Goal: Understand process/instructions: Learn how to perform a task or action

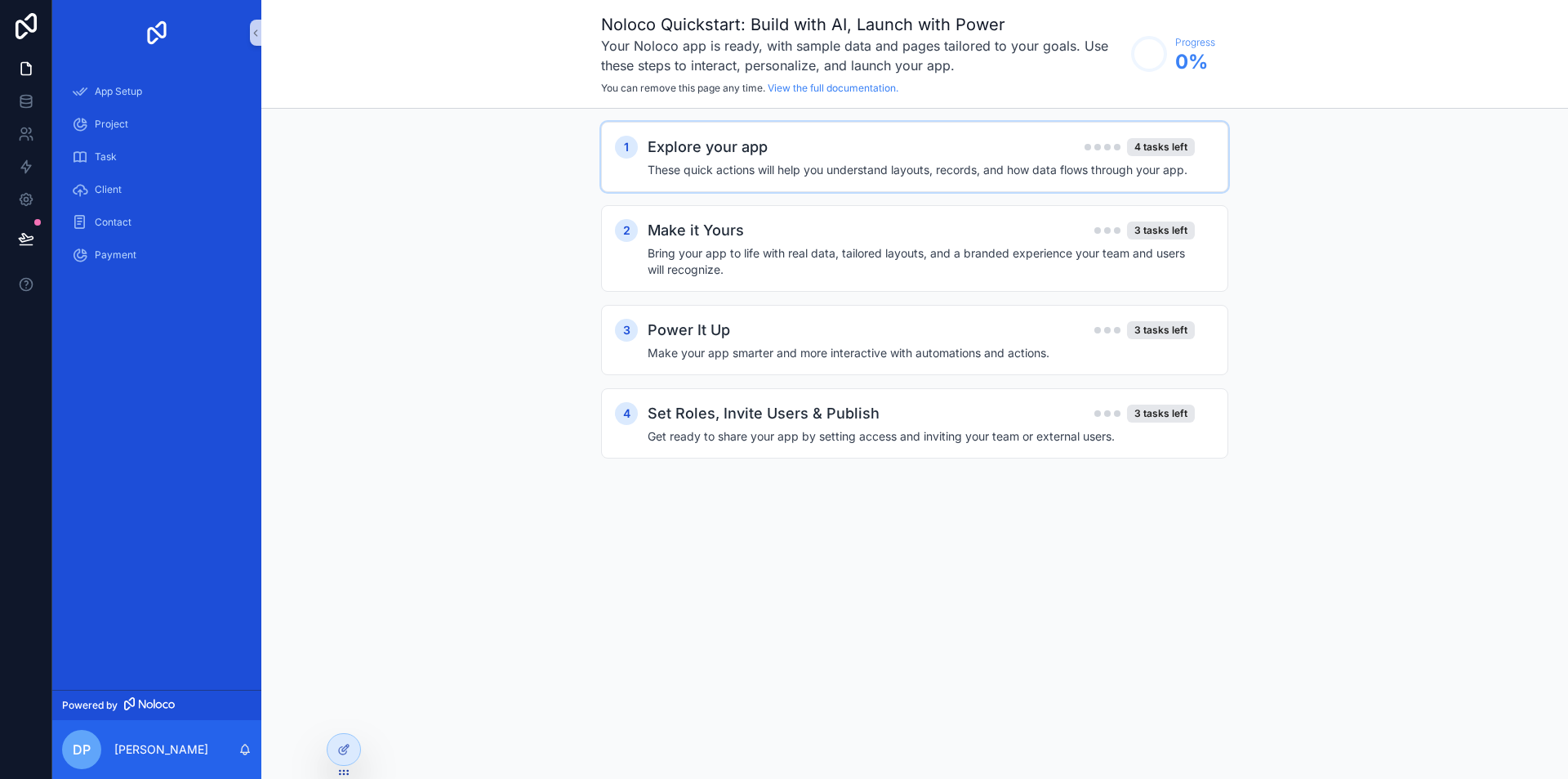
click at [808, 180] on div "1 Explore your app 4 tasks left These quick actions will help you understand la…" at bounding box center [915, 157] width 628 height 70
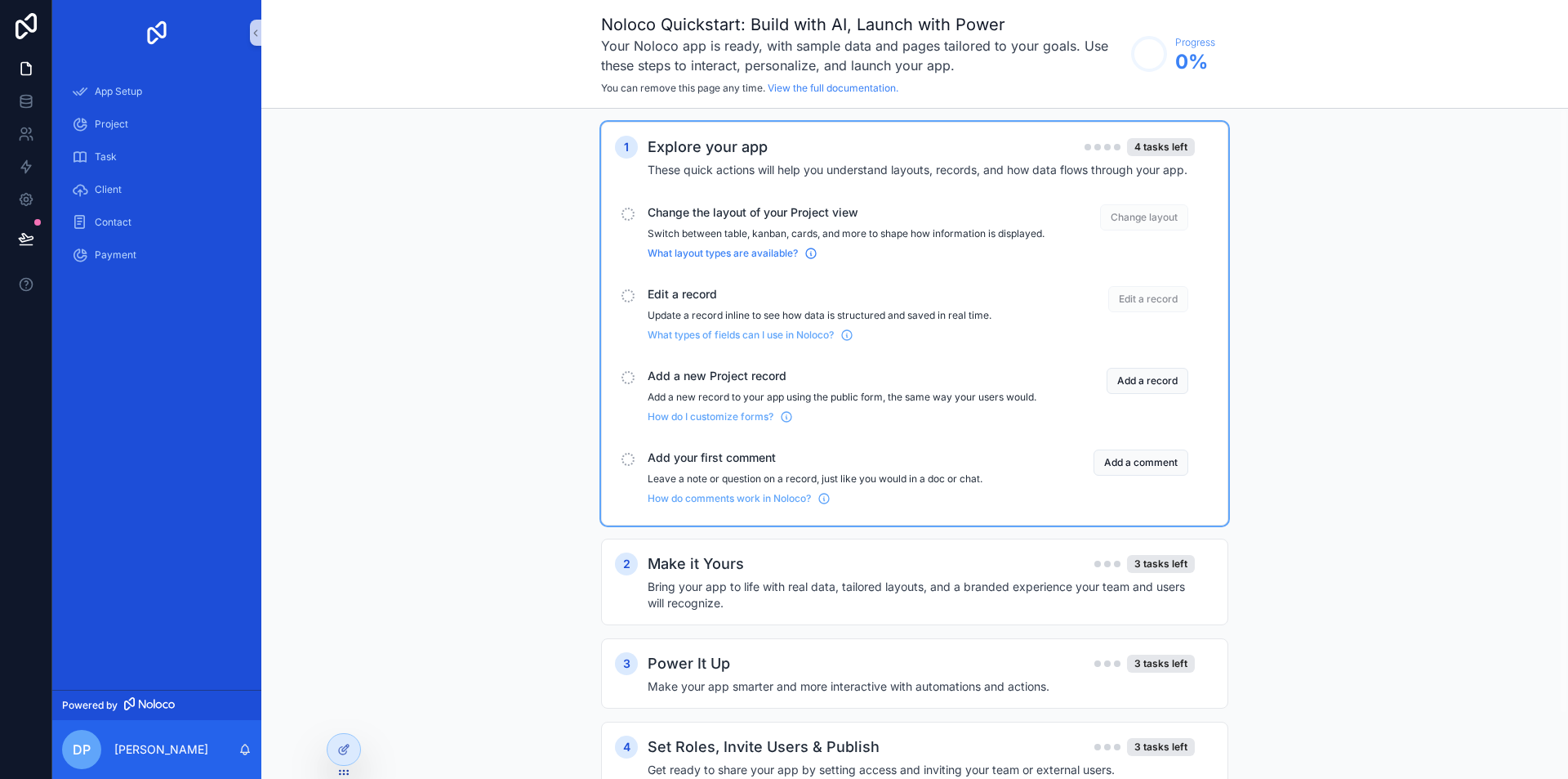
click at [718, 260] on span "What layout types are available?" at bounding box center [723, 253] width 150 height 13
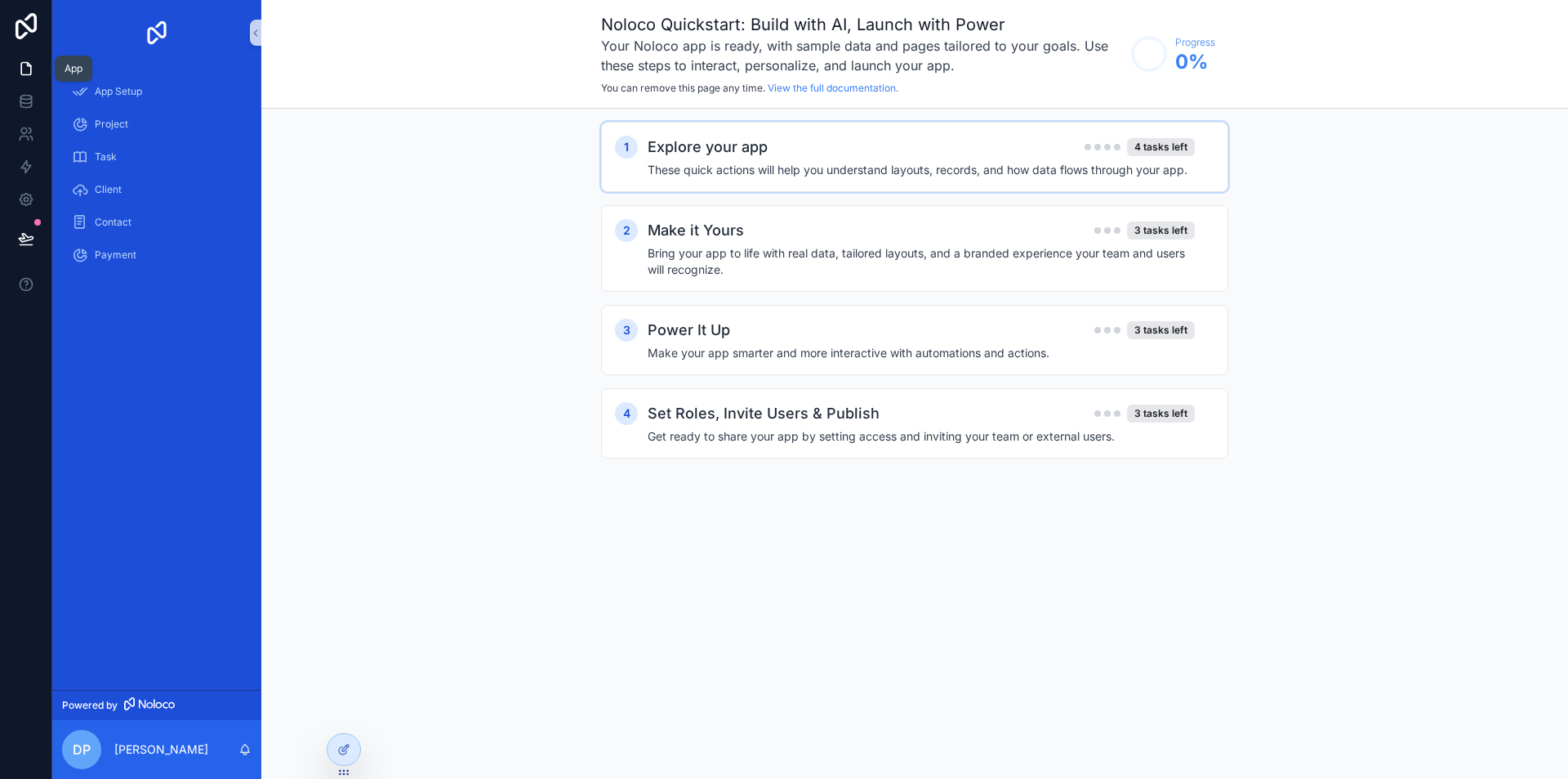
click at [25, 72] on icon at bounding box center [26, 69] width 16 height 16
click at [32, 95] on icon at bounding box center [26, 101] width 16 height 16
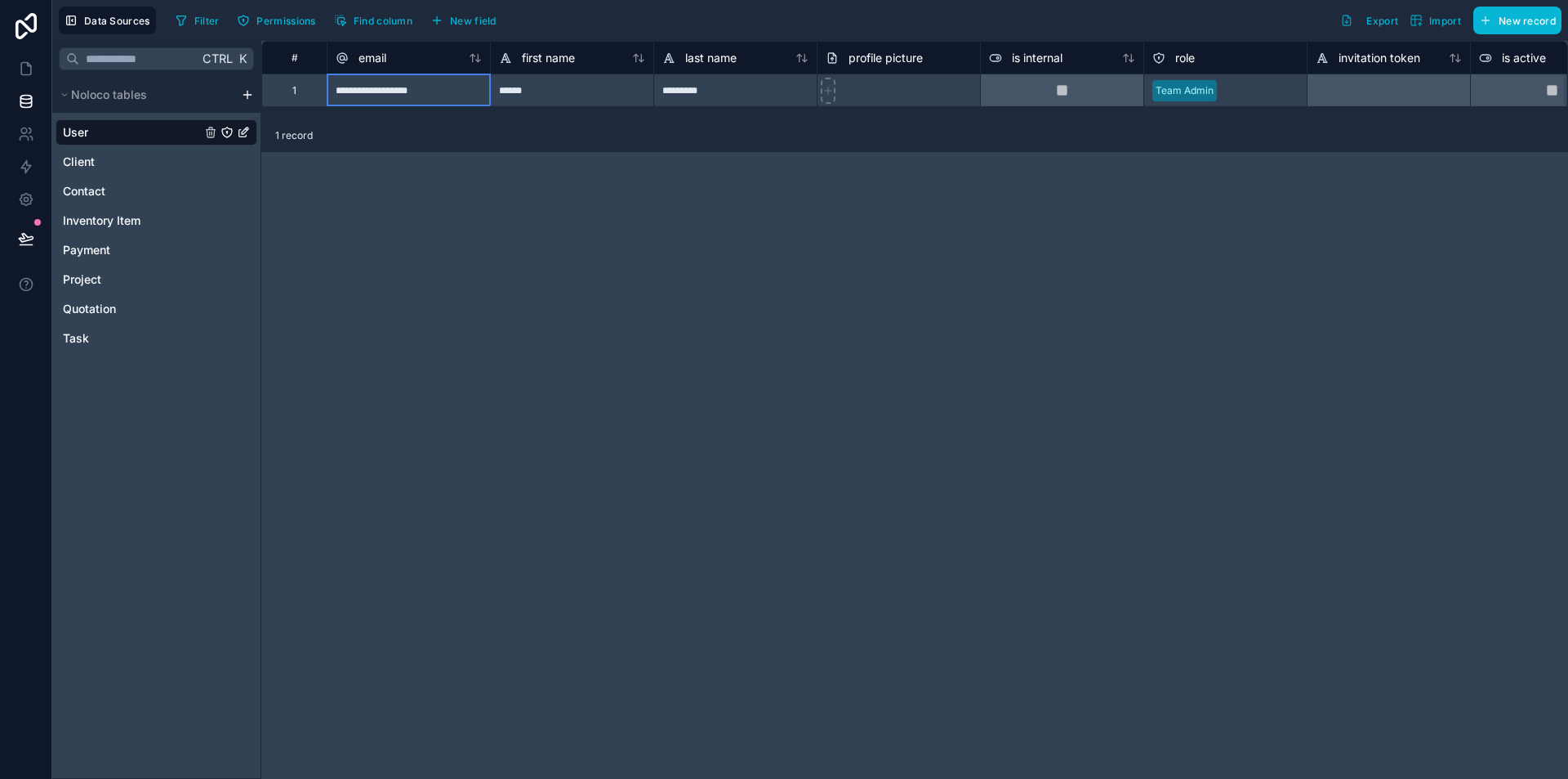
click at [420, 93] on div "**********" at bounding box center [409, 90] width 163 height 33
click at [420, 93] on input "**********" at bounding box center [409, 90] width 163 height 32
click at [77, 155] on span "Client" at bounding box center [78, 162] width 32 height 16
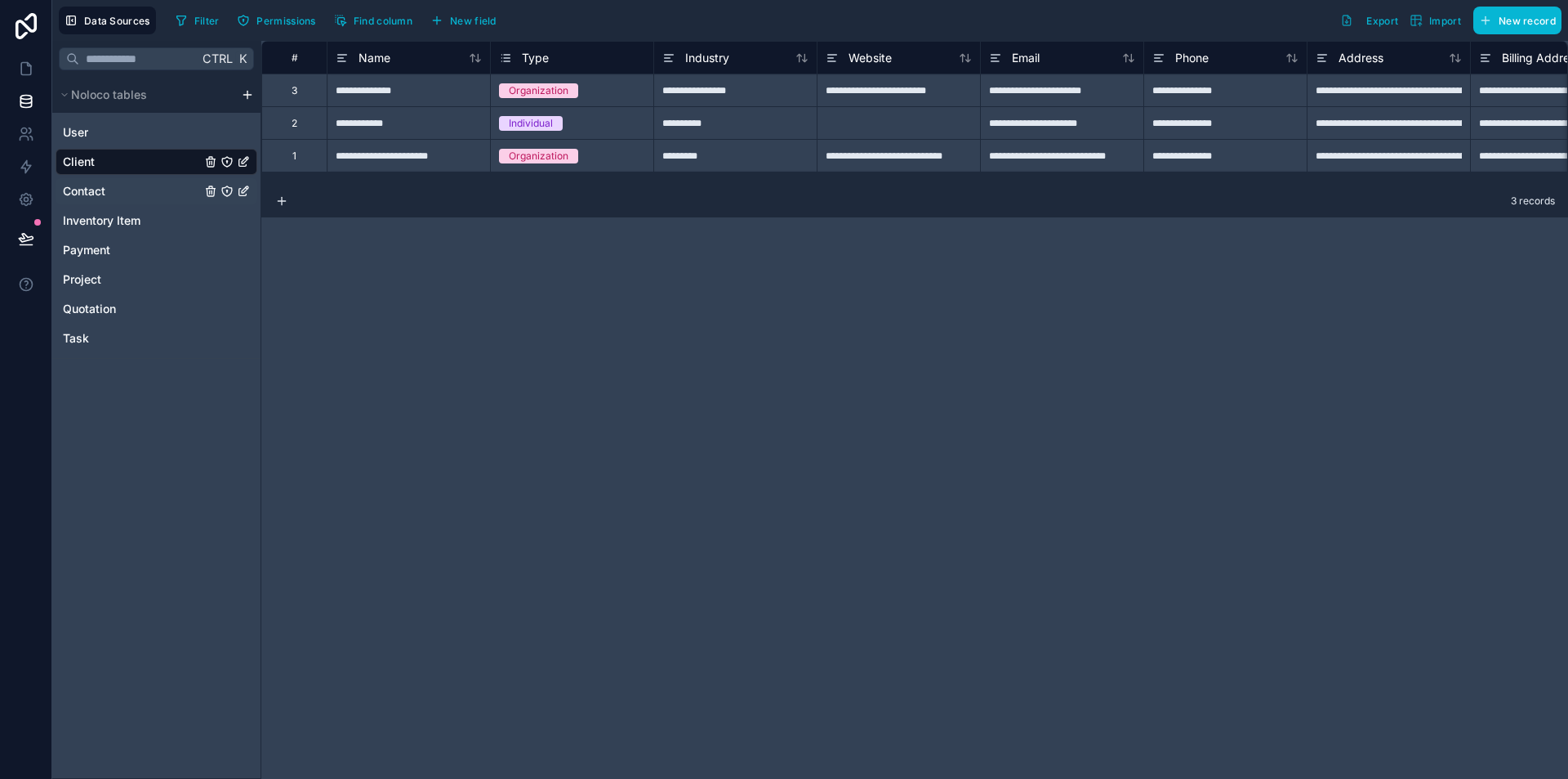
click at [78, 193] on span "Contact" at bounding box center [84, 191] width 42 height 16
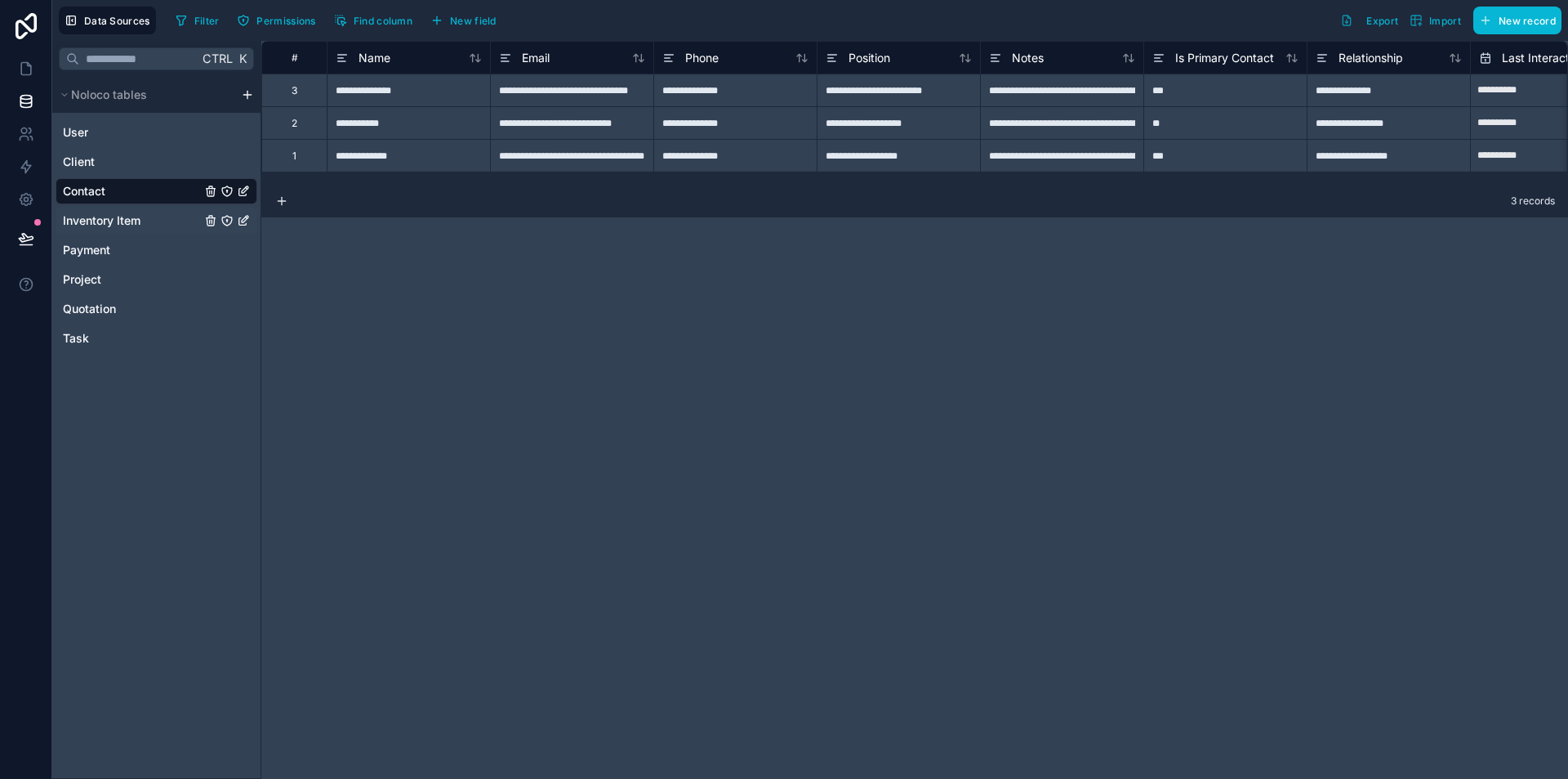
click at [78, 214] on span "Inventory Item" at bounding box center [101, 221] width 78 height 16
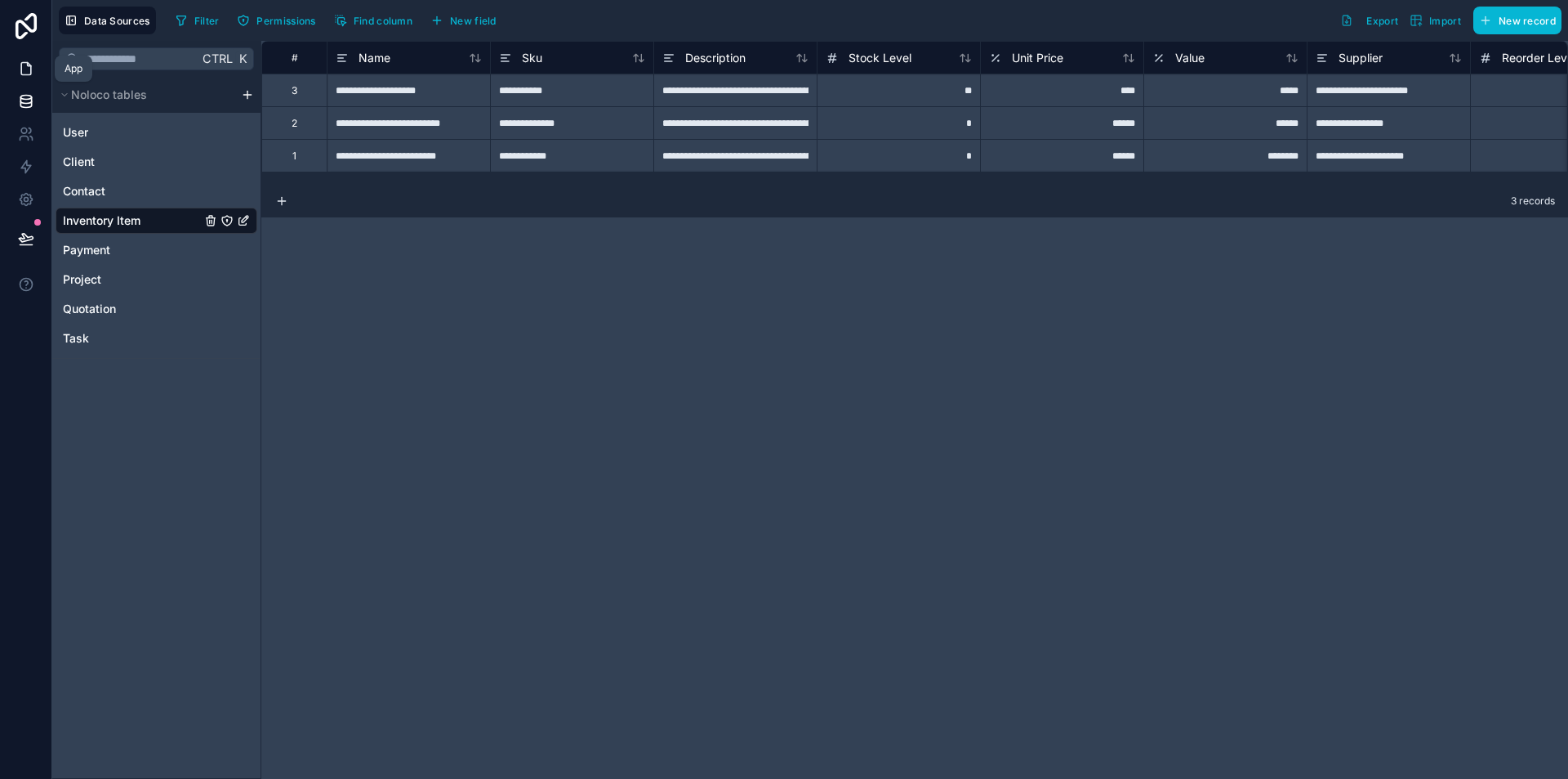
click at [18, 65] on icon at bounding box center [26, 69] width 16 height 16
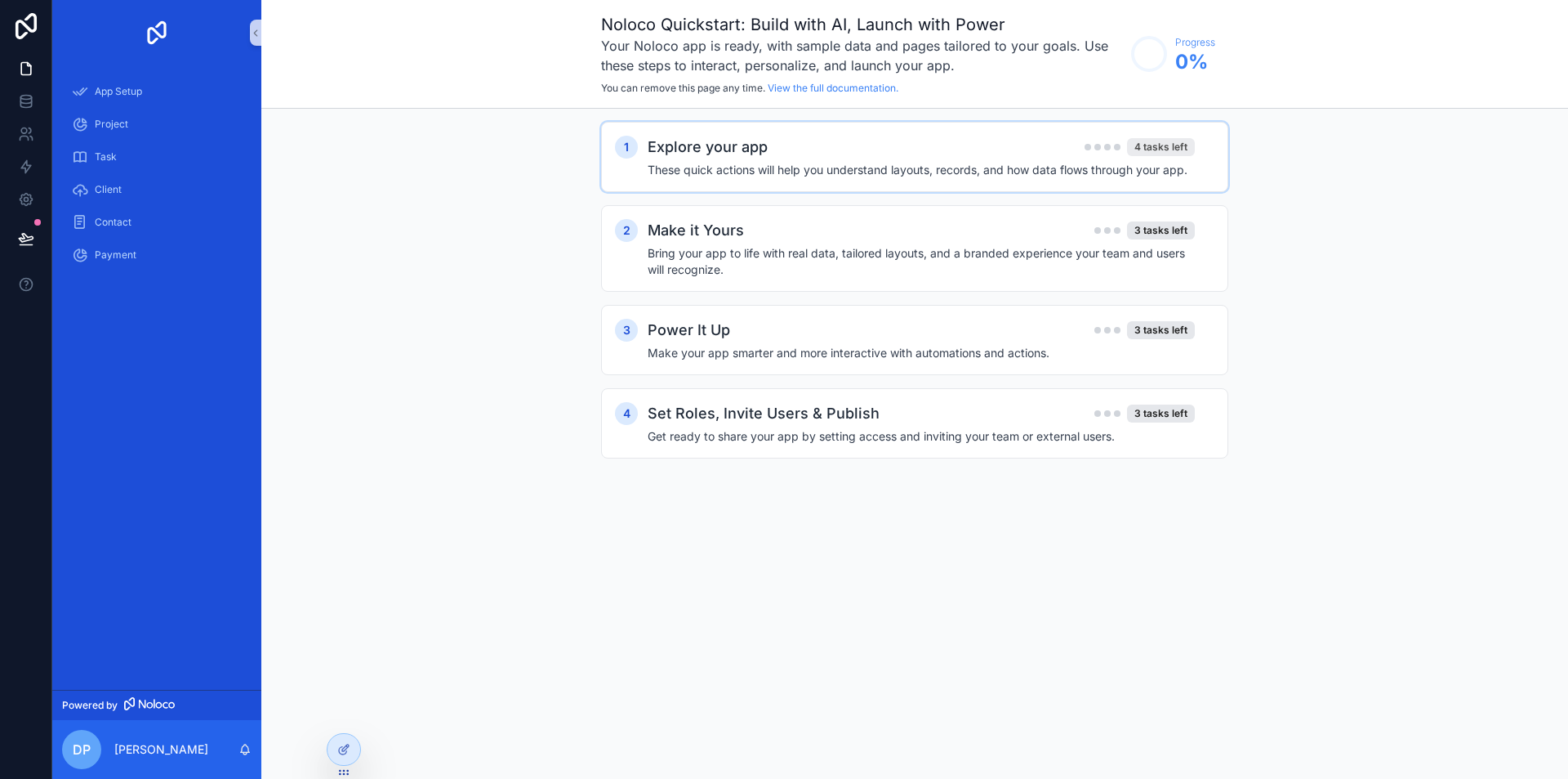
click at [1150, 150] on div "4 tasks left" at bounding box center [1160, 147] width 68 height 18
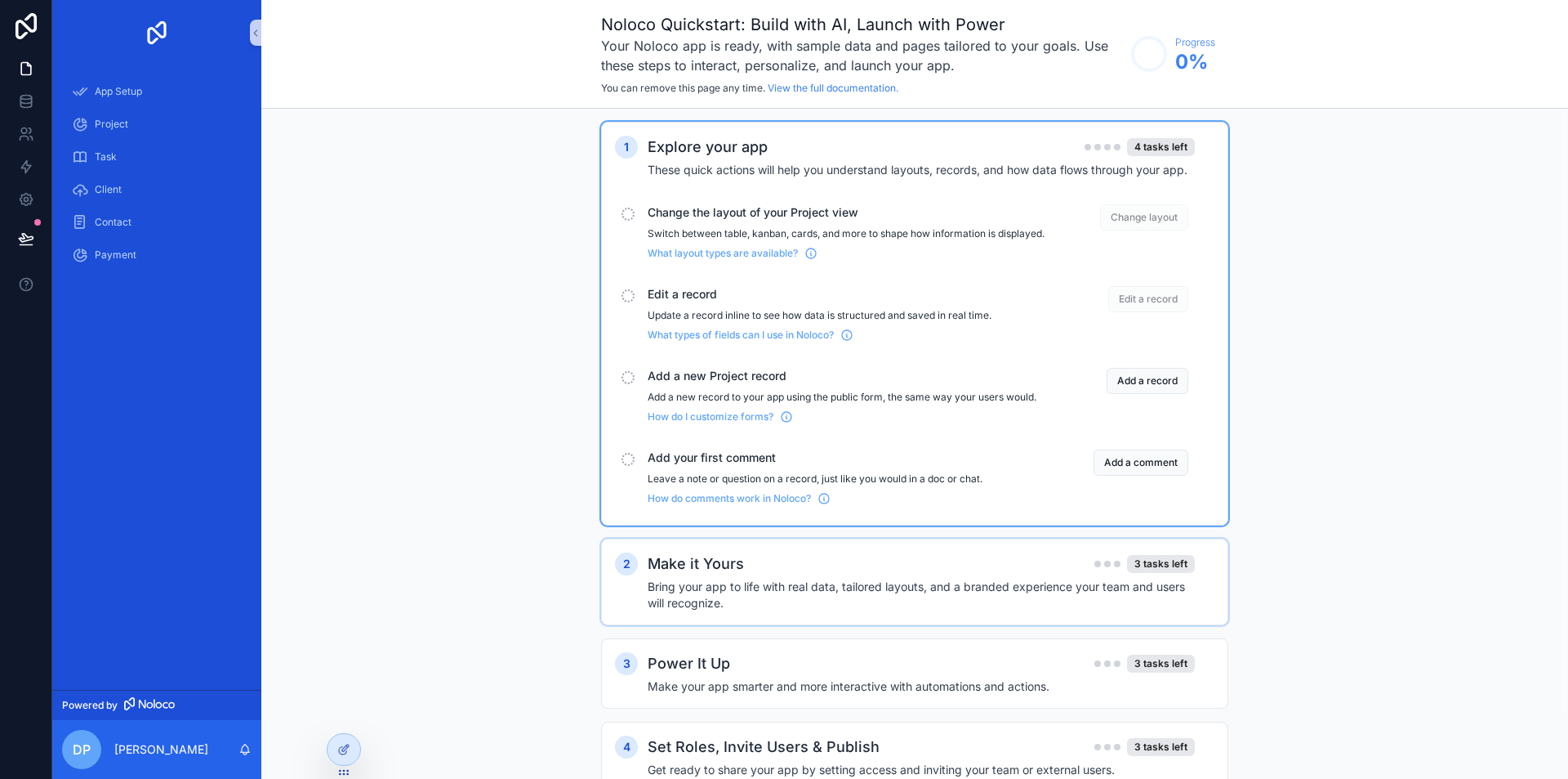
click at [1168, 217] on span "Change layout" at bounding box center [1144, 217] width 88 height 26
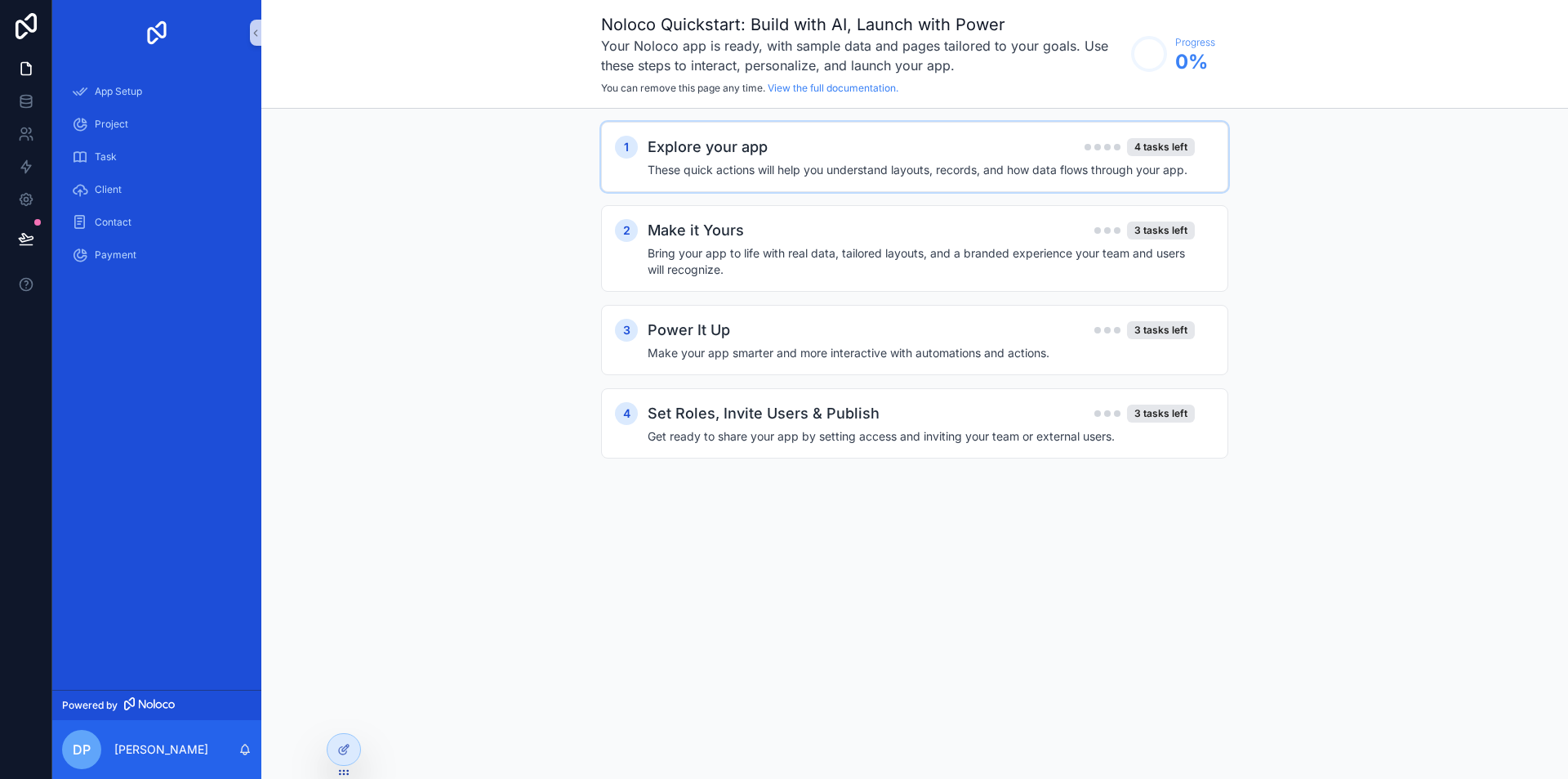
click at [1151, 137] on div "Explore your app 4 tasks left" at bounding box center [922, 147] width 547 height 23
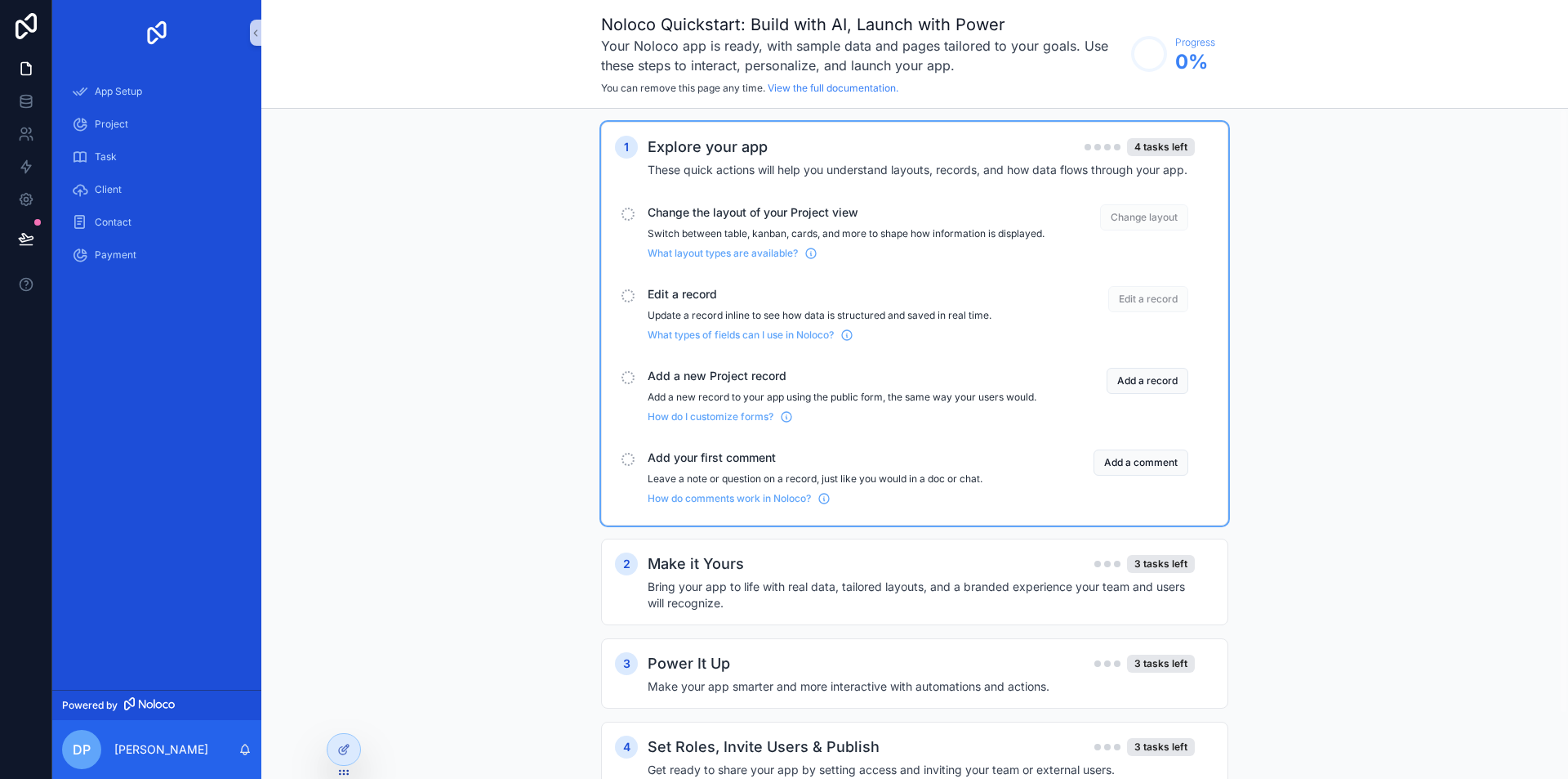
click at [1158, 208] on span "Change layout" at bounding box center [1144, 217] width 88 height 26
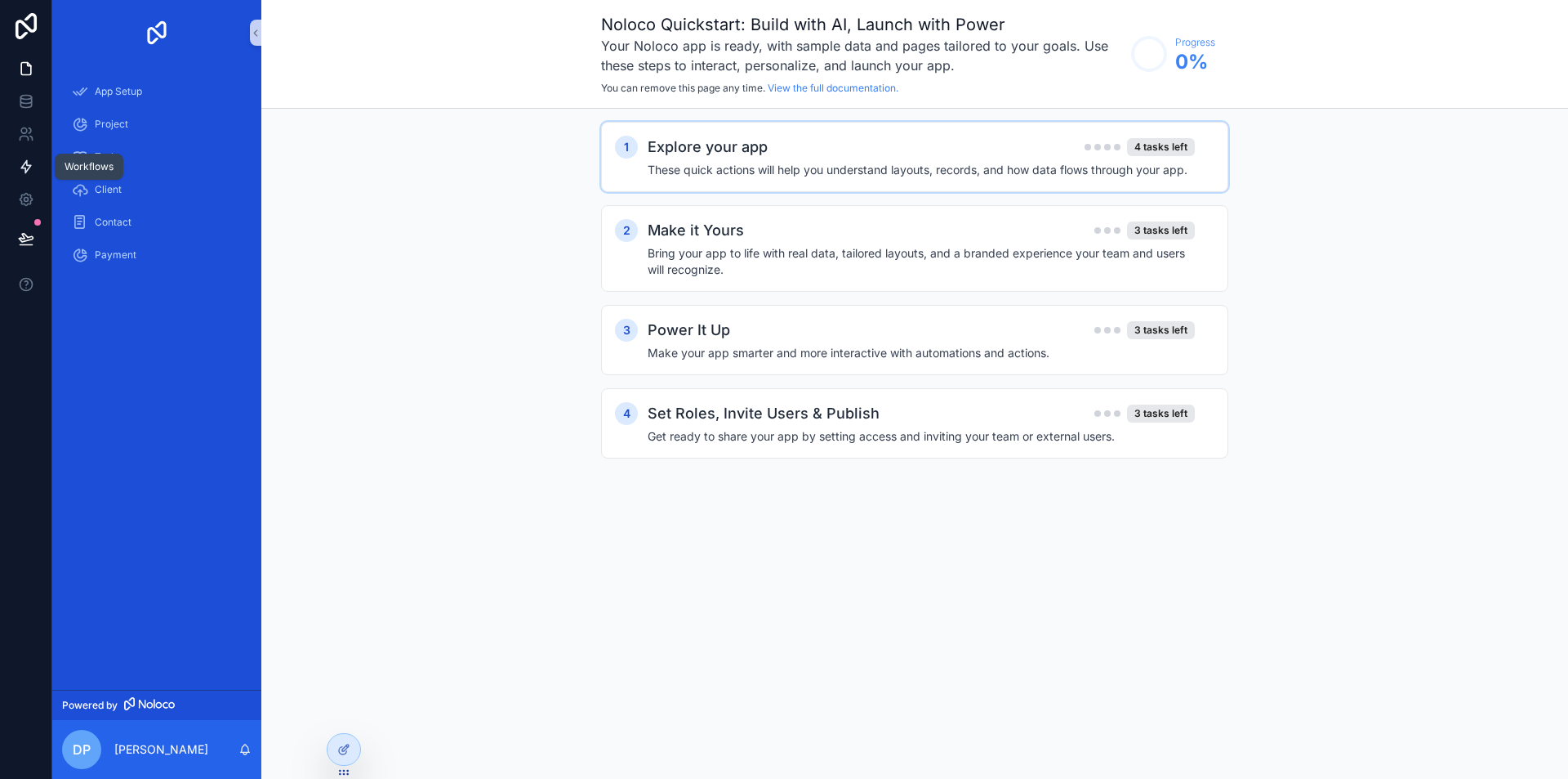
click at [31, 155] on link at bounding box center [25, 167] width 51 height 33
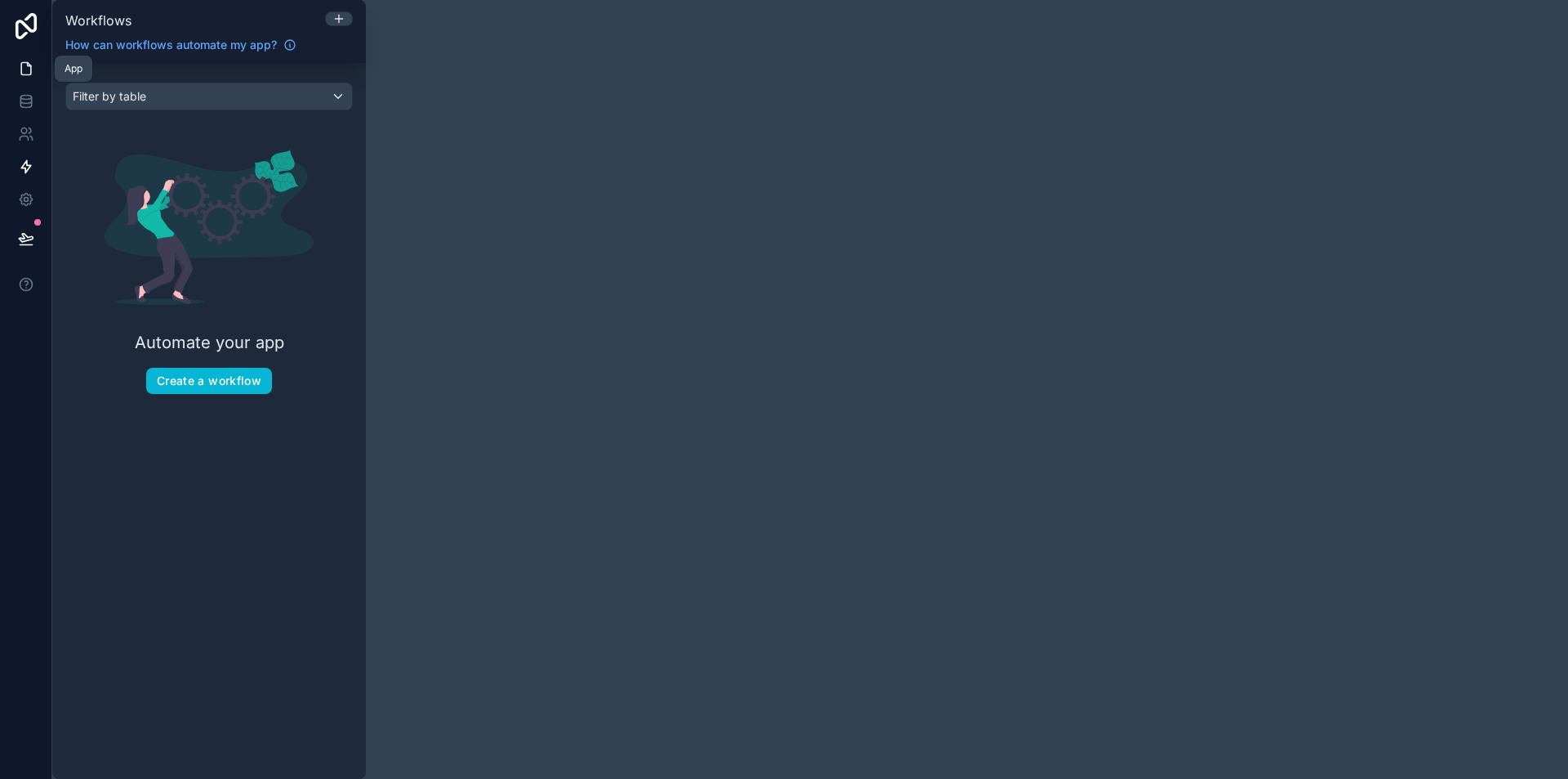
click at [32, 65] on icon at bounding box center [26, 69] width 16 height 16
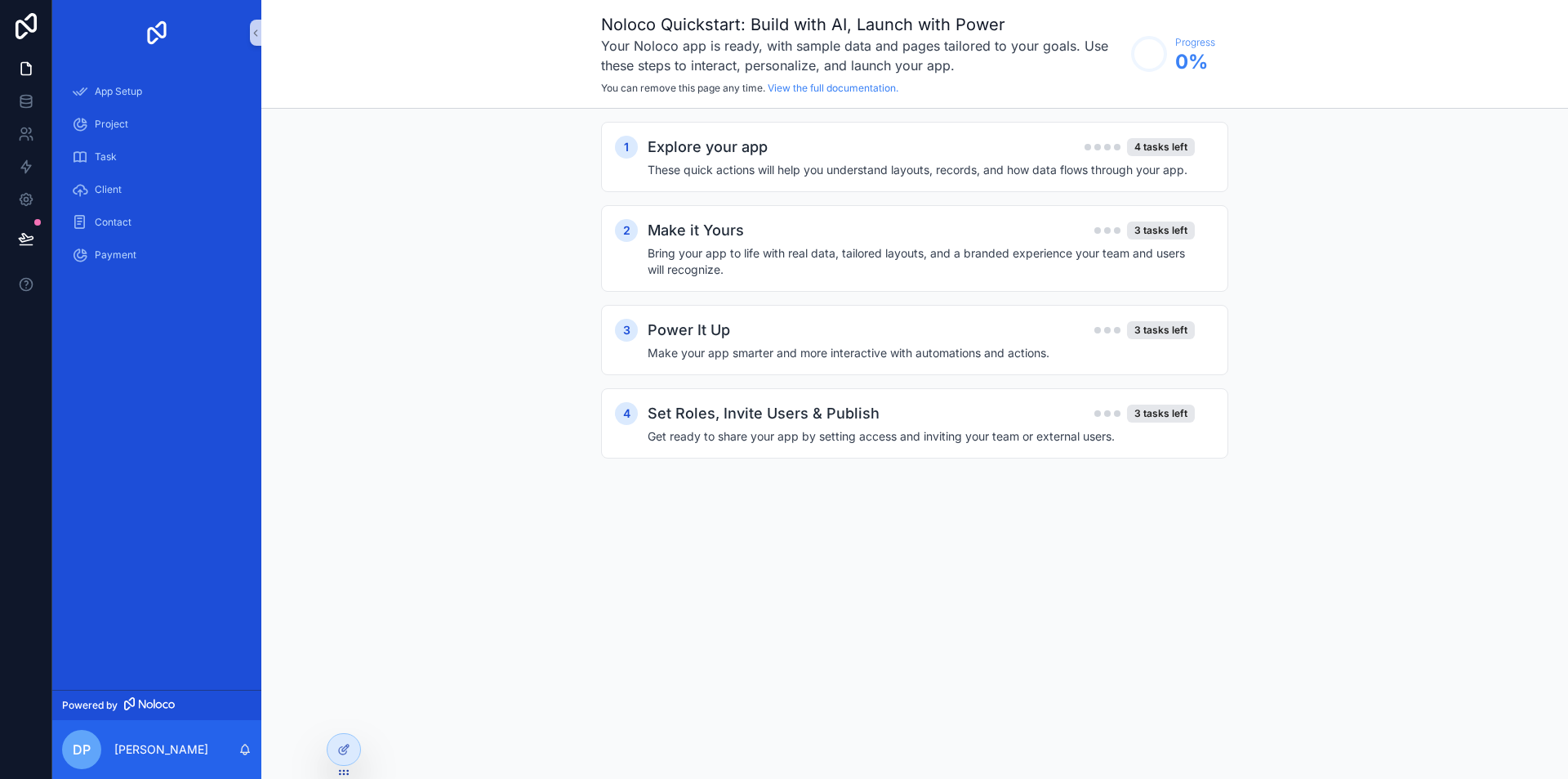
click at [363, 566] on div "Noloco Quickstart: Build with AI, Launch with Power Your Noloco app is ready, w…" at bounding box center [914, 389] width 1307 height 779
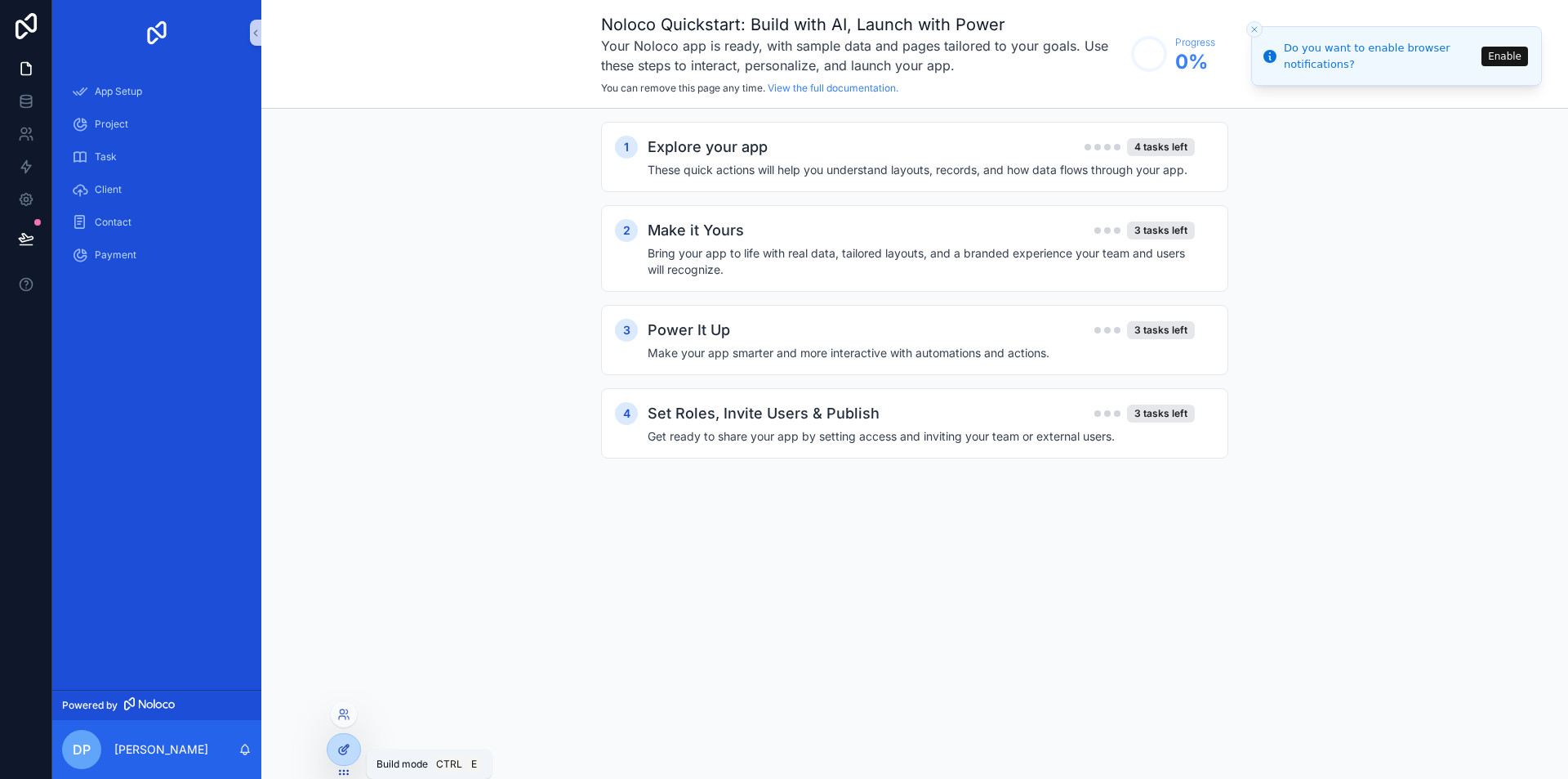
click at [336, 743] on div at bounding box center [344, 750] width 33 height 31
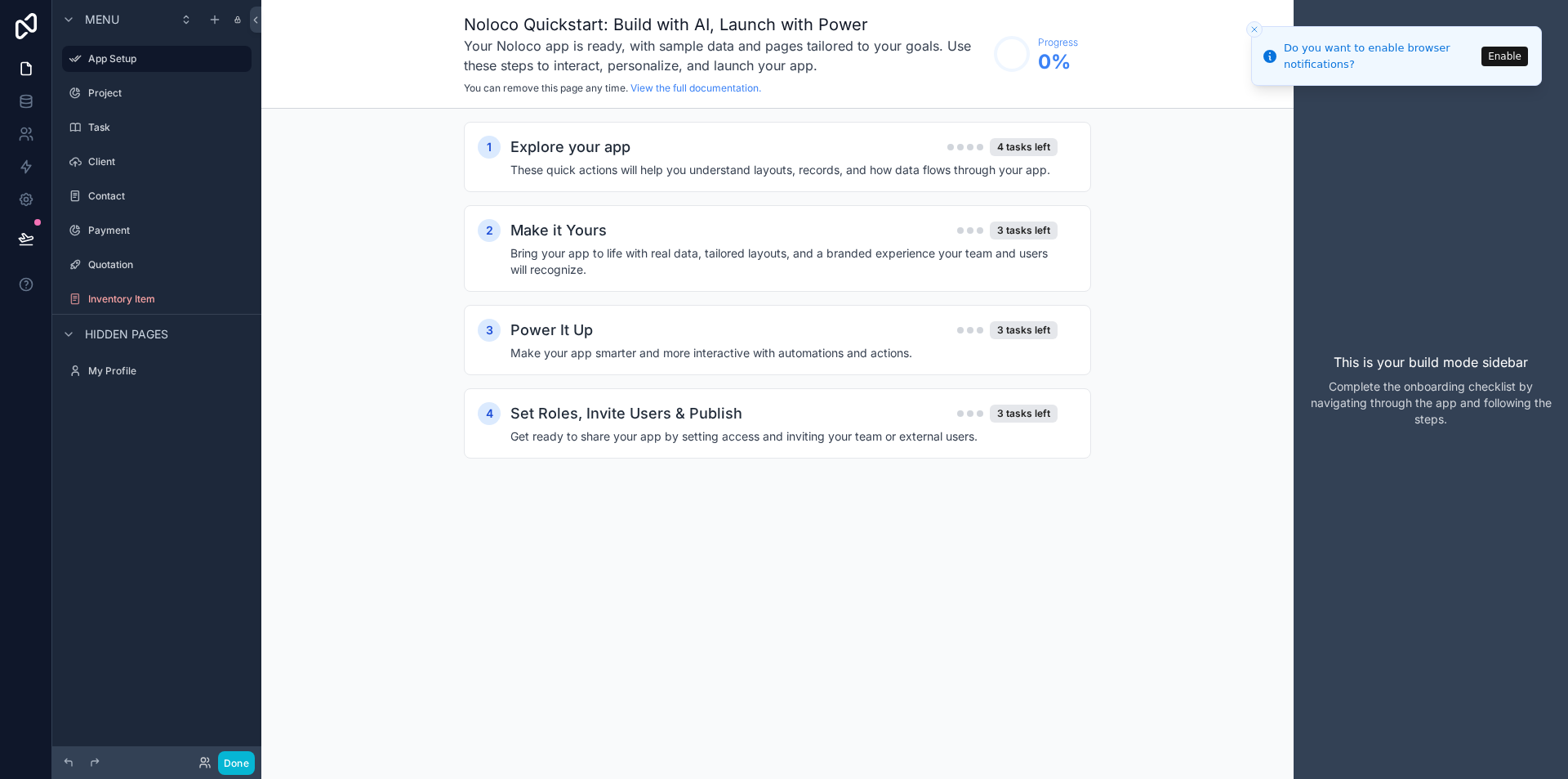
click at [1252, 29] on icon "Close toast" at bounding box center [1254, 29] width 10 height 10
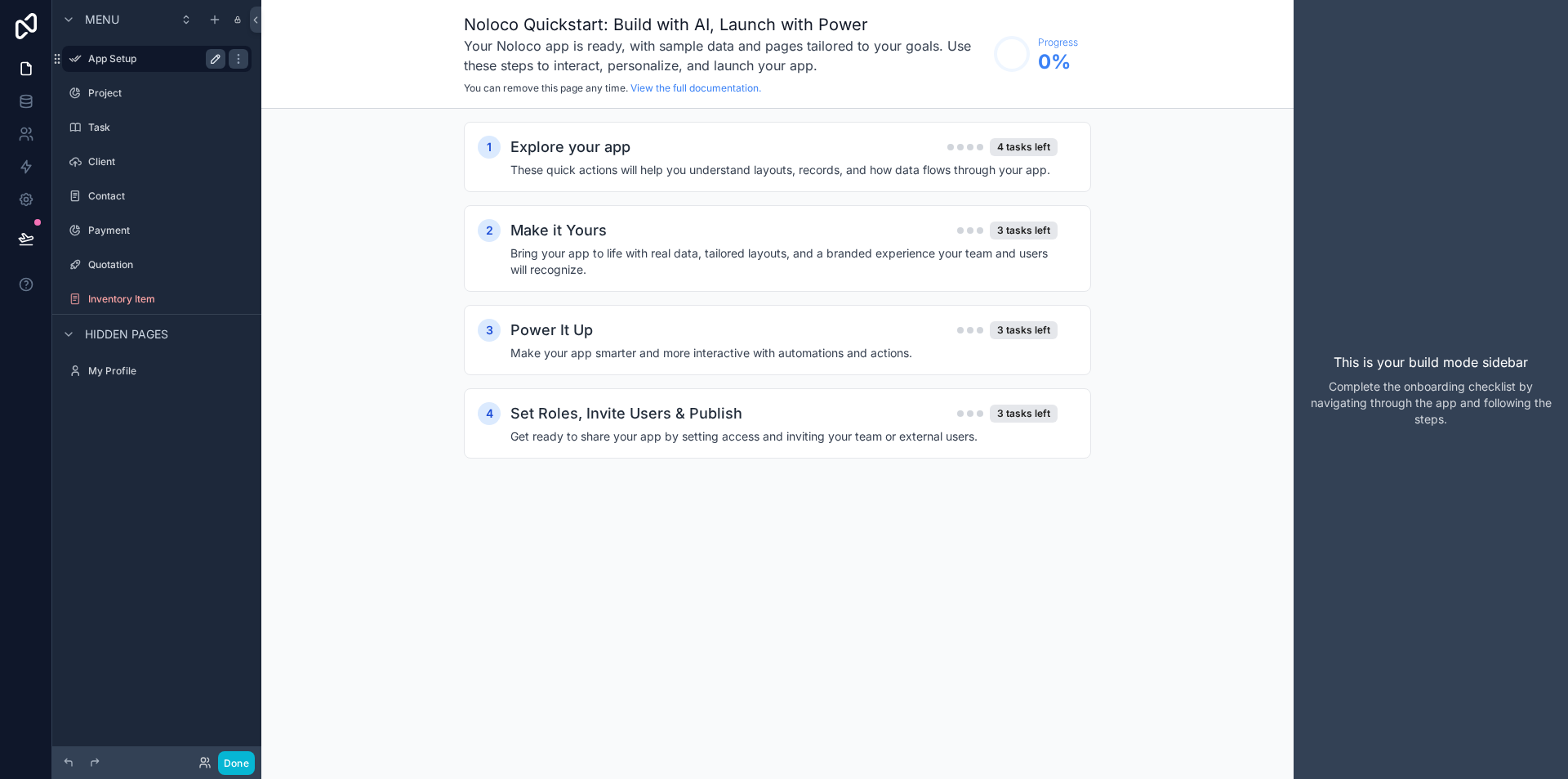
click at [213, 61] on icon "scrollable content" at bounding box center [216, 59] width 13 height 13
click at [241, 54] on icon "scrollable content" at bounding box center [239, 59] width 13 height 13
click at [217, 57] on icon "scrollable content" at bounding box center [216, 59] width 13 height 13
click at [209, 91] on icon "scrollable content" at bounding box center [216, 93] width 13 height 13
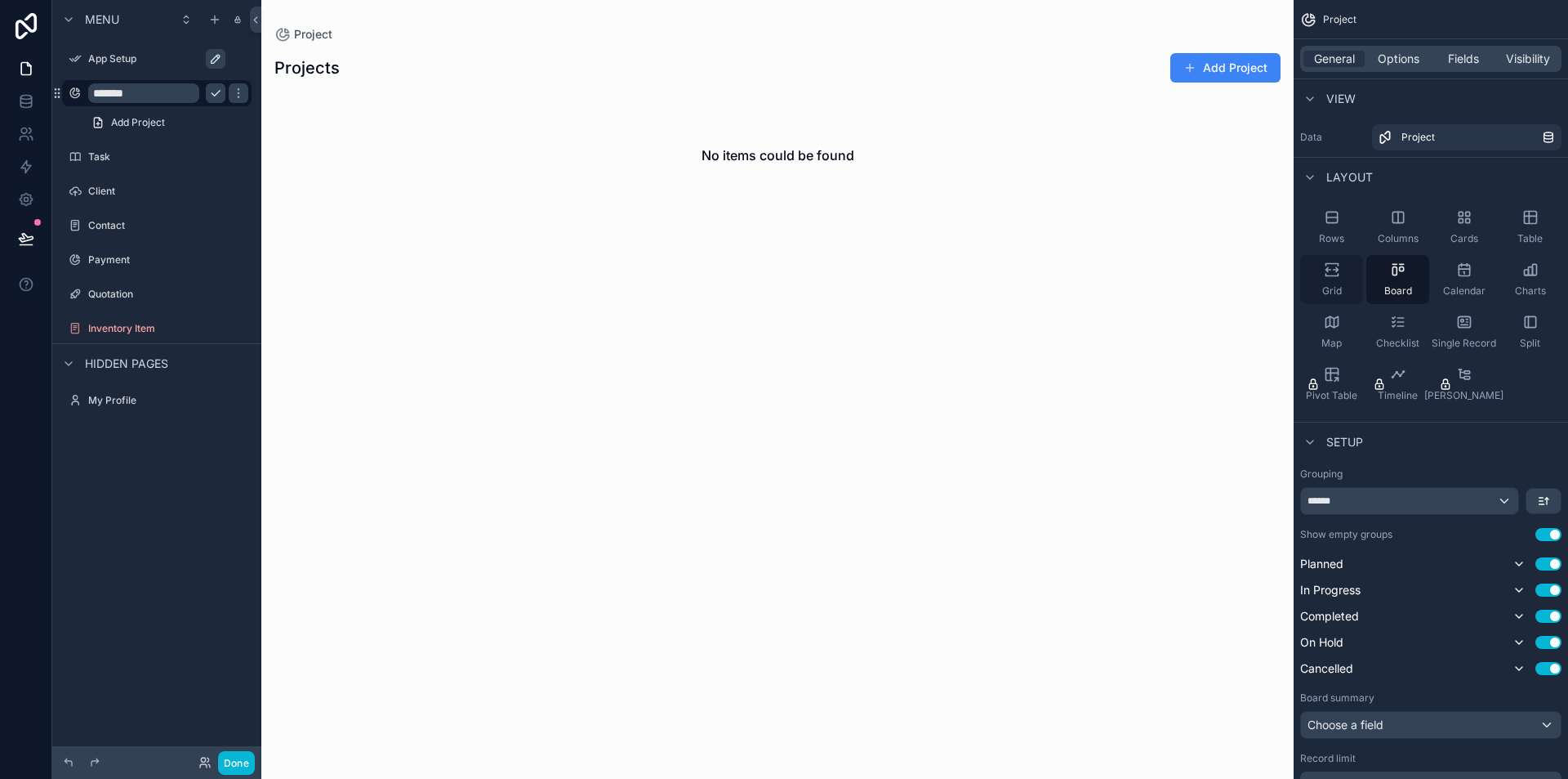
click at [1336, 284] on div "Grid" at bounding box center [1331, 280] width 63 height 49
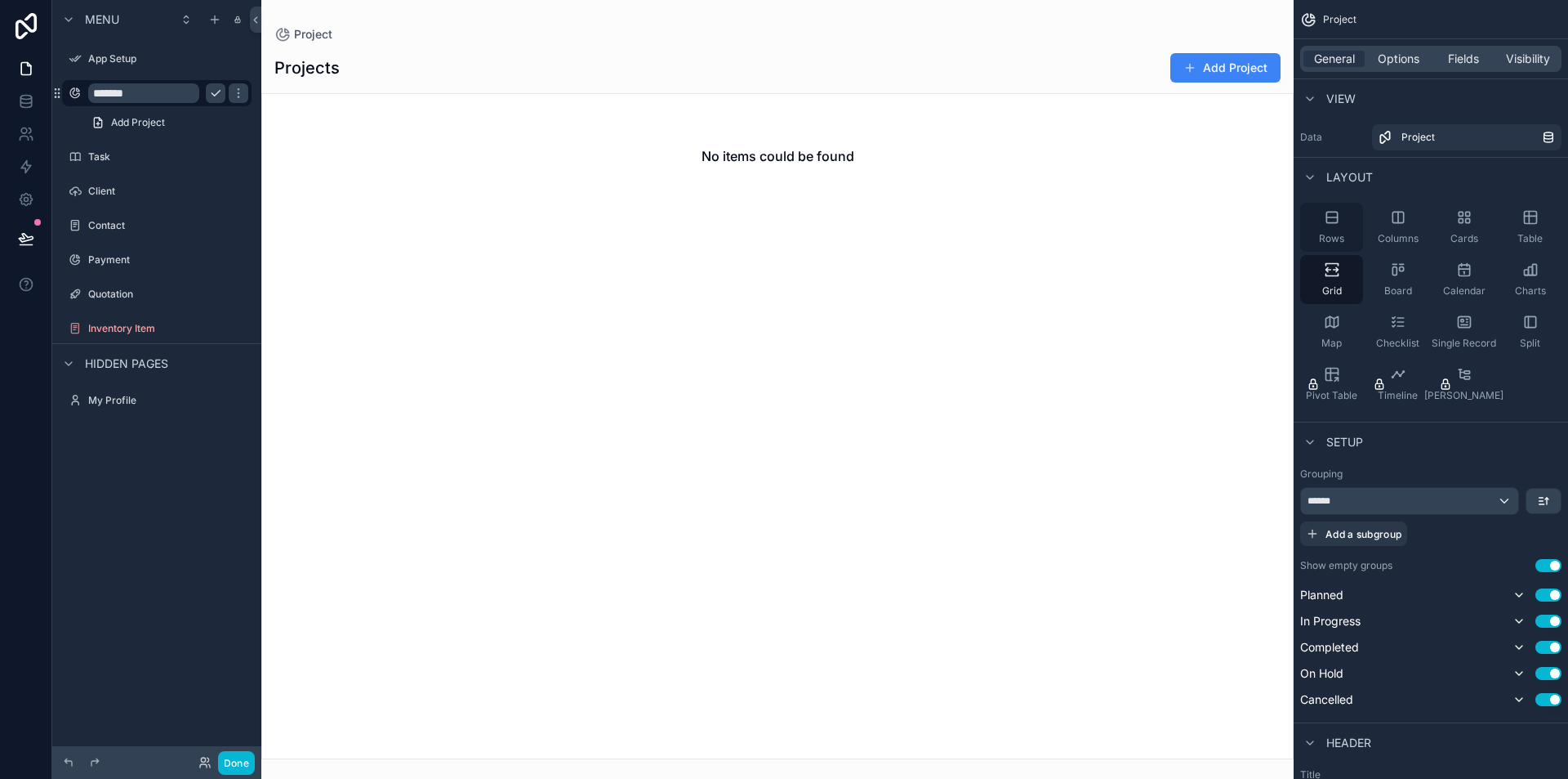
click at [1349, 234] on div "Rows" at bounding box center [1331, 227] width 63 height 49
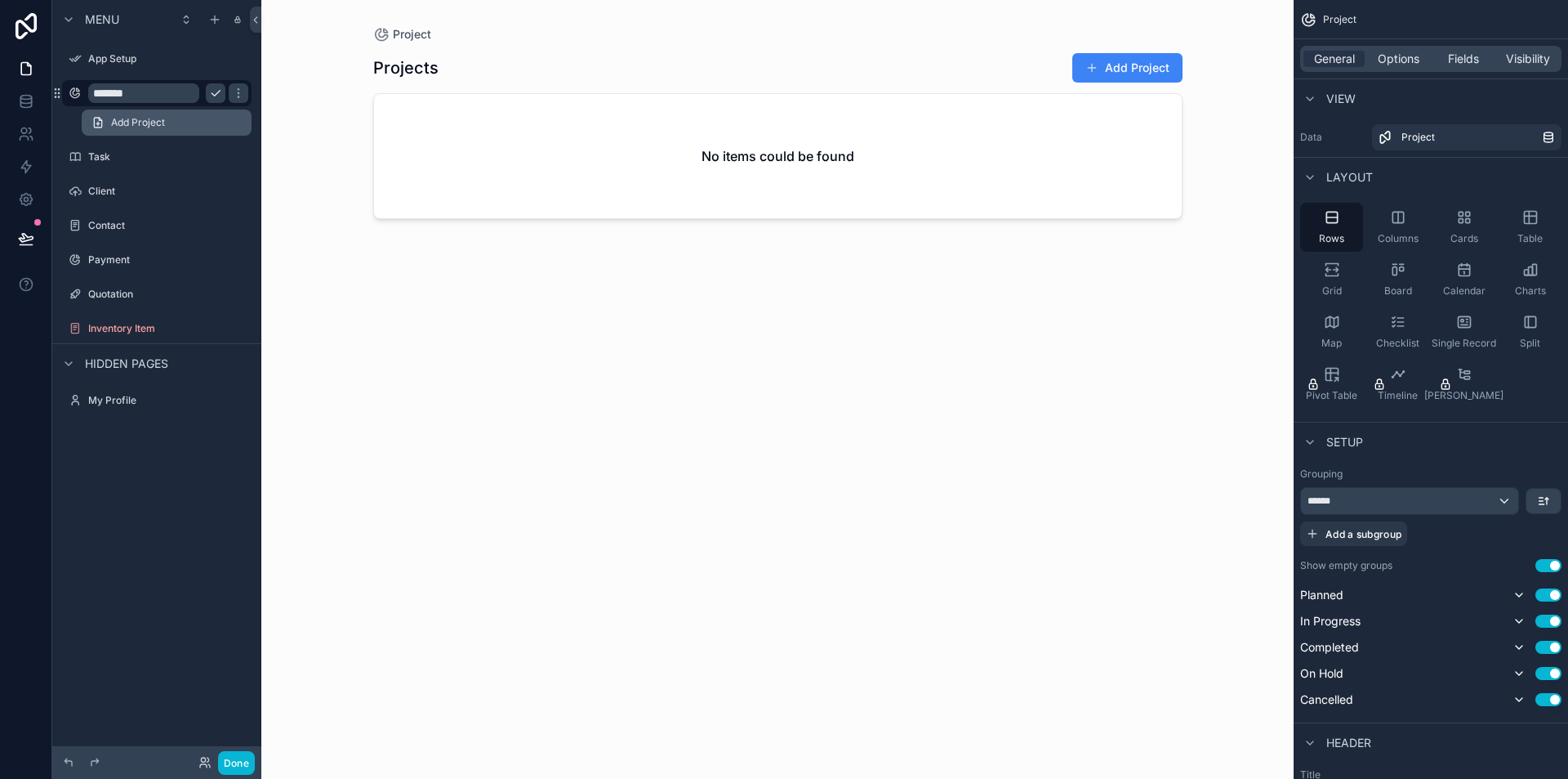
click at [139, 112] on link "Add Project" at bounding box center [167, 123] width 170 height 26
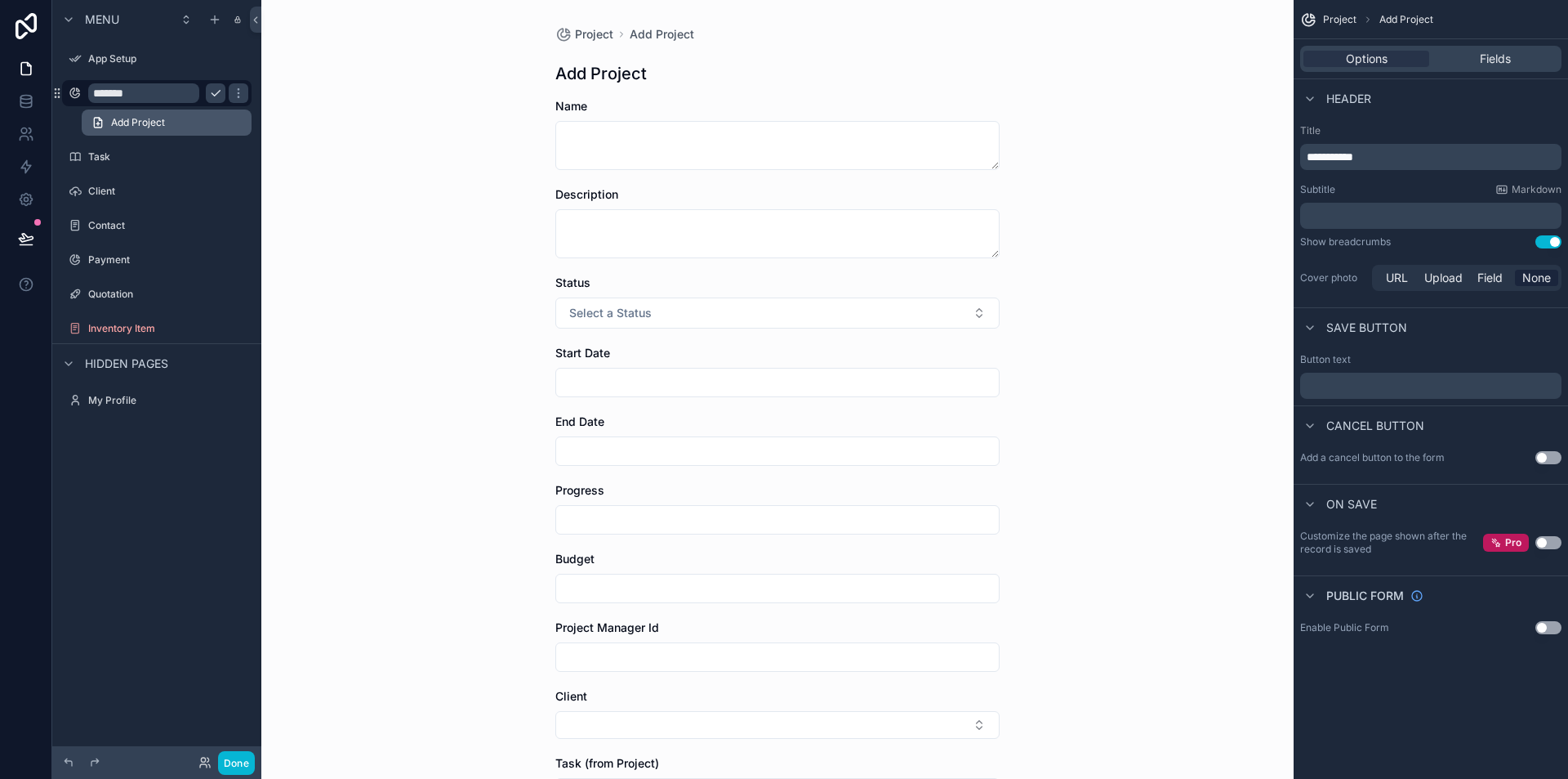
click at [238, 119] on link "Add Project" at bounding box center [167, 123] width 170 height 26
click at [238, 93] on icon "scrollable content" at bounding box center [238, 92] width 1 height 1
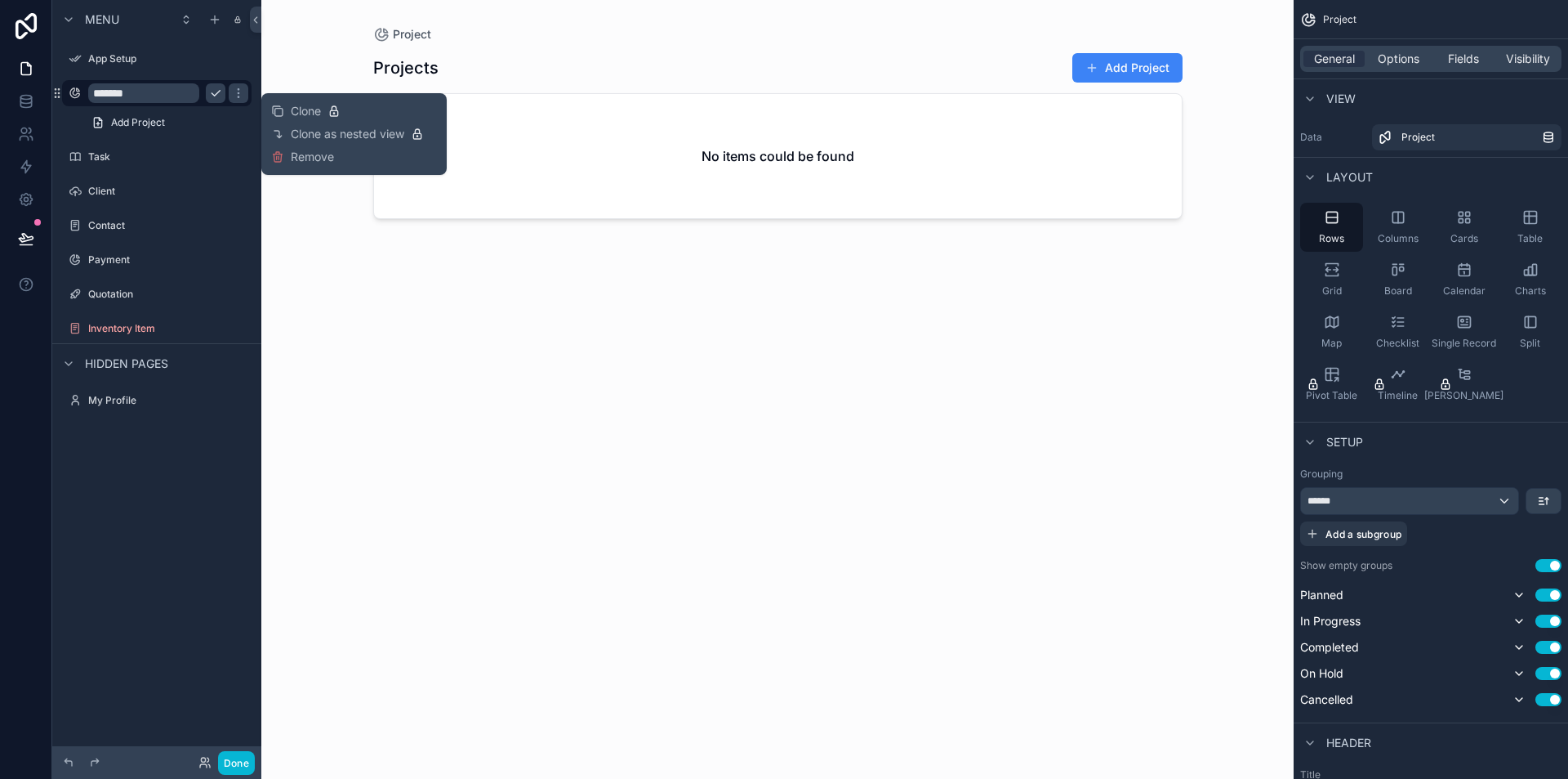
click at [154, 87] on input "*******" at bounding box center [144, 93] width 111 height 20
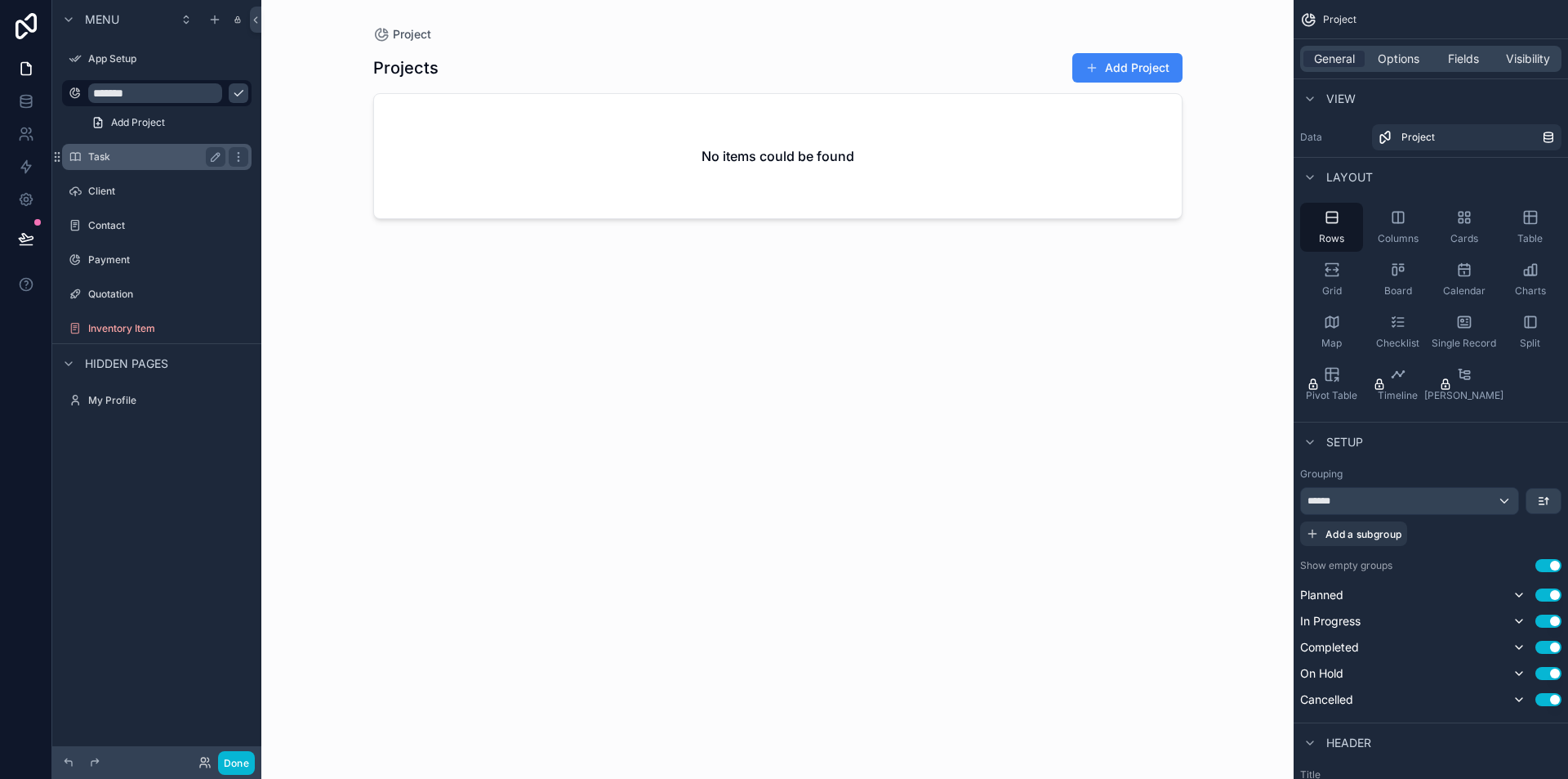
click at [156, 156] on label "Task" at bounding box center [154, 157] width 131 height 13
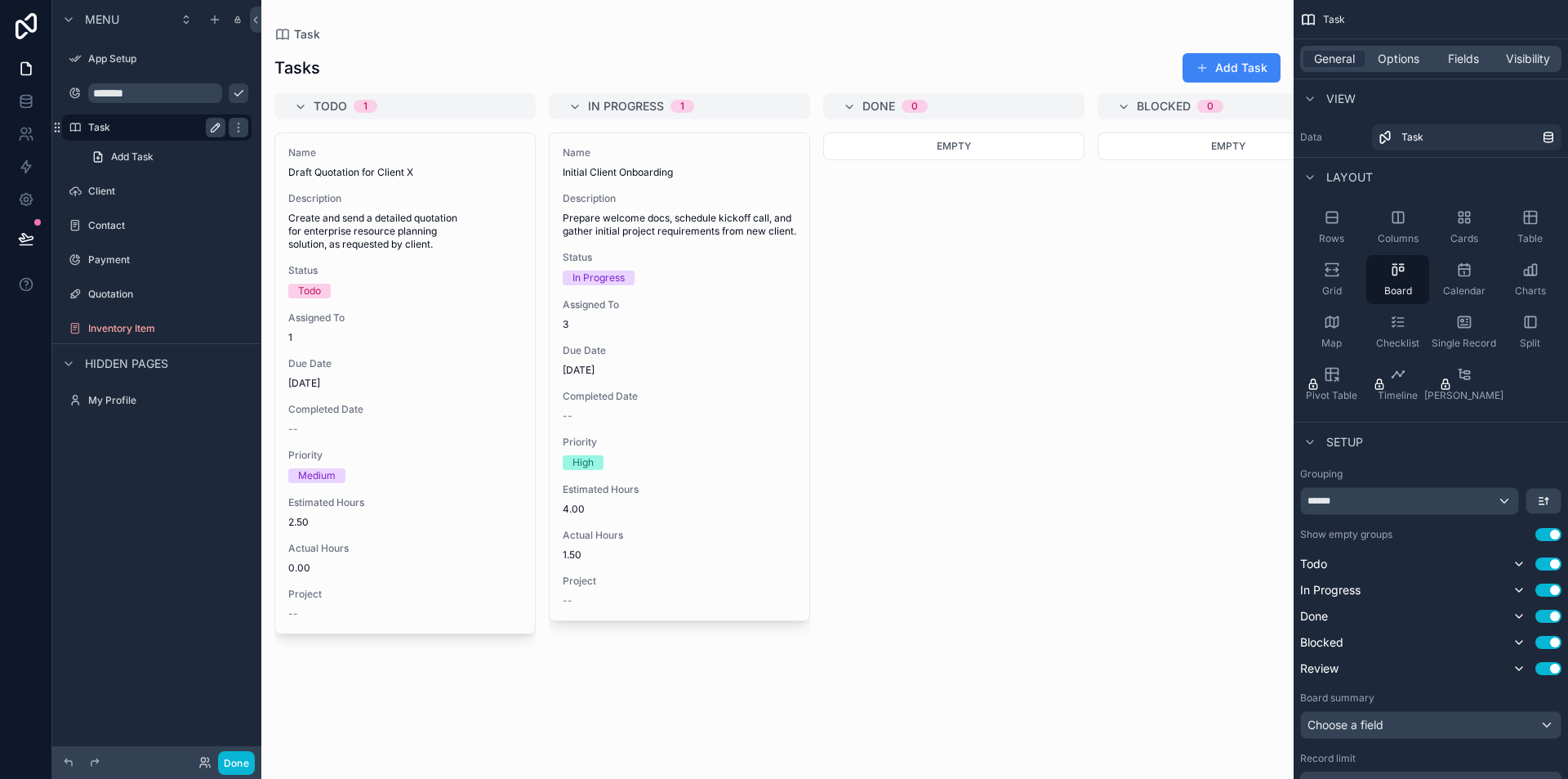
click at [211, 122] on icon "scrollable content" at bounding box center [216, 128] width 13 height 13
click at [1344, 269] on div "Grid" at bounding box center [1331, 280] width 63 height 49
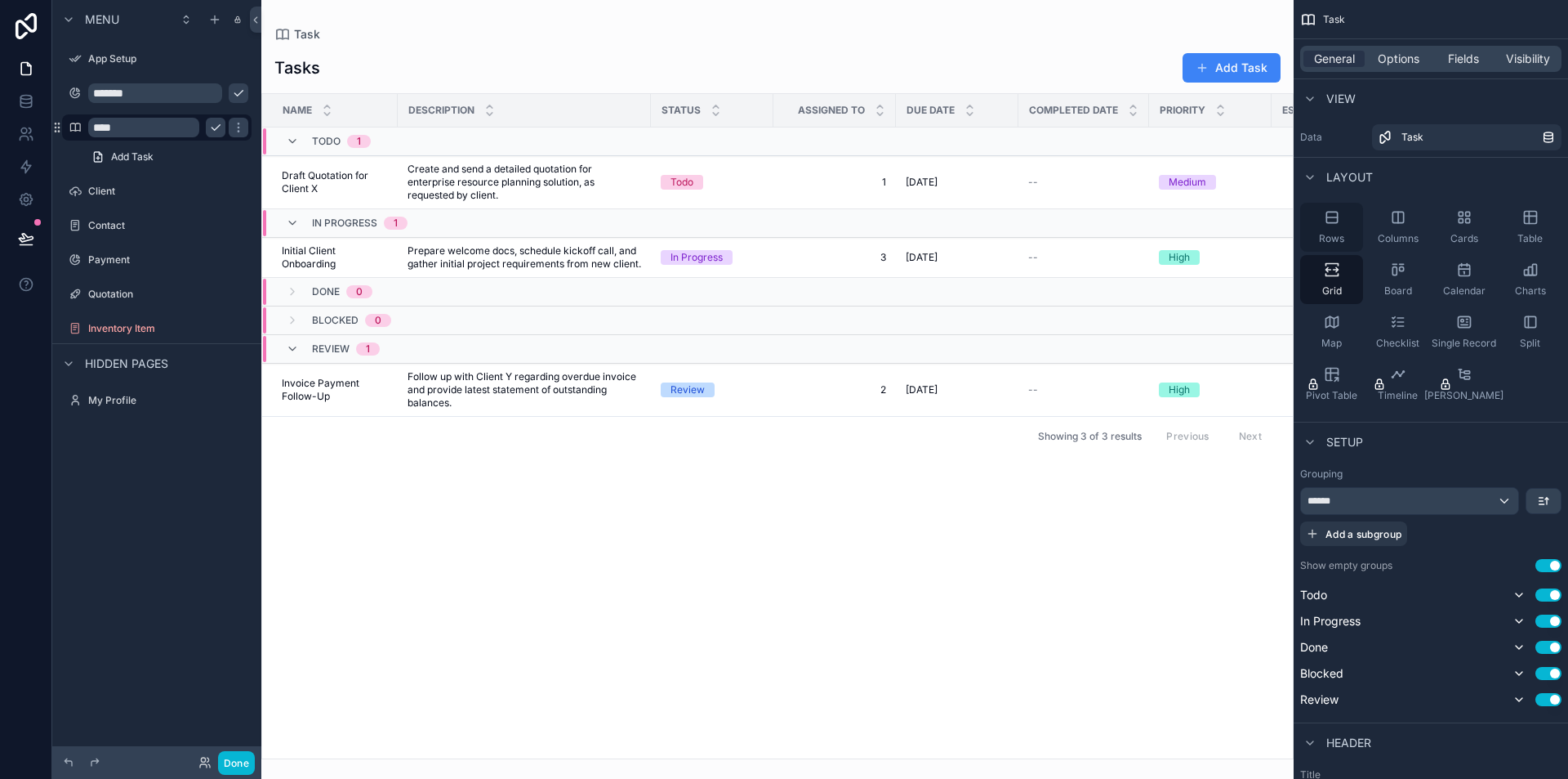
click at [1326, 216] on icon "scrollable content" at bounding box center [1331, 217] width 11 height 11
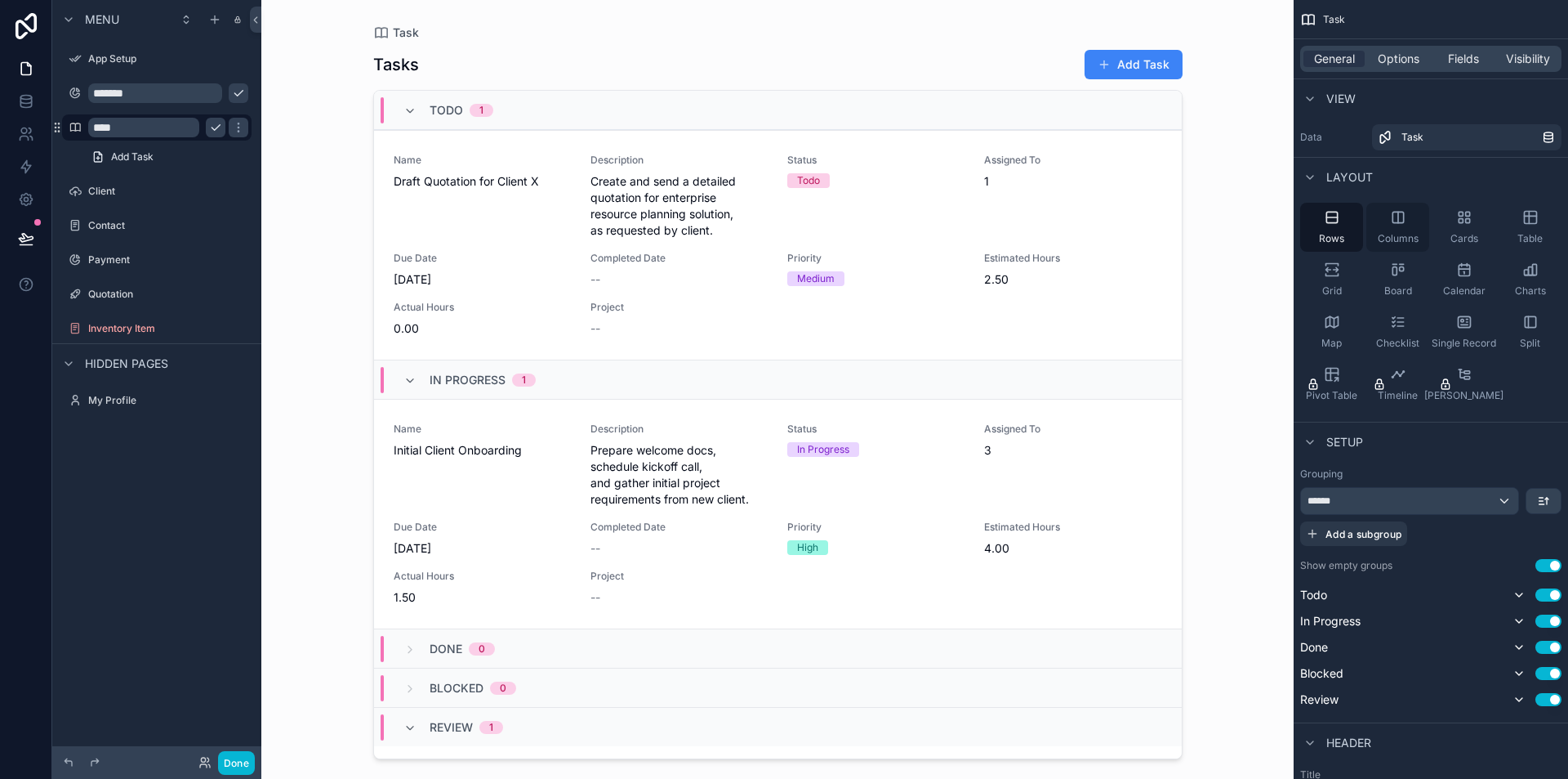
click at [1401, 236] on span "Columns" at bounding box center [1398, 239] width 41 height 13
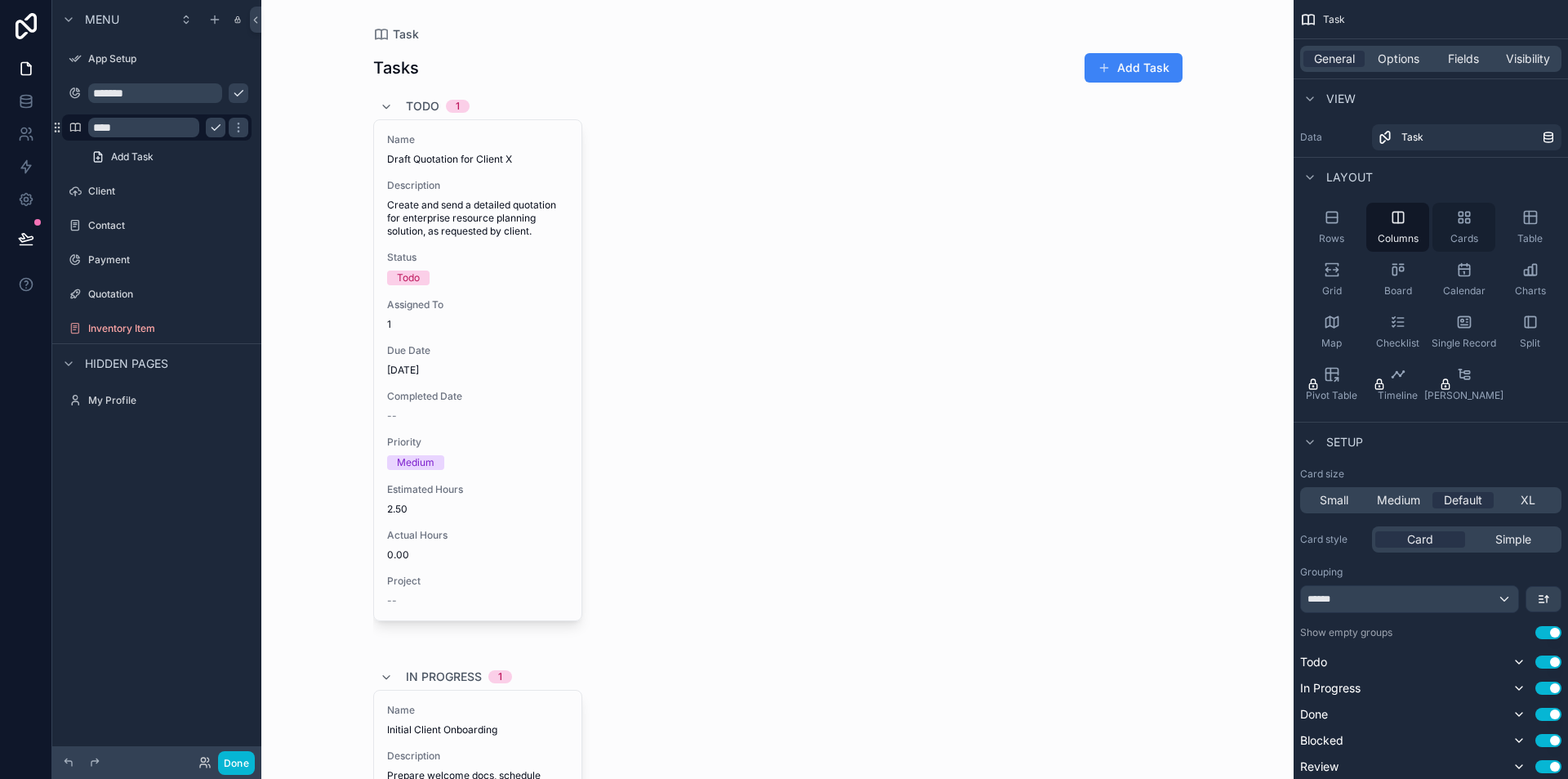
click at [1456, 235] on span "Cards" at bounding box center [1464, 239] width 28 height 13
click at [1526, 231] on div "Table" at bounding box center [1530, 227] width 63 height 49
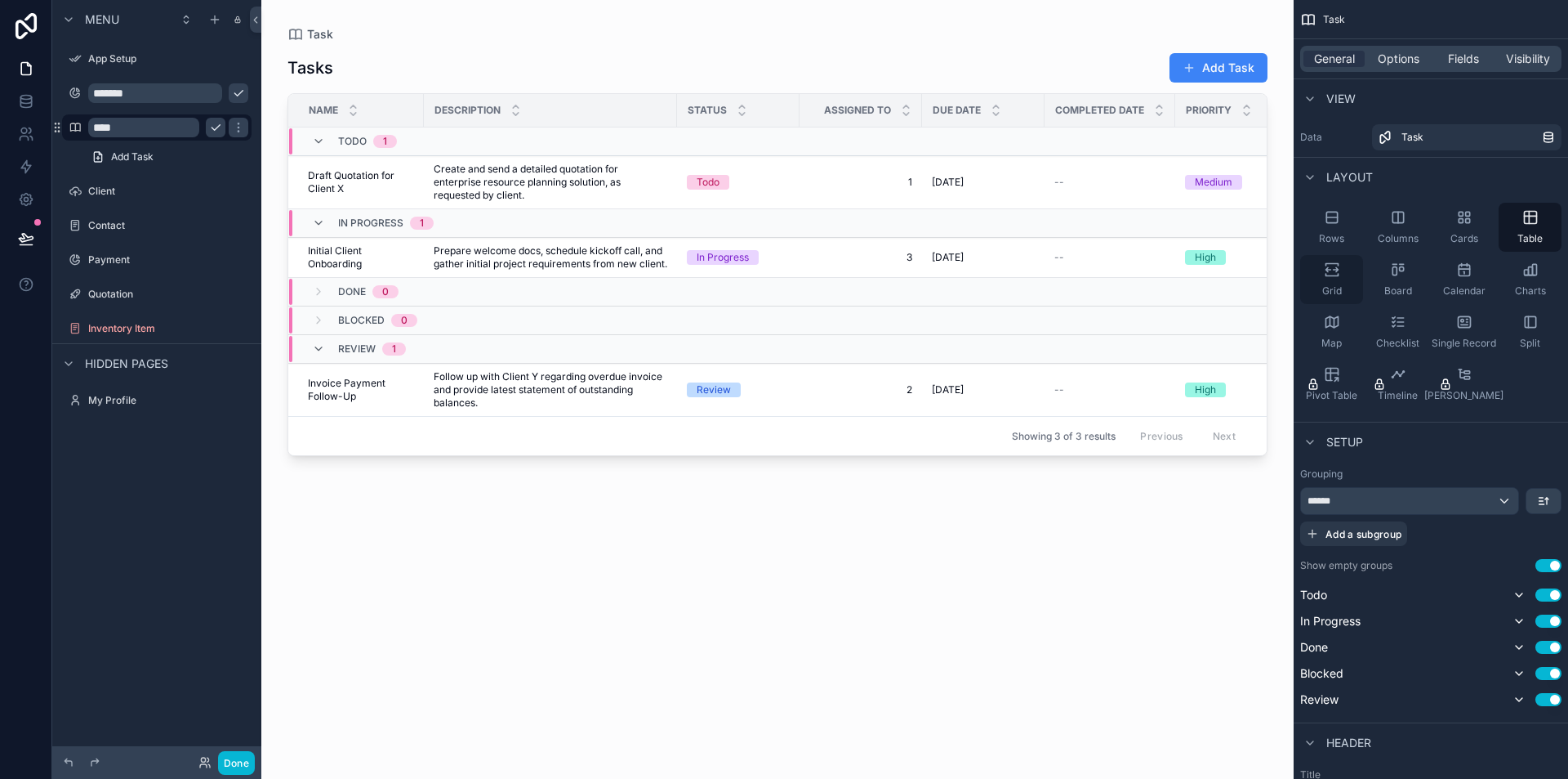
click at [1330, 280] on div "Grid" at bounding box center [1331, 280] width 63 height 49
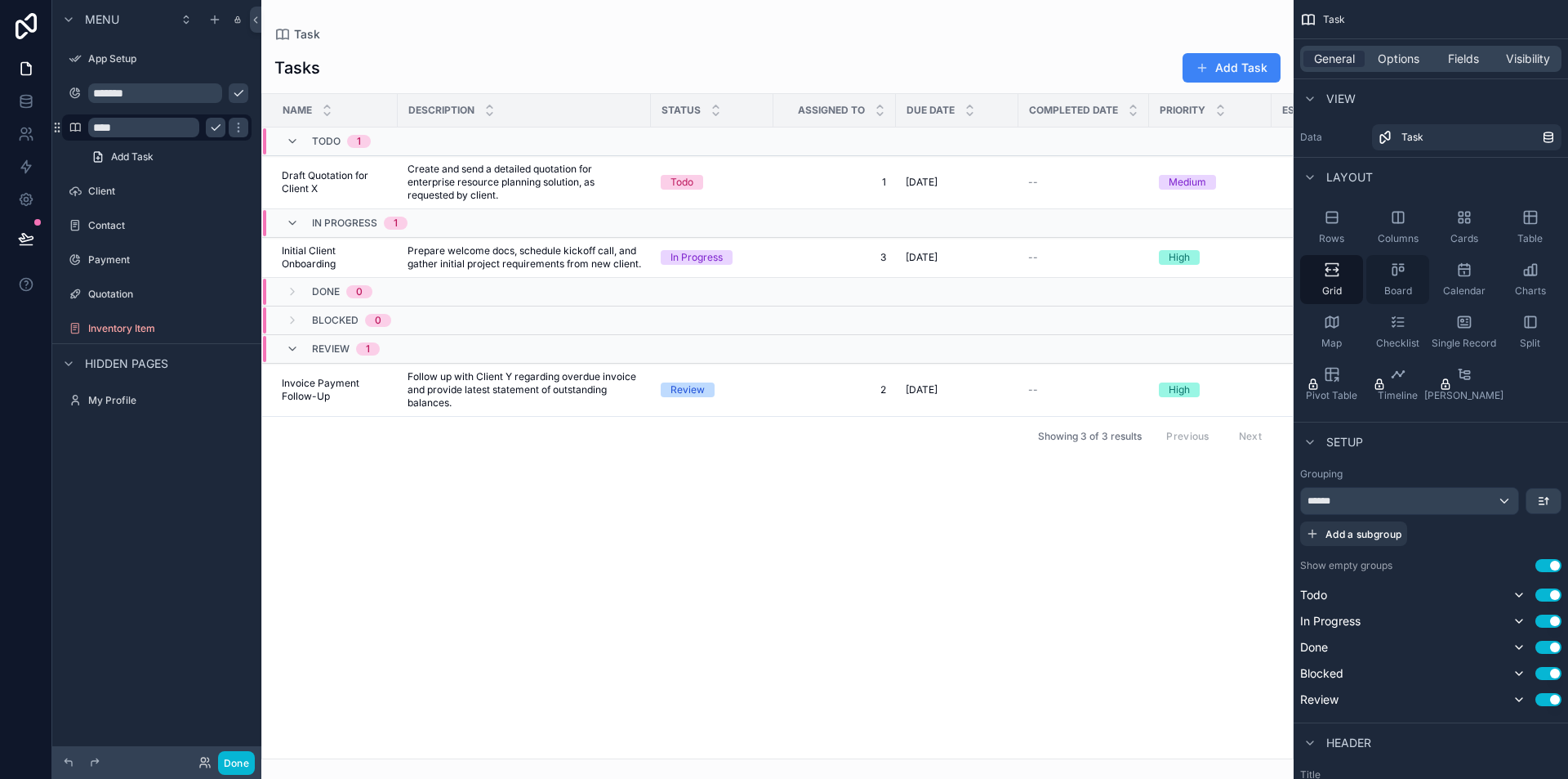
click at [1396, 268] on icon "scrollable content" at bounding box center [1394, 271] width 4 height 8
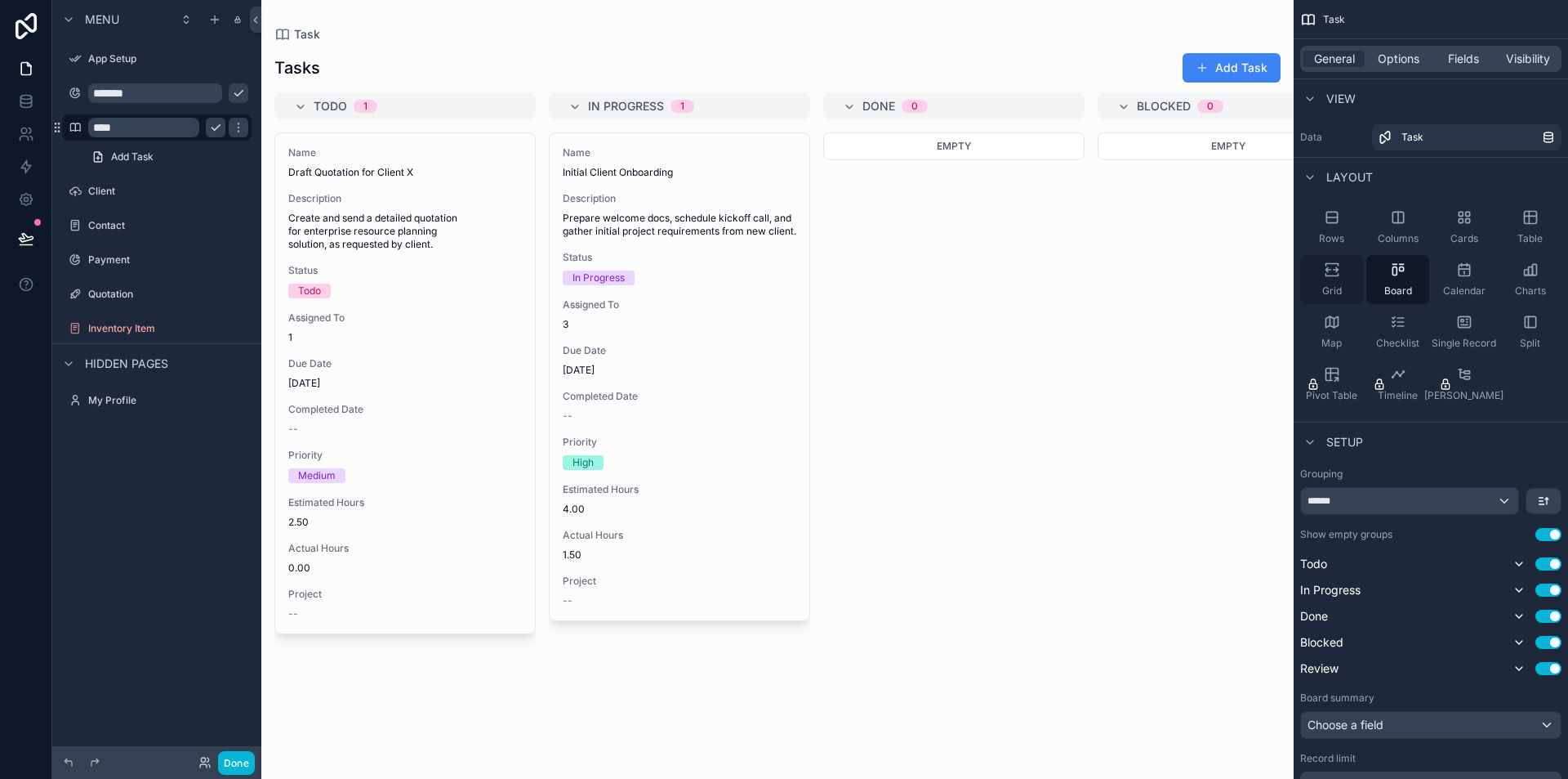
click at [1345, 275] on div "Grid" at bounding box center [1331, 280] width 63 height 49
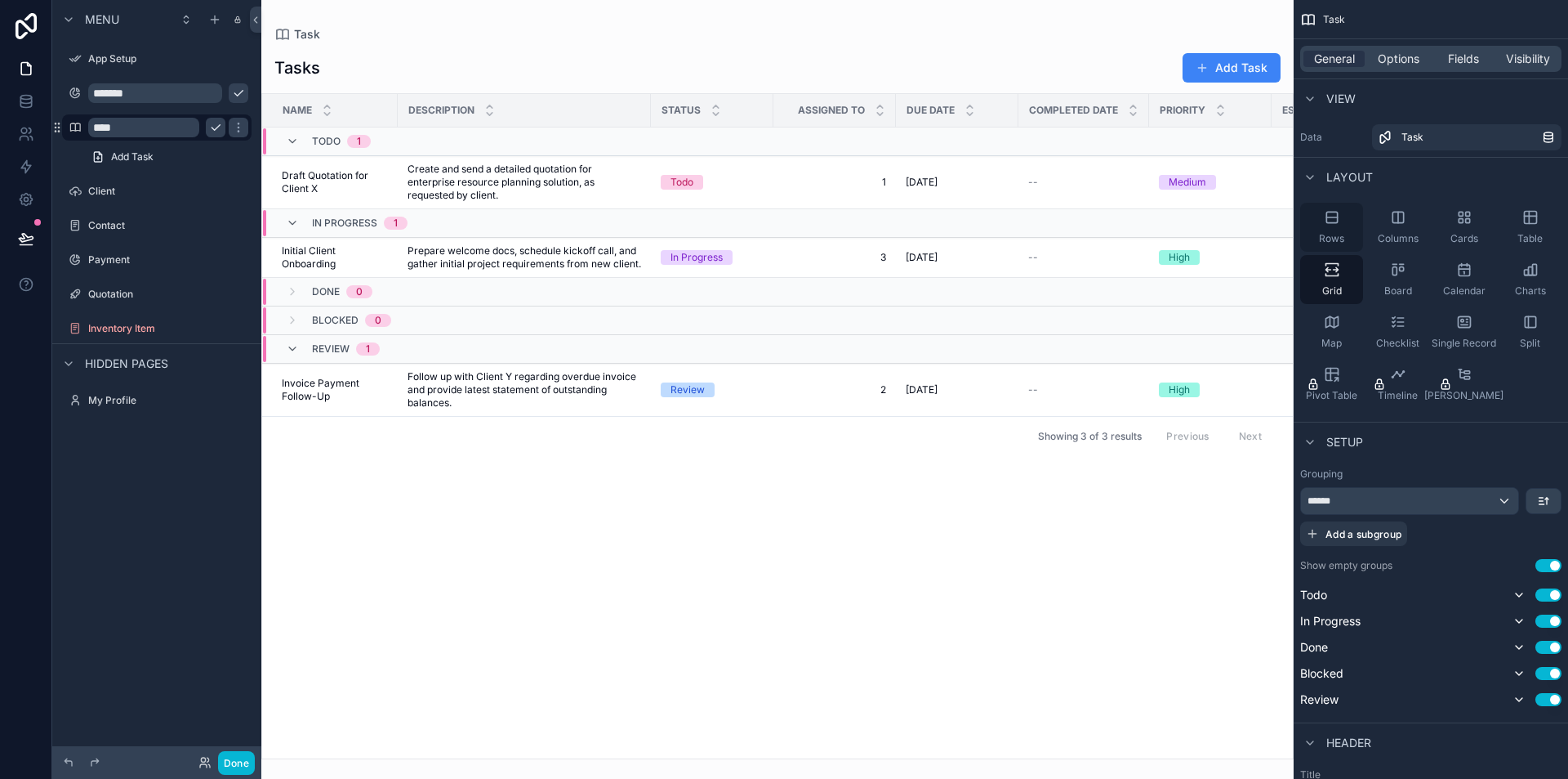
click at [1336, 226] on div "Rows" at bounding box center [1331, 227] width 63 height 49
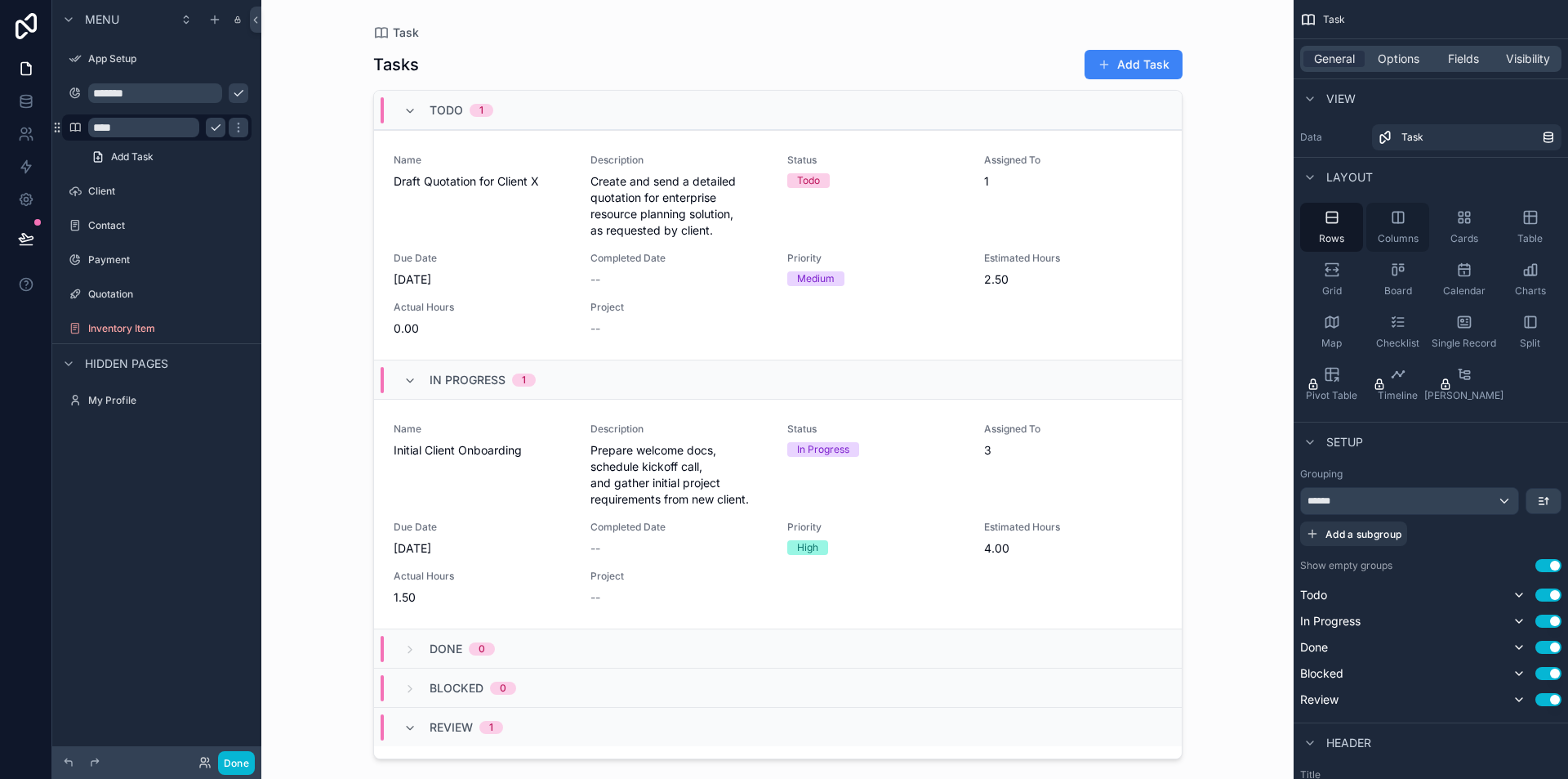
click at [1414, 230] on div "Columns" at bounding box center [1397, 227] width 63 height 49
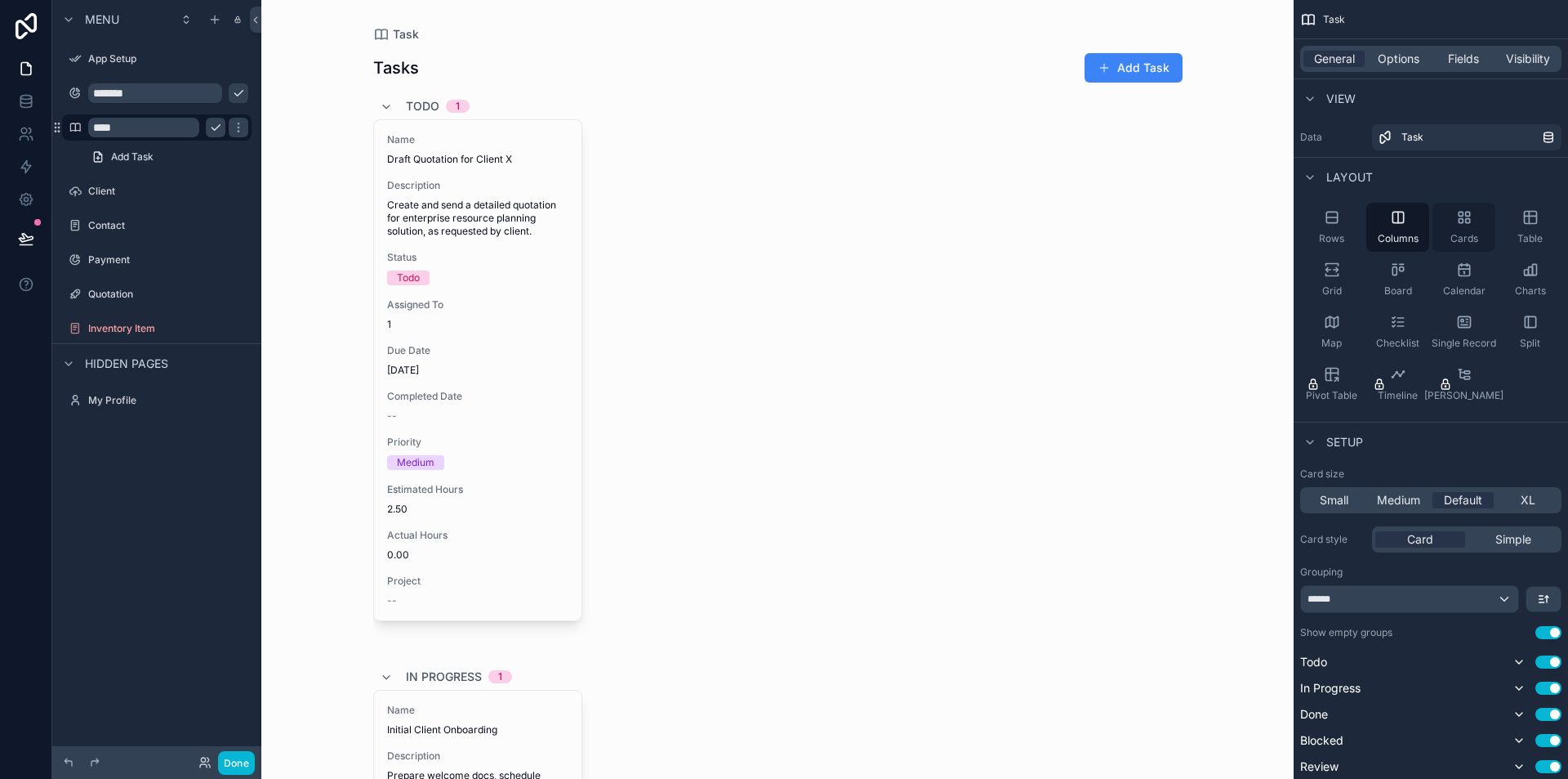
click at [1457, 233] on span "Cards" at bounding box center [1464, 239] width 28 height 13
click at [1511, 234] on div "Table" at bounding box center [1530, 227] width 63 height 49
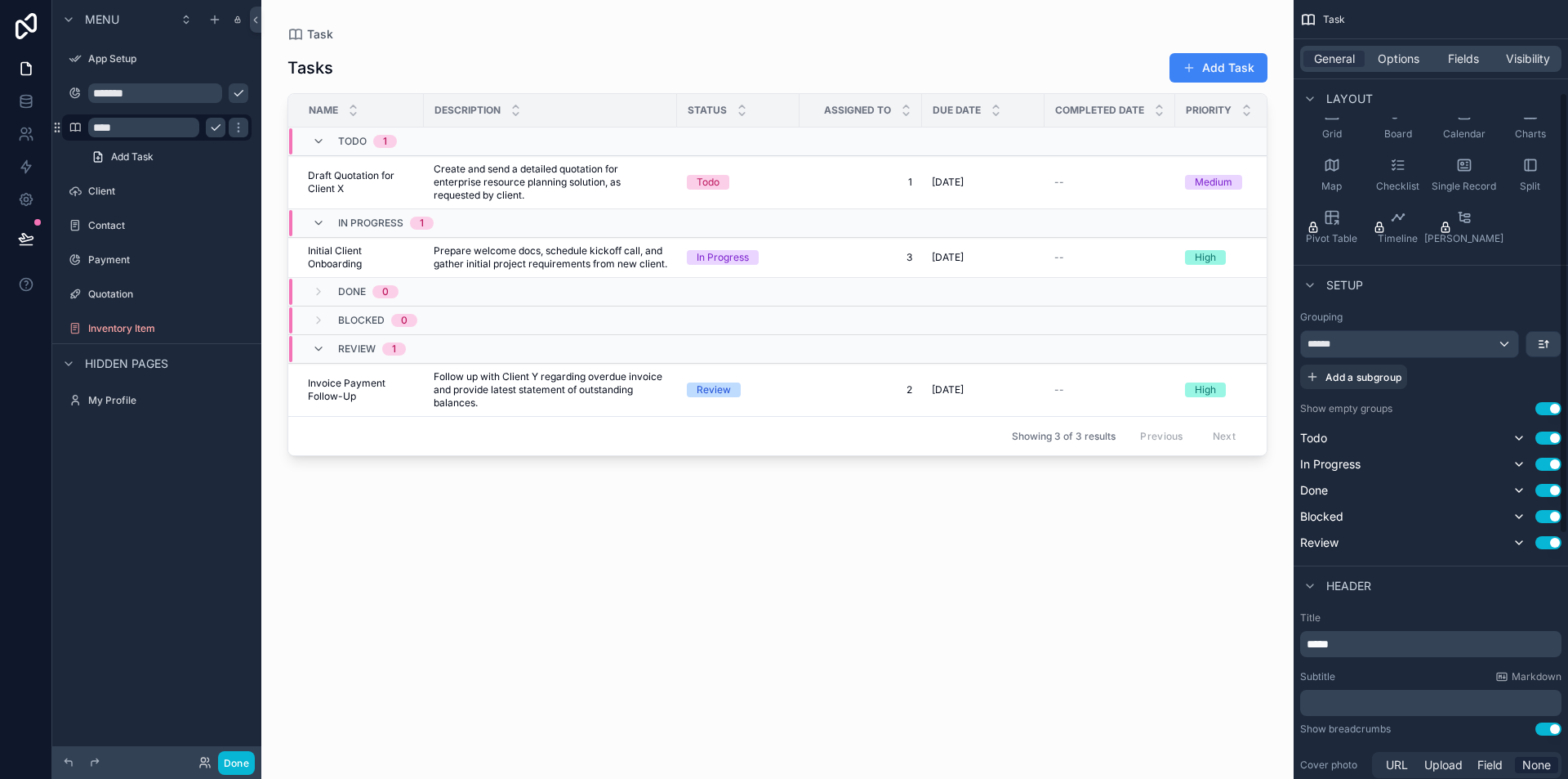
scroll to position [163, 0]
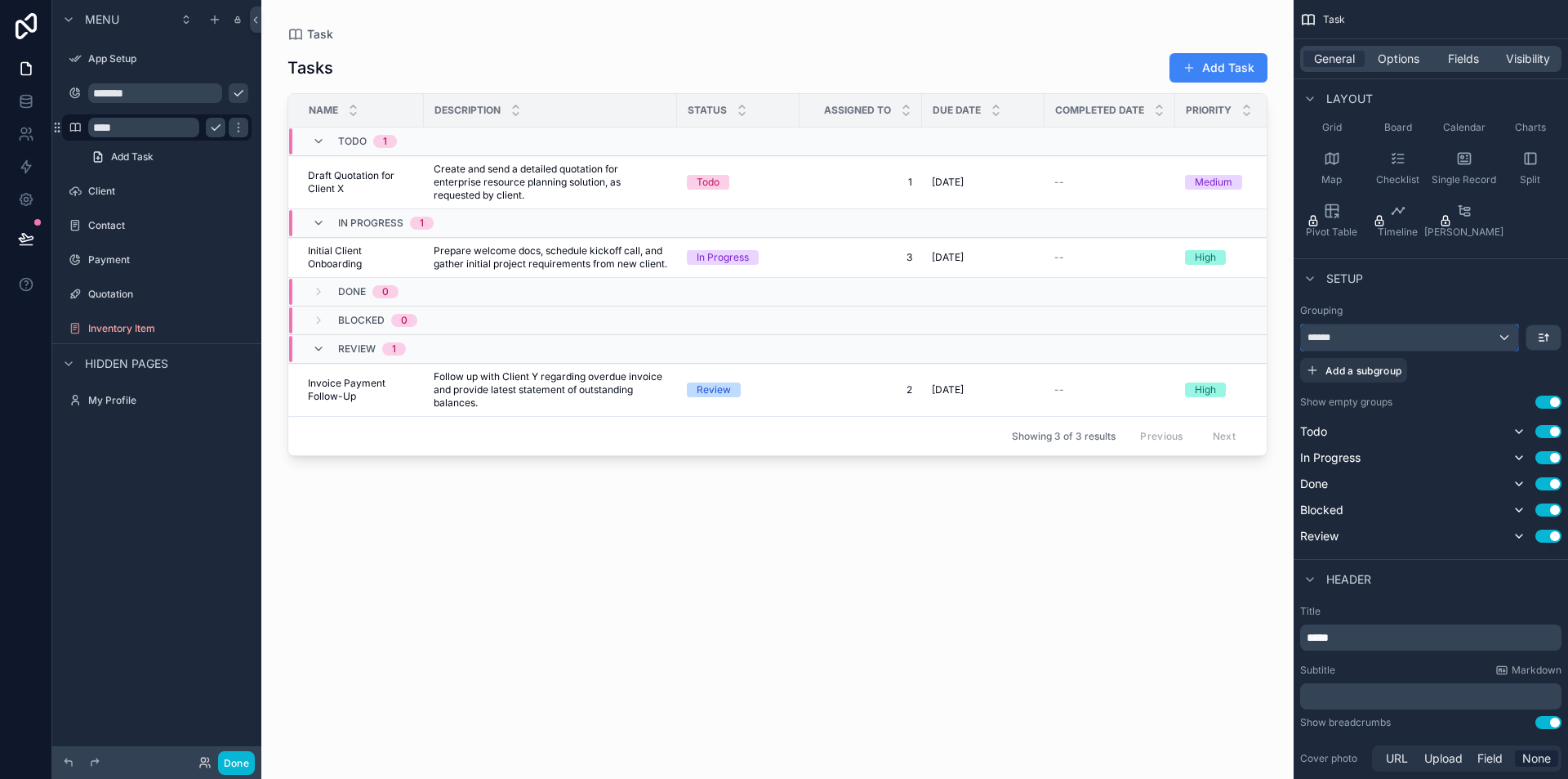
click at [1503, 334] on div "******" at bounding box center [1409, 338] width 217 height 26
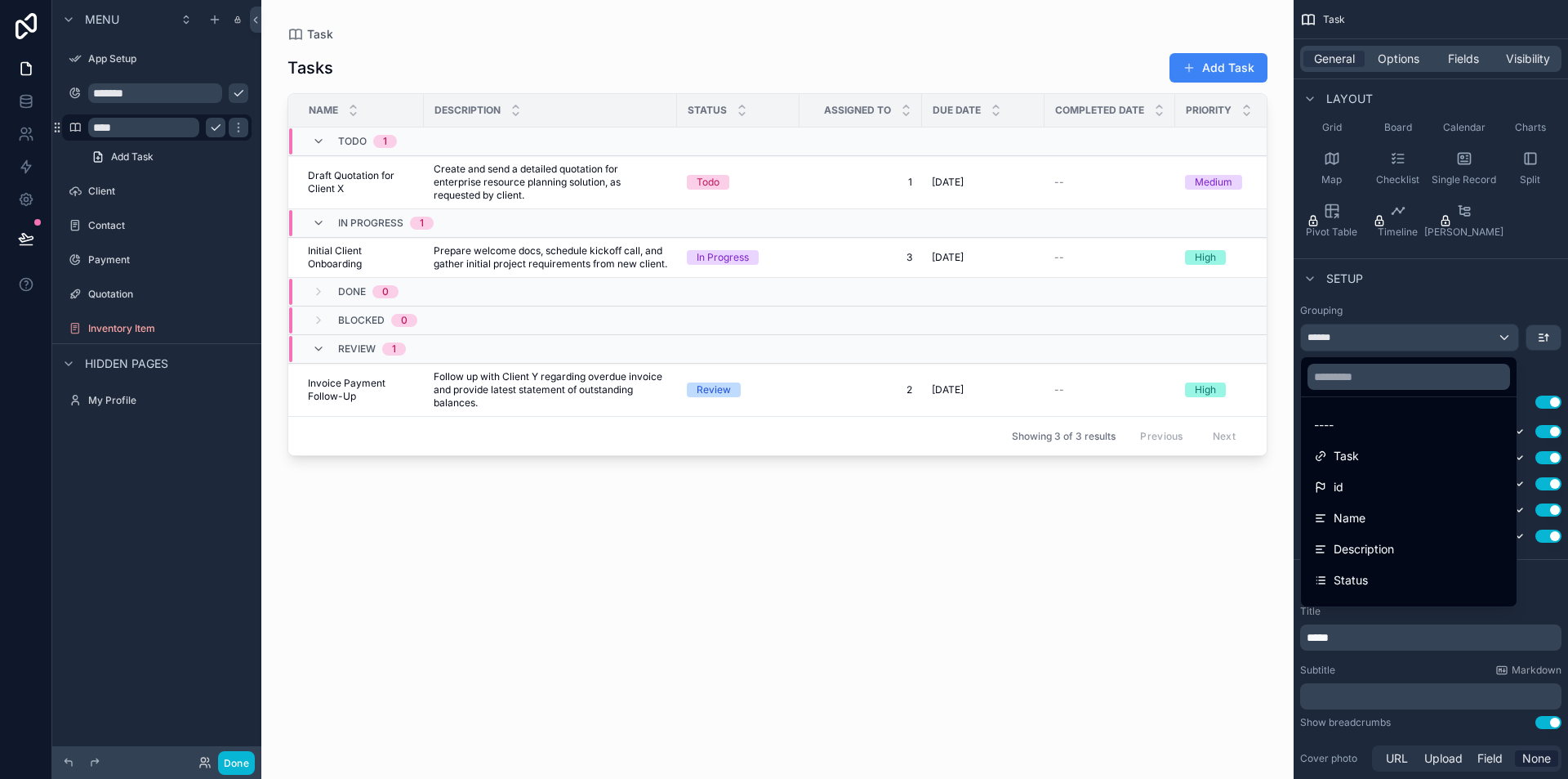
click at [1503, 334] on div "scrollable content" at bounding box center [784, 389] width 1568 height 779
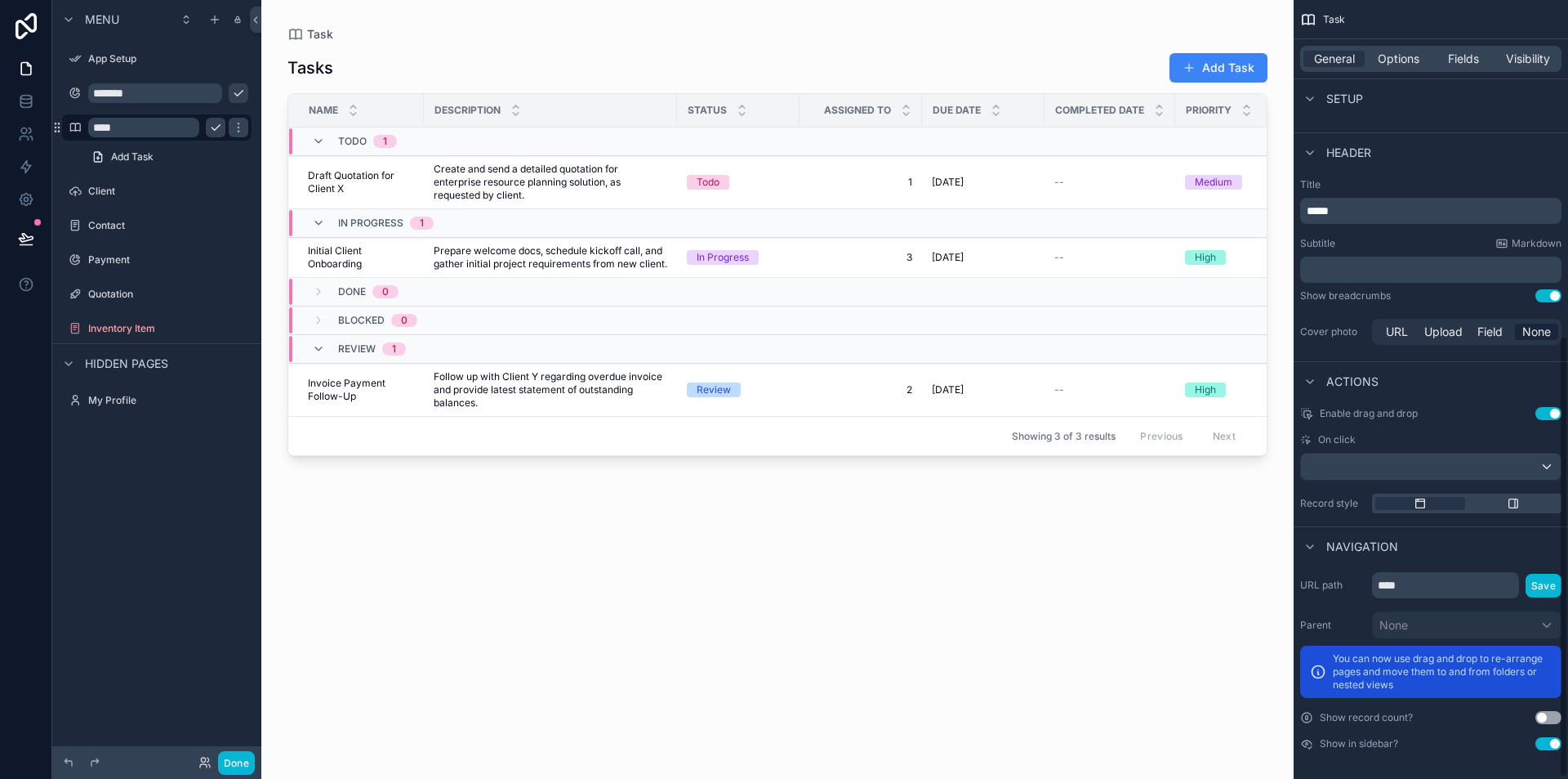
scroll to position [594, 0]
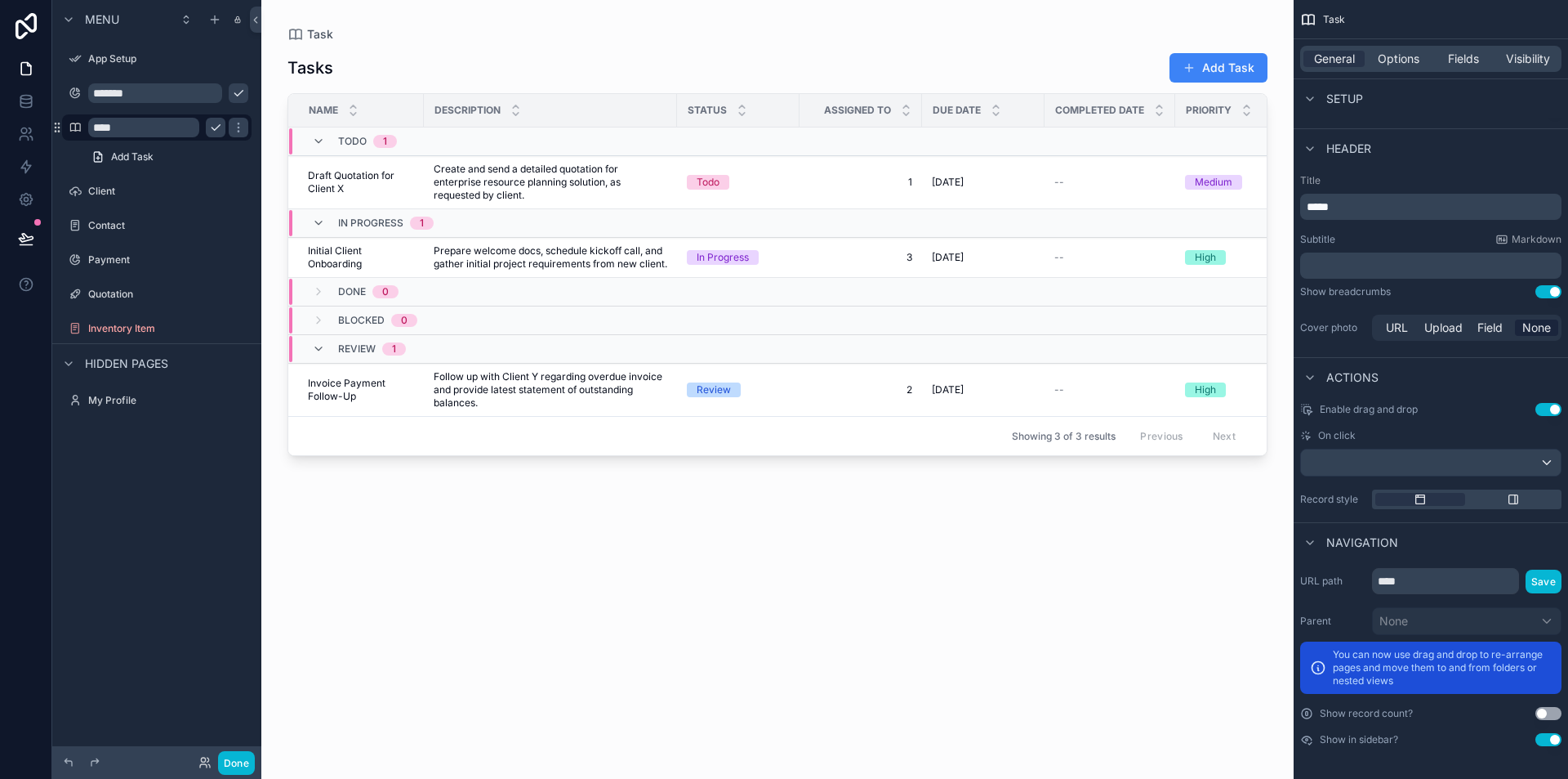
click at [518, 496] on div "scrollable content" at bounding box center [777, 379] width 1032 height 759
click at [137, 188] on label "Client" at bounding box center [154, 191] width 131 height 13
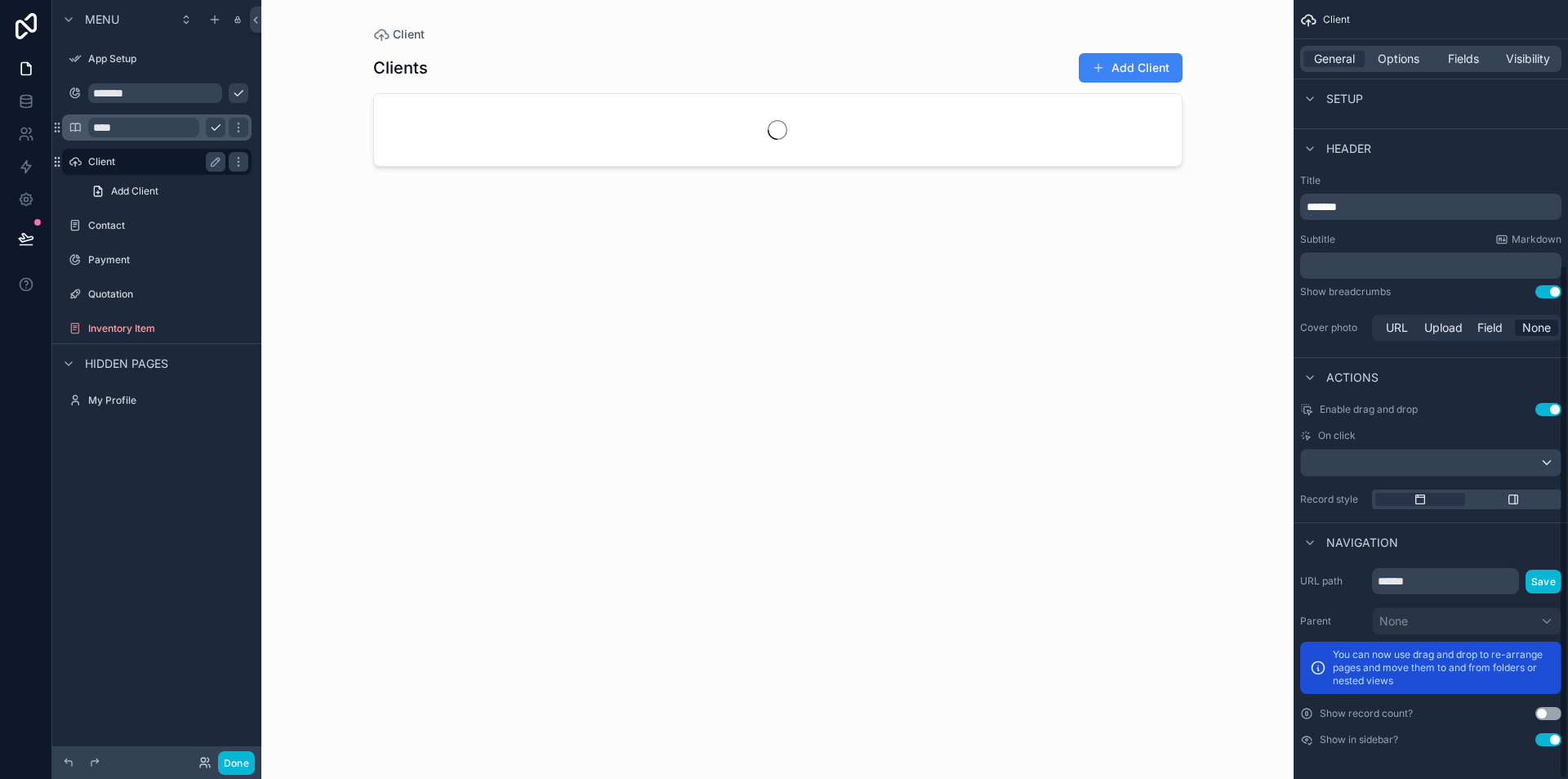
scroll to position [400, 0]
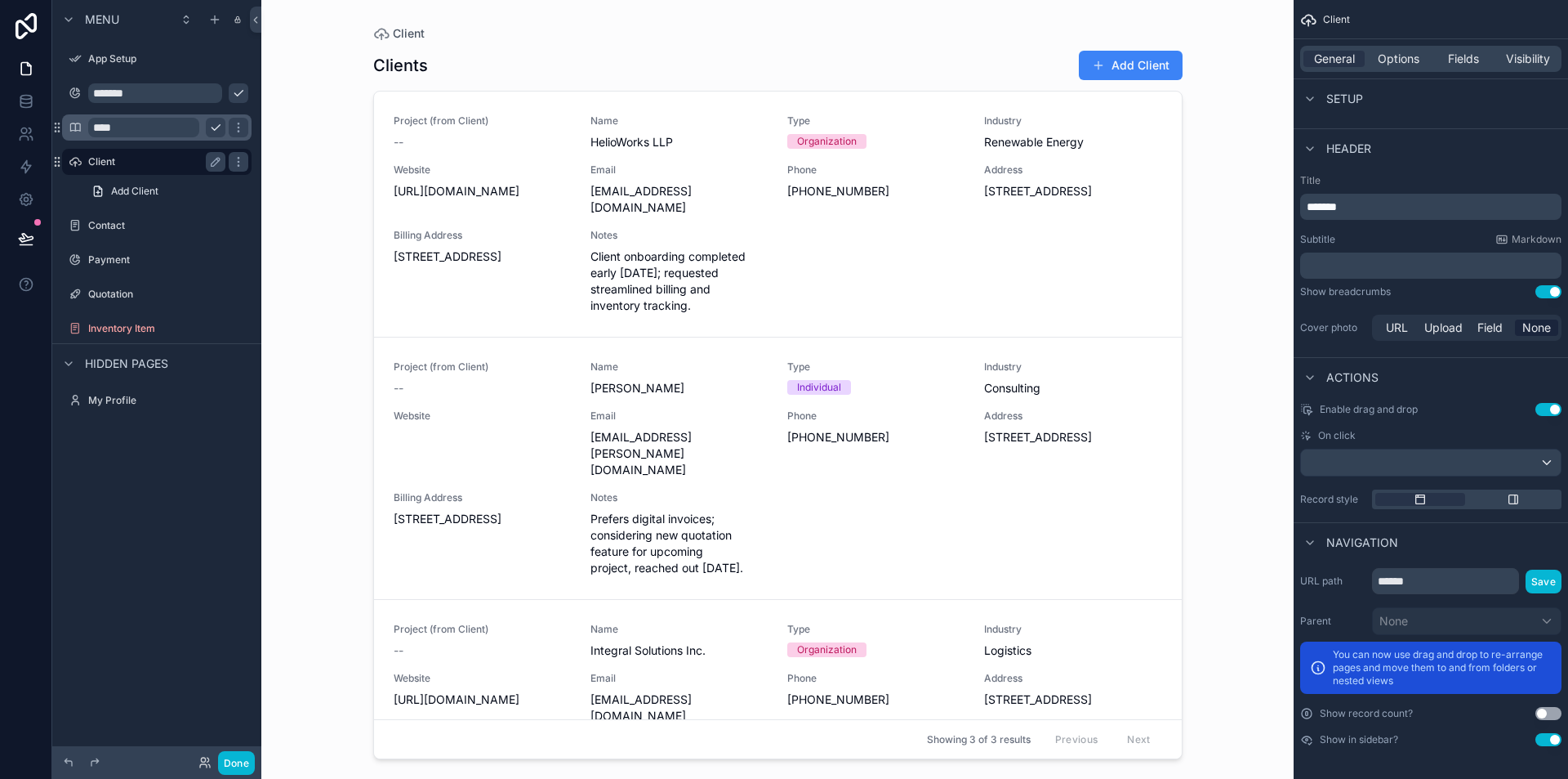
click at [213, 149] on div "Client" at bounding box center [157, 162] width 183 height 26
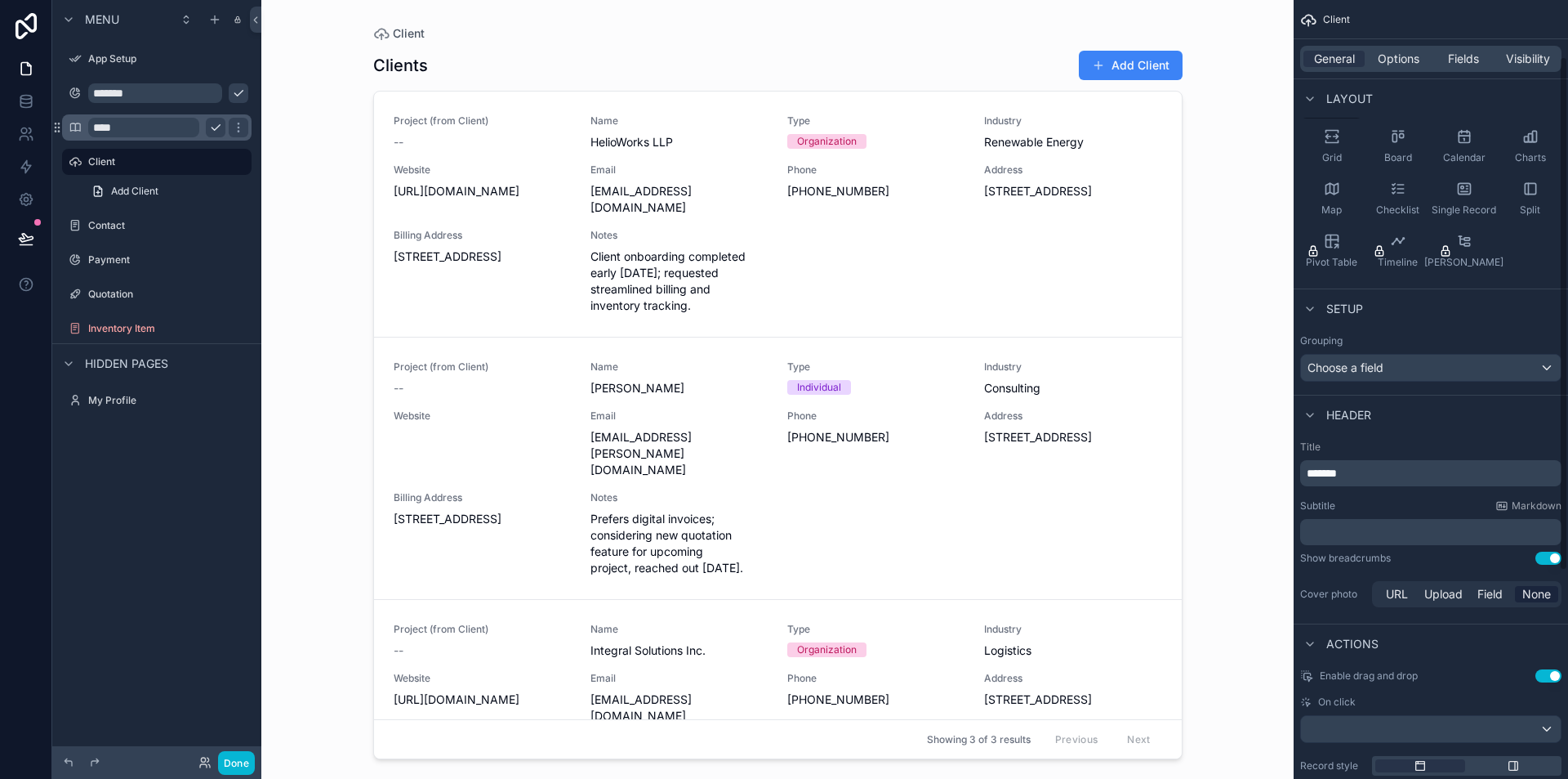
scroll to position [0, 0]
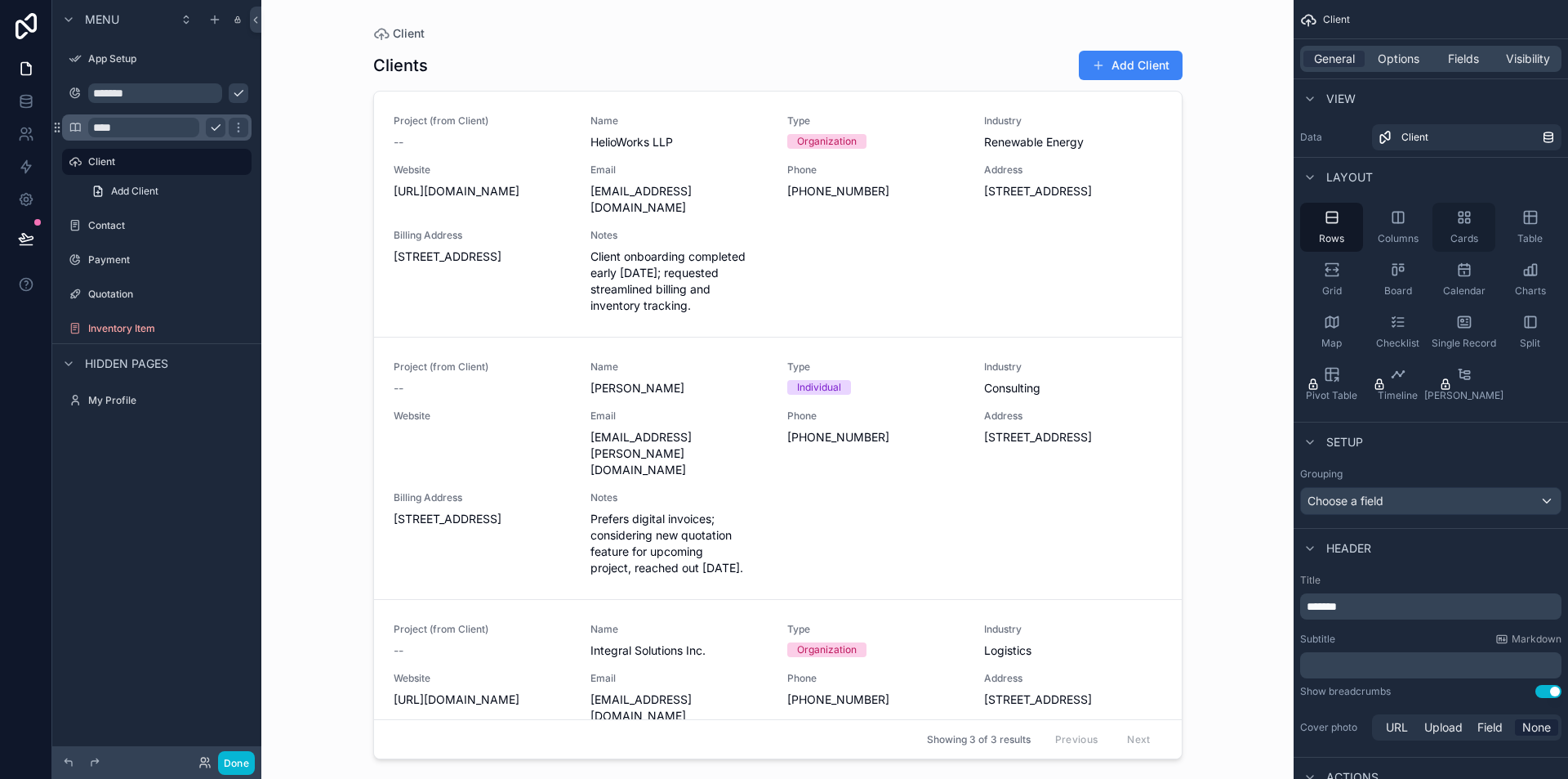
click at [1479, 213] on div "Cards" at bounding box center [1463, 227] width 63 height 49
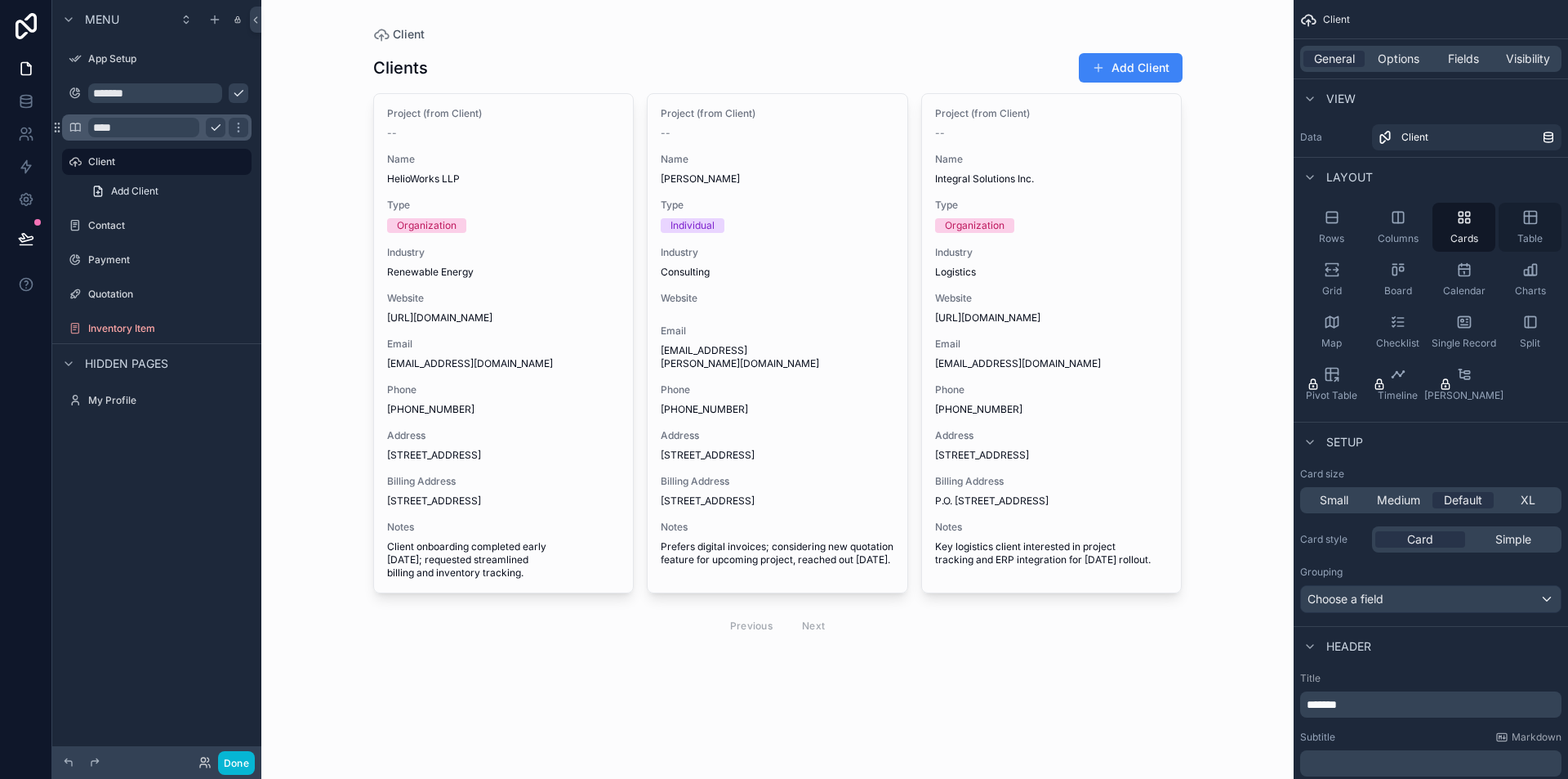
click at [1539, 222] on div "Table" at bounding box center [1530, 227] width 63 height 49
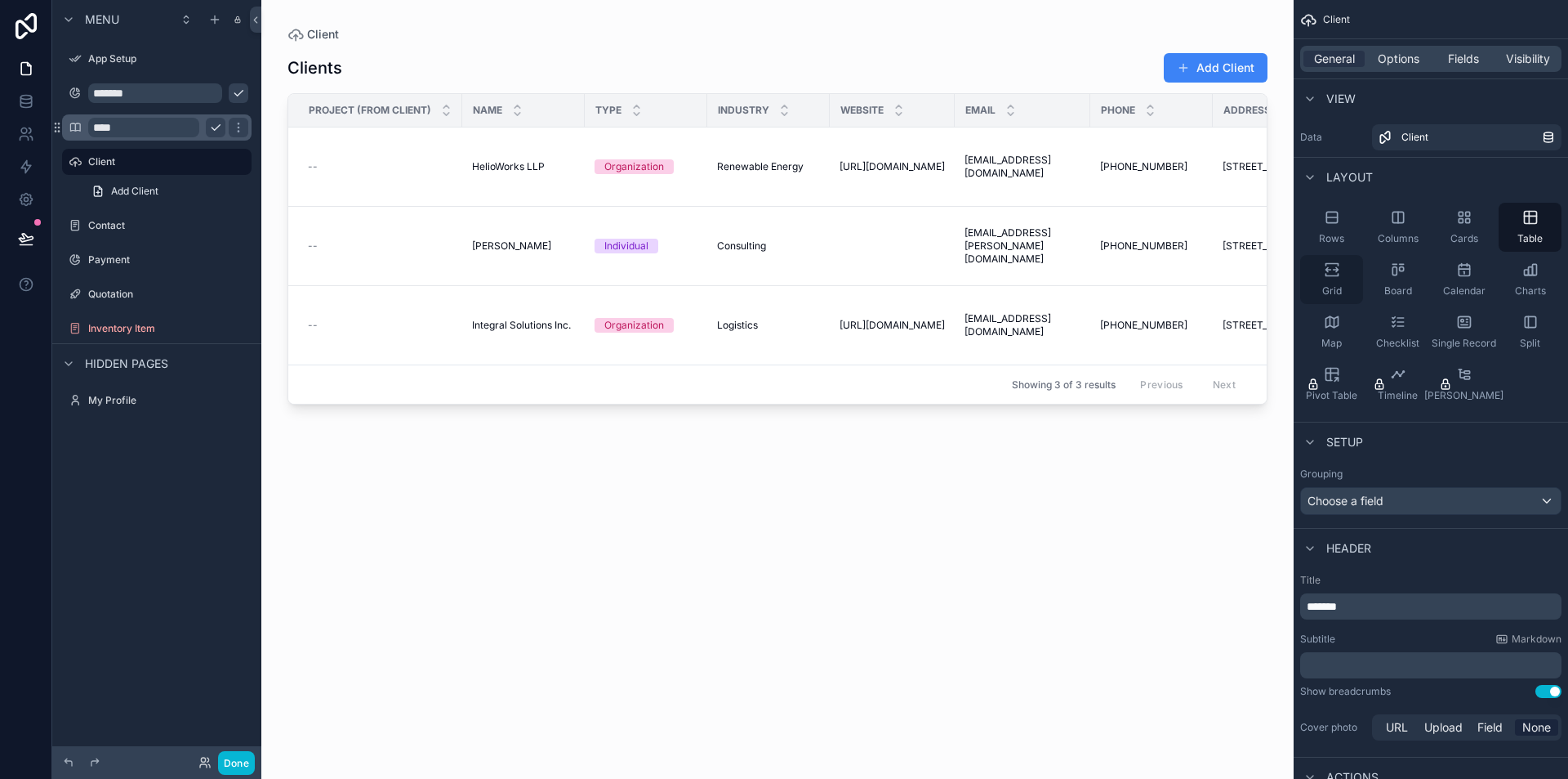
click at [1313, 285] on div "Grid" at bounding box center [1331, 280] width 63 height 49
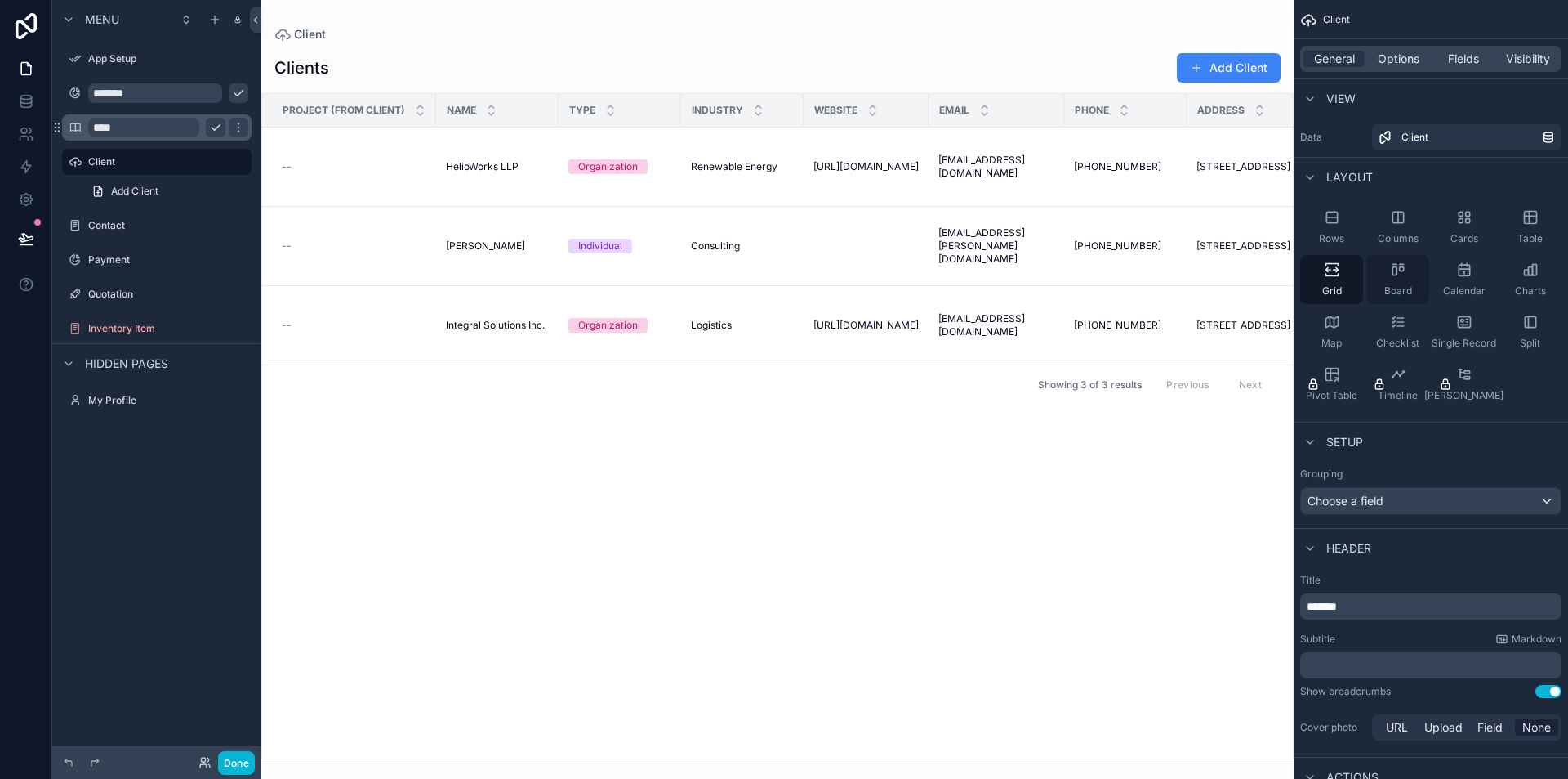
click at [1383, 279] on div "Board" at bounding box center [1397, 280] width 63 height 49
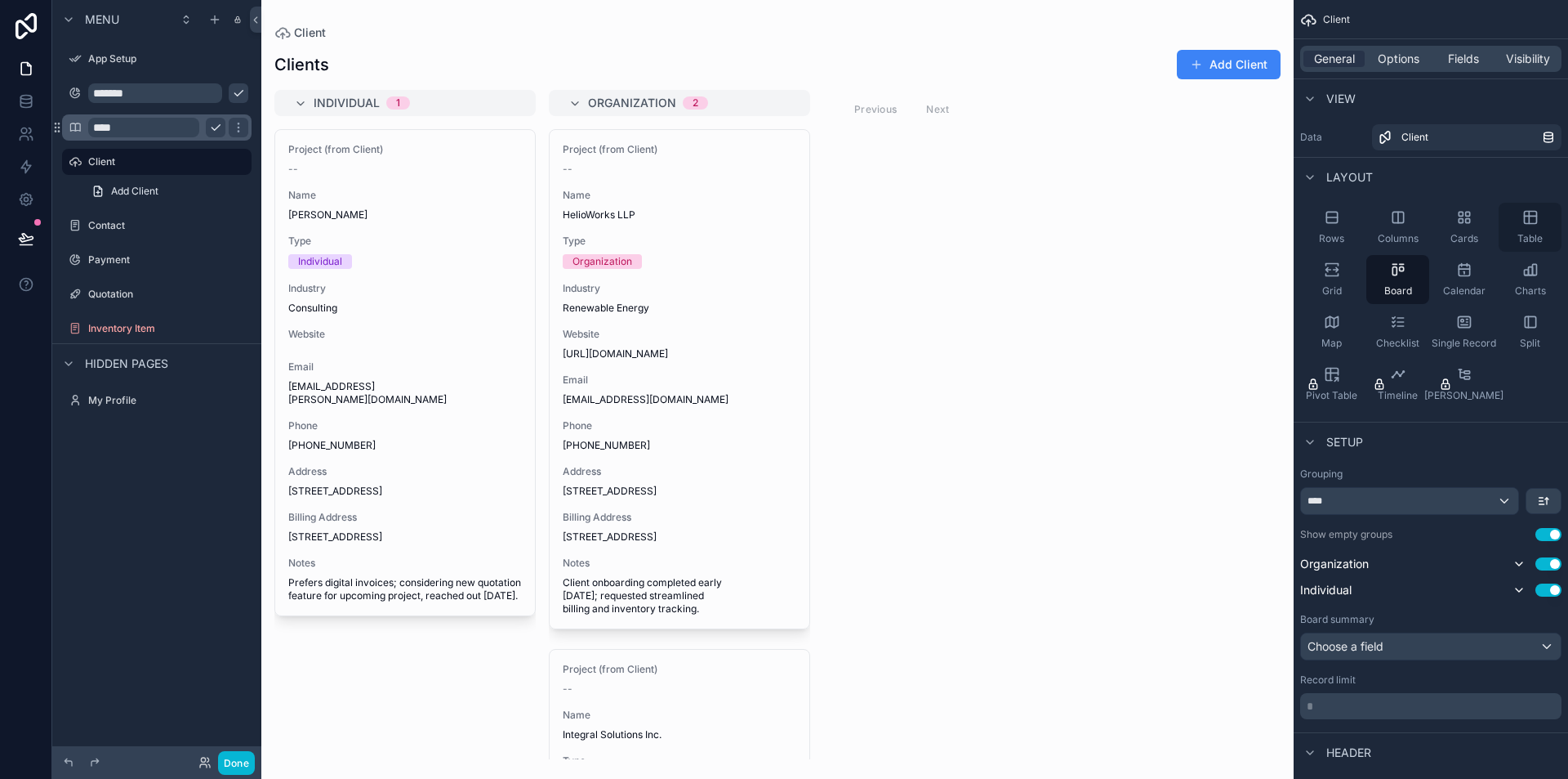
click at [1523, 208] on div "Table" at bounding box center [1530, 227] width 63 height 49
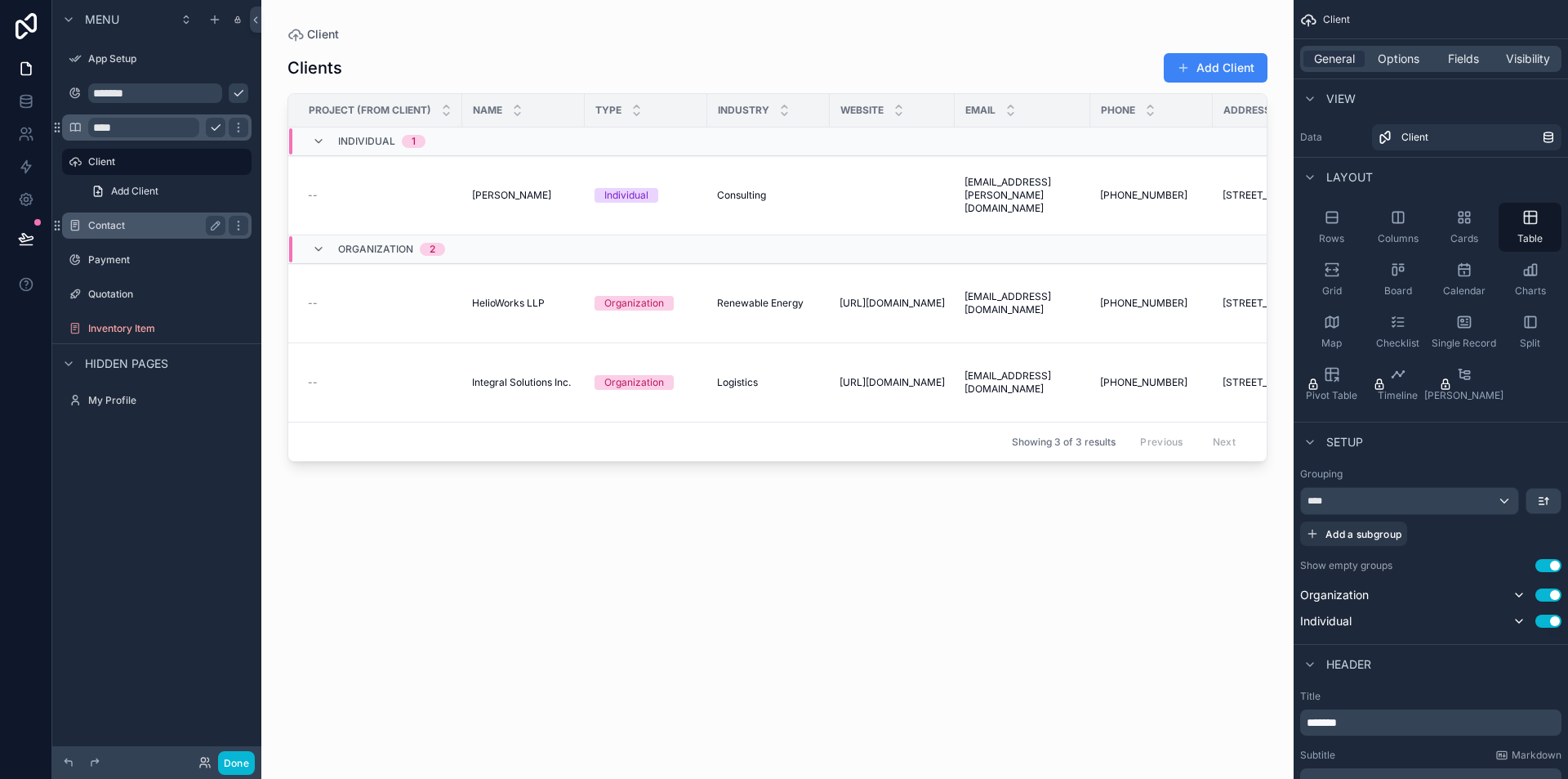
click at [126, 228] on label "Contact" at bounding box center [154, 226] width 131 height 13
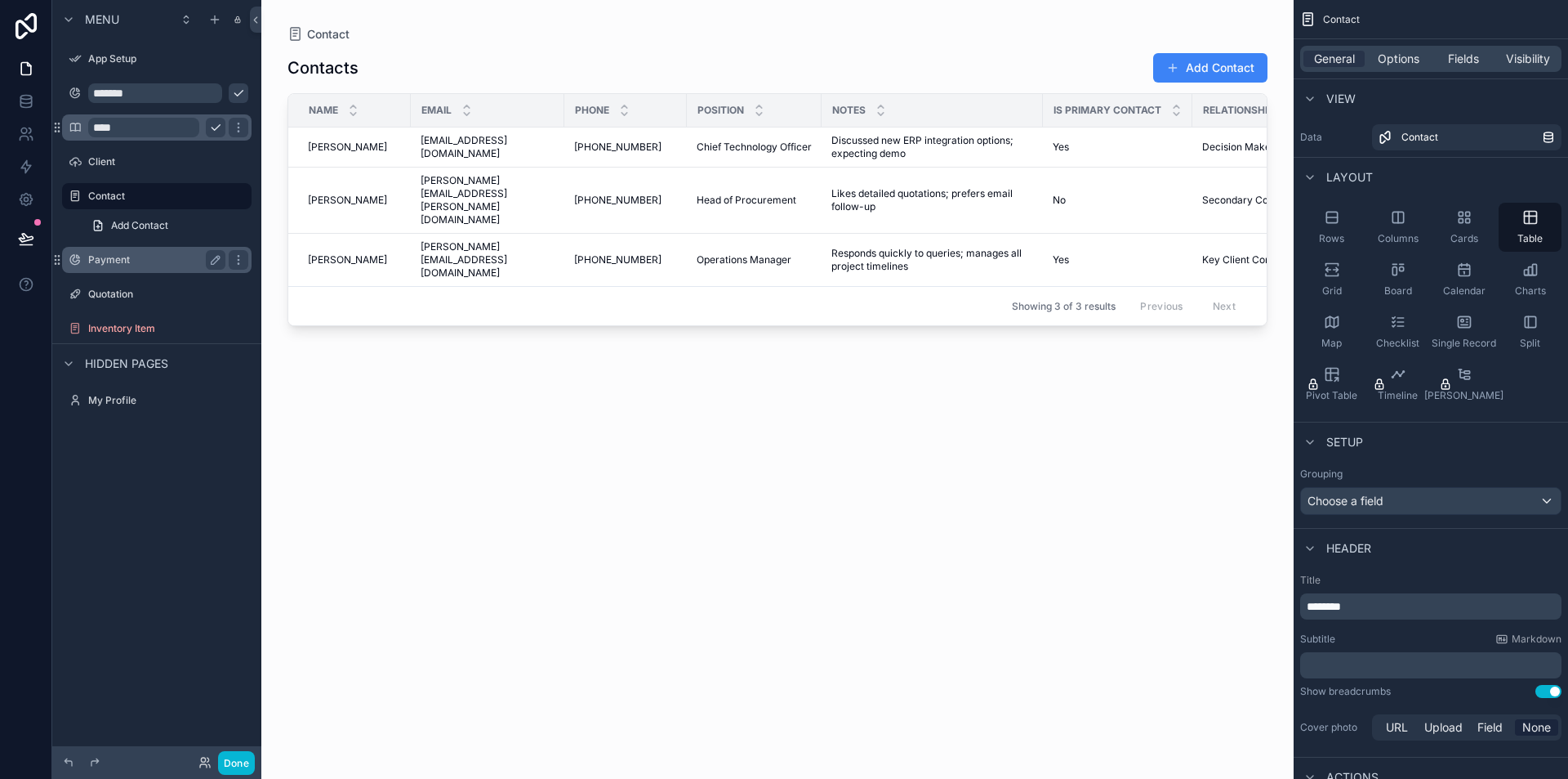
click at [133, 268] on div "Payment" at bounding box center [157, 260] width 137 height 20
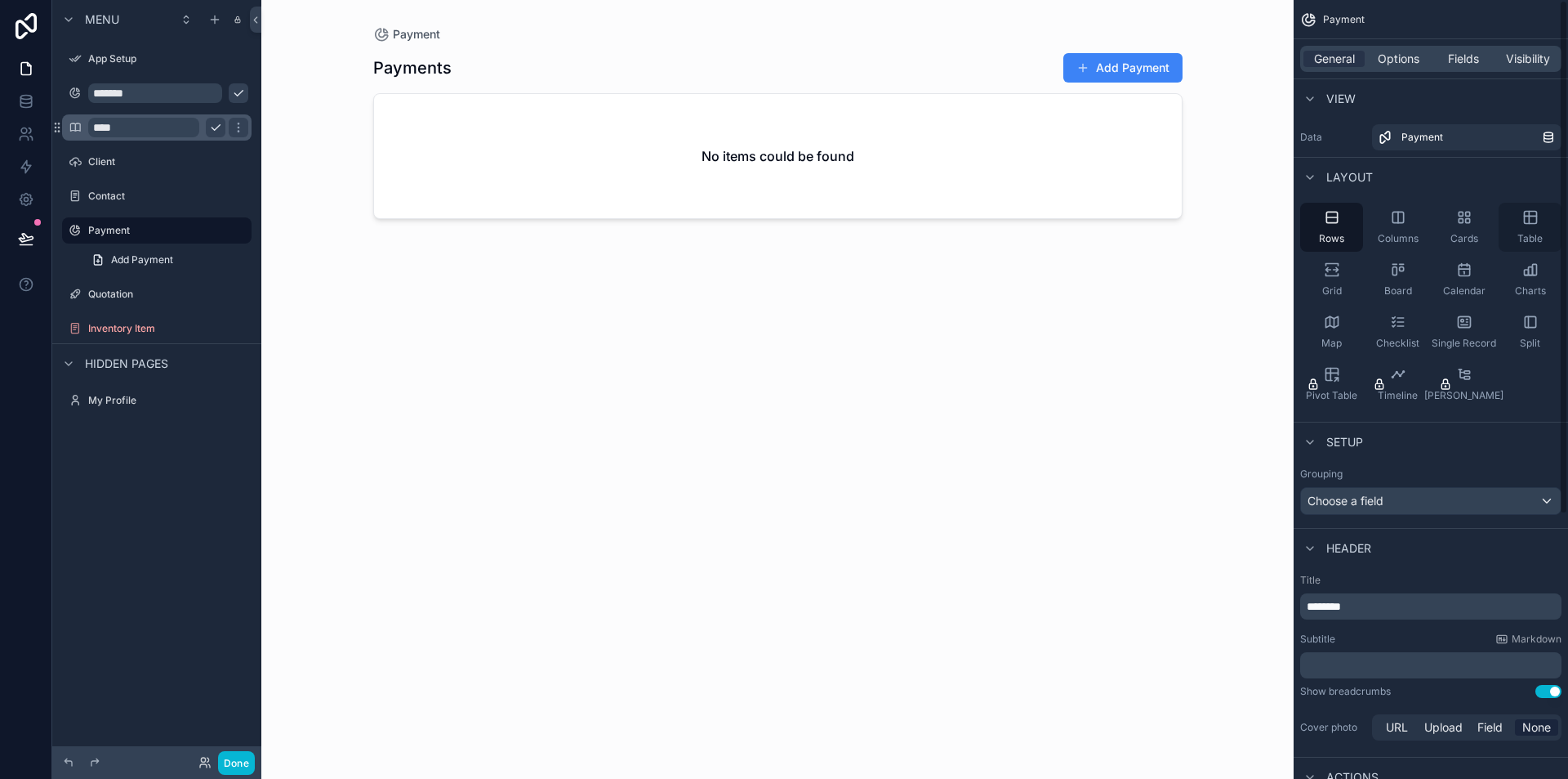
click at [1538, 231] on div "Table" at bounding box center [1530, 227] width 63 height 49
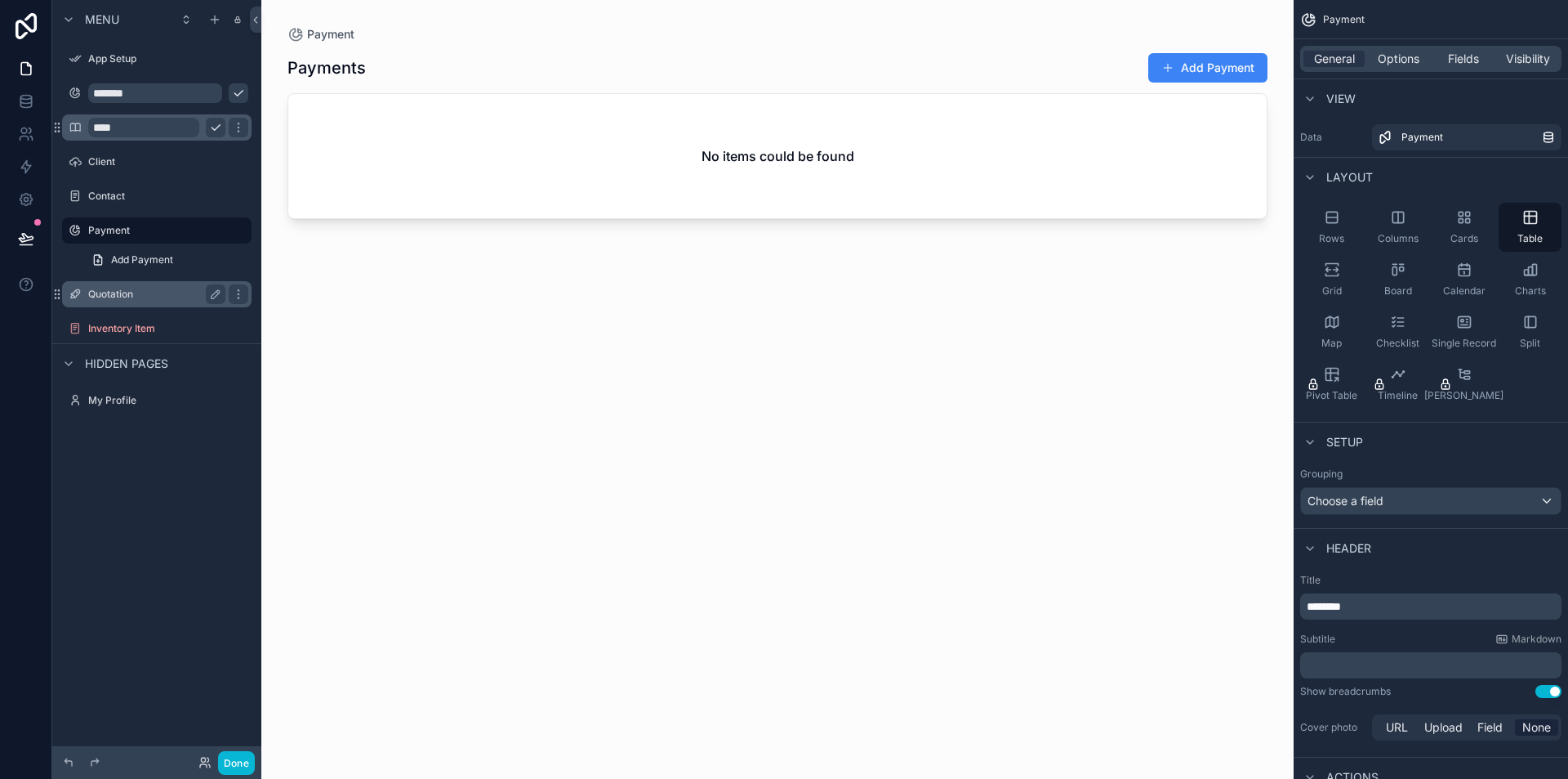
click at [127, 297] on label "Quotation" at bounding box center [154, 294] width 131 height 13
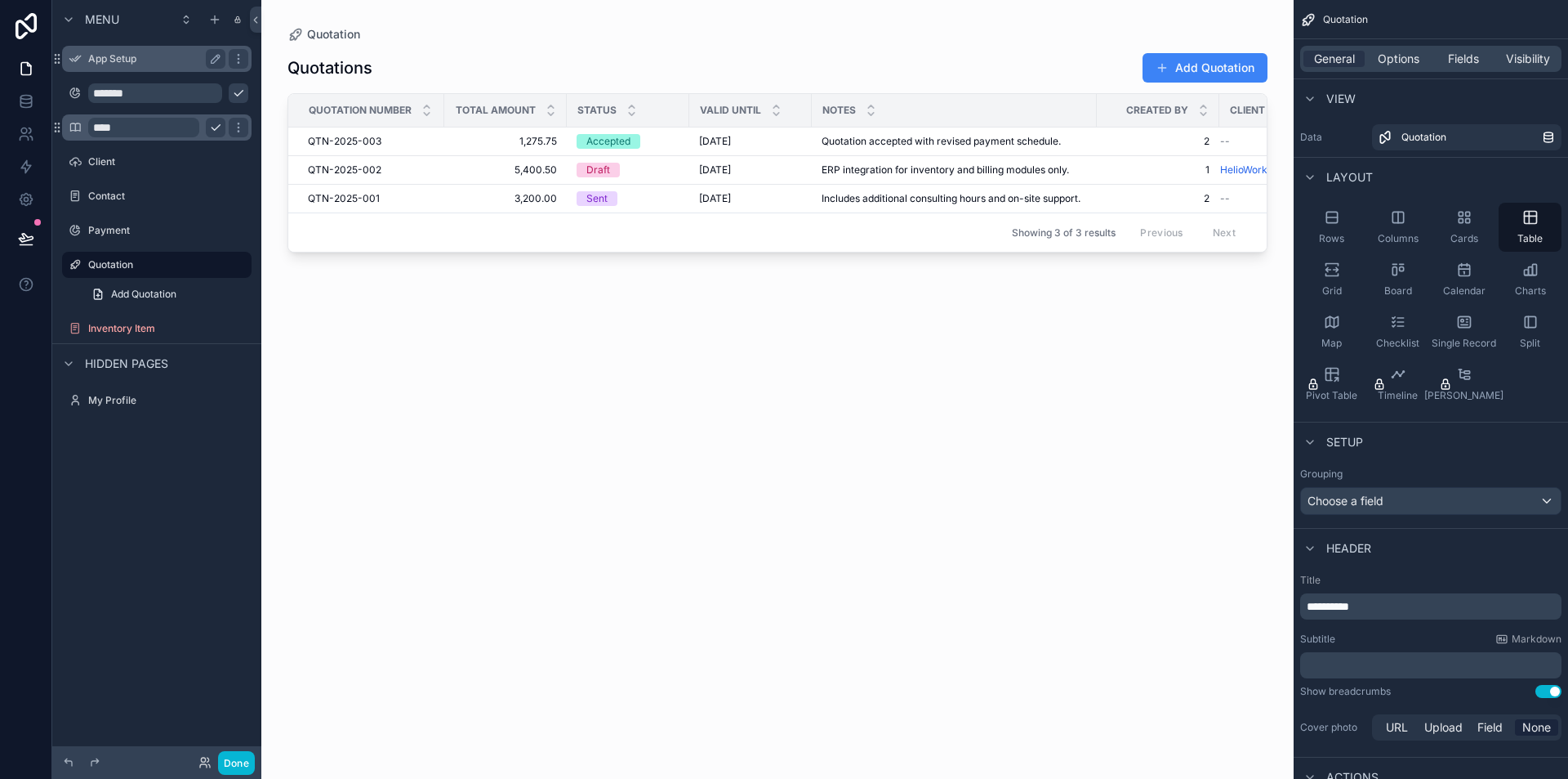
click at [121, 68] on div "App Setup" at bounding box center [157, 59] width 137 height 20
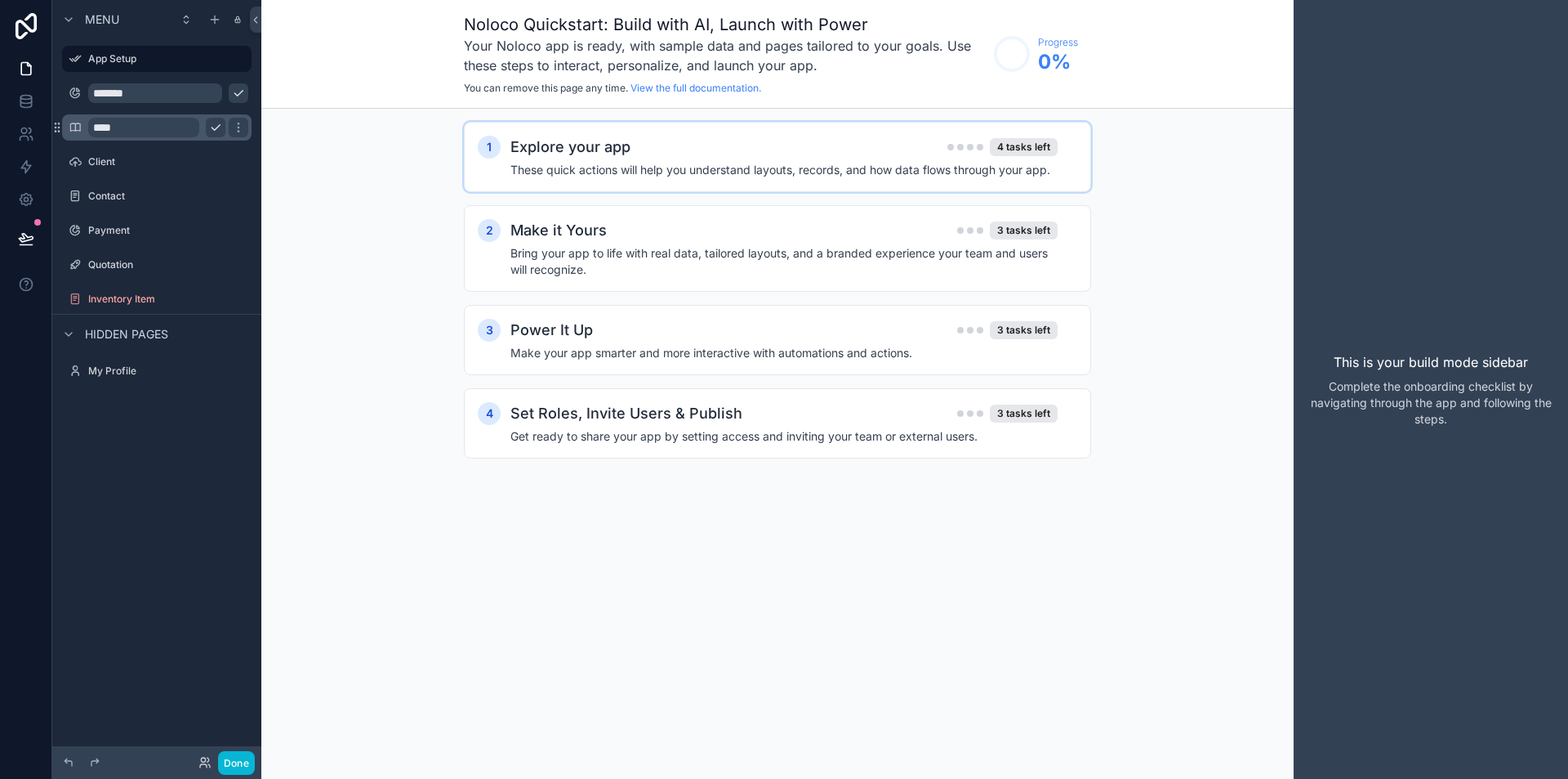
click at [976, 175] on h4 "These quick actions will help you understand layouts, records, and how data flo…" at bounding box center [784, 170] width 547 height 16
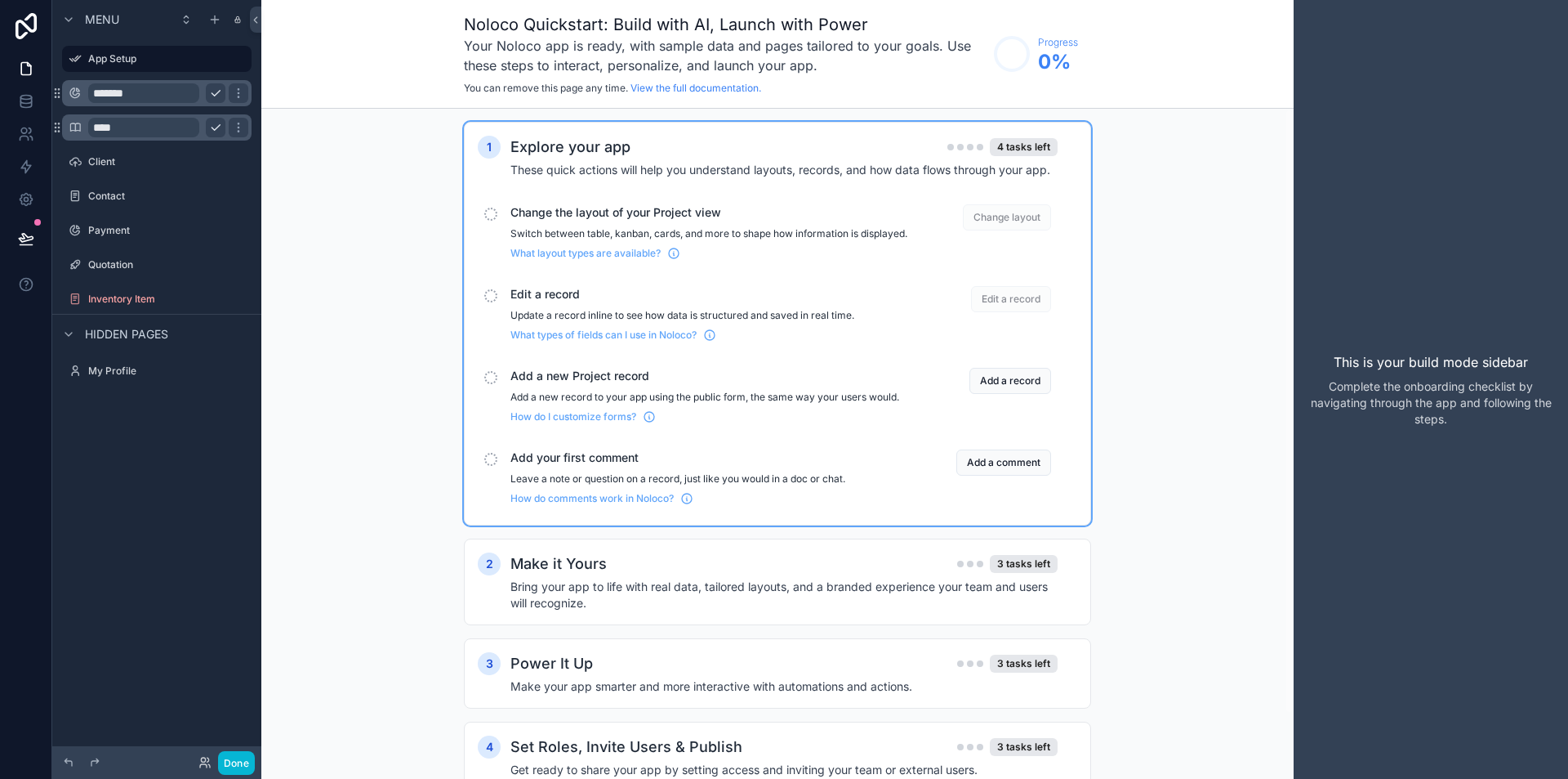
click at [188, 99] on input "*******" at bounding box center [144, 93] width 111 height 20
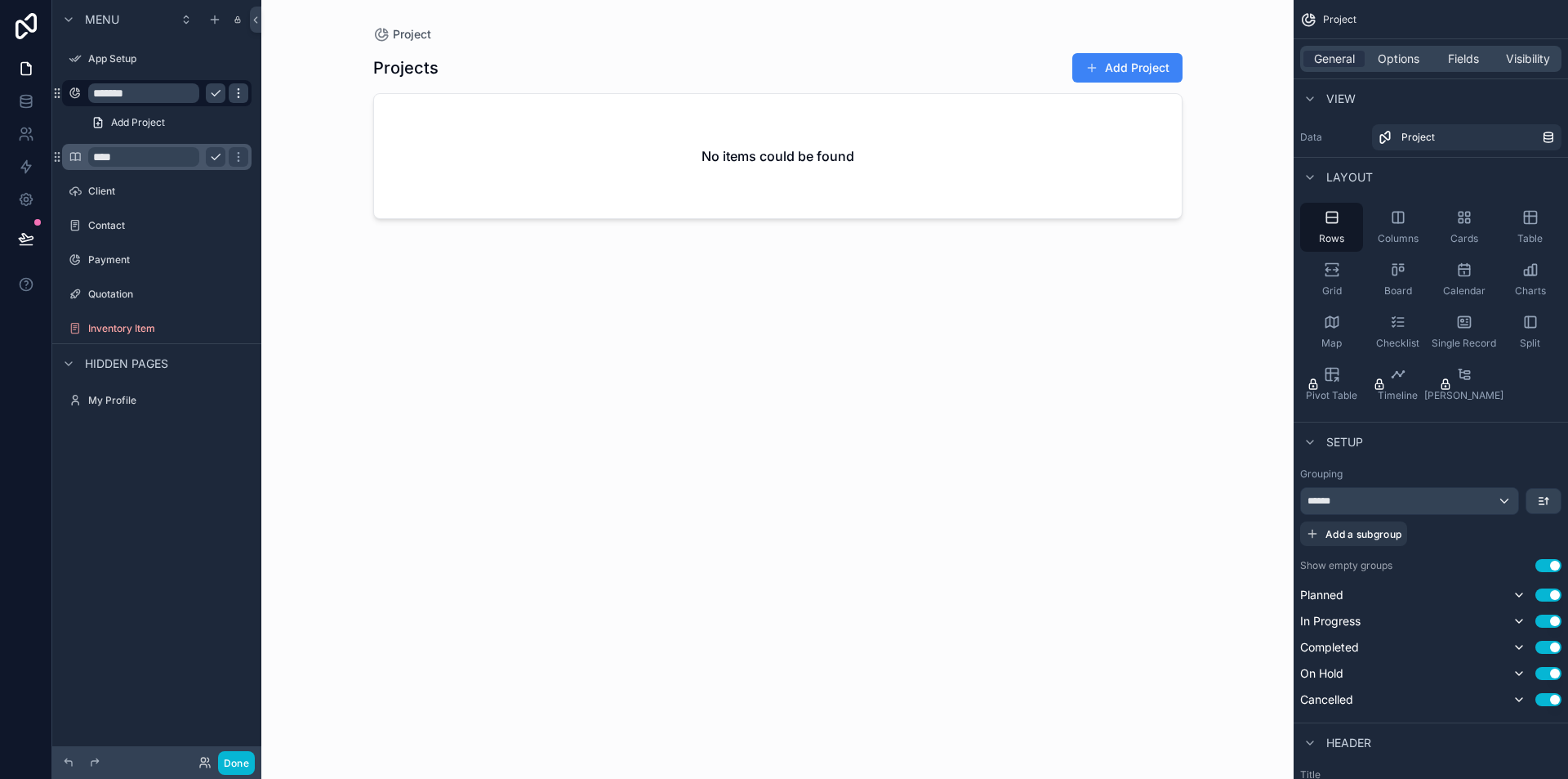
click at [240, 92] on icon "scrollable content" at bounding box center [239, 93] width 13 height 13
click at [1534, 223] on icon "scrollable content" at bounding box center [1530, 217] width 12 height 12
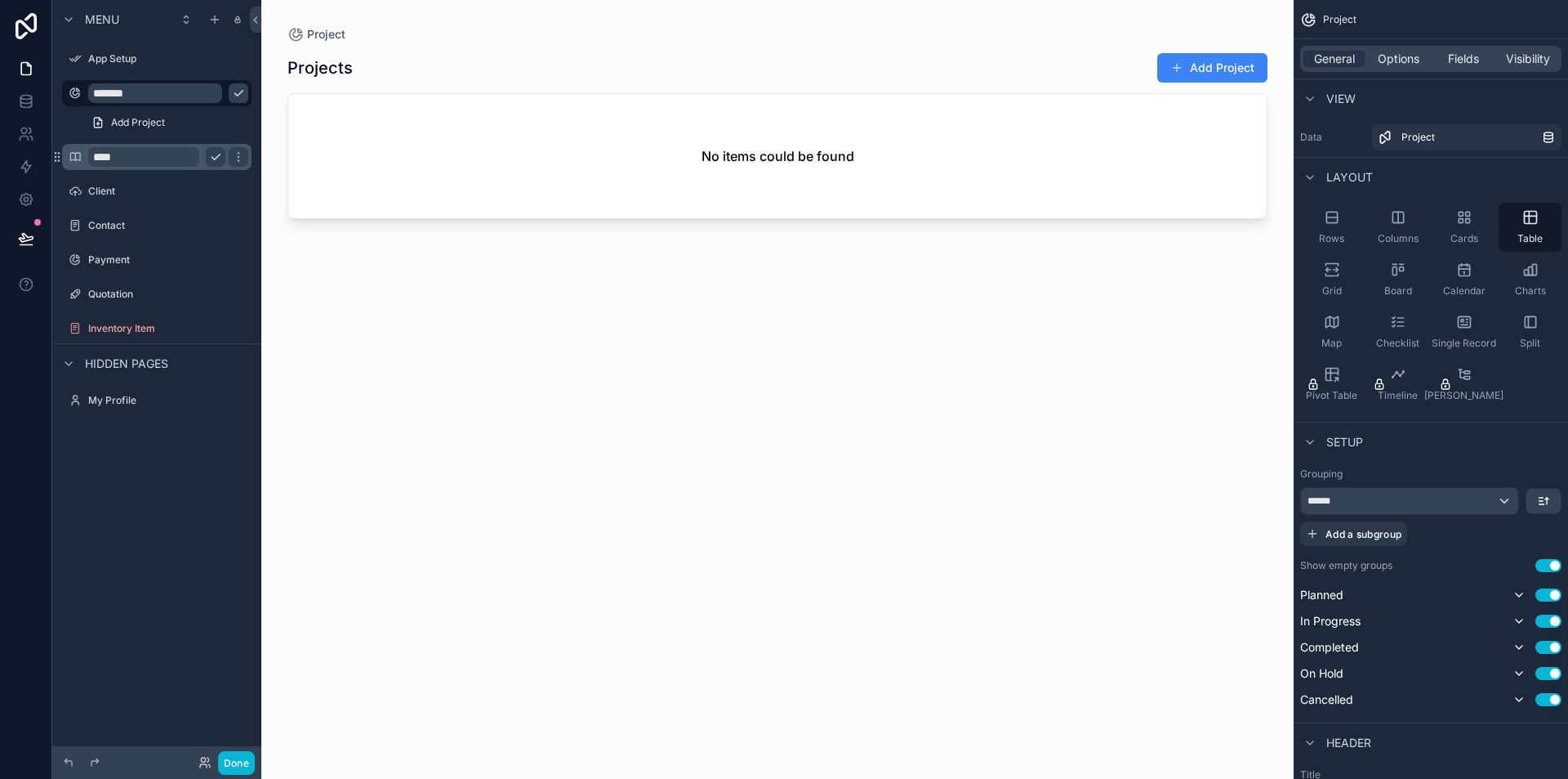
click at [151, 170] on div "****" at bounding box center [157, 157] width 209 height 29
click at [152, 180] on icon "scrollable content" at bounding box center [157, 176] width 15 height 15
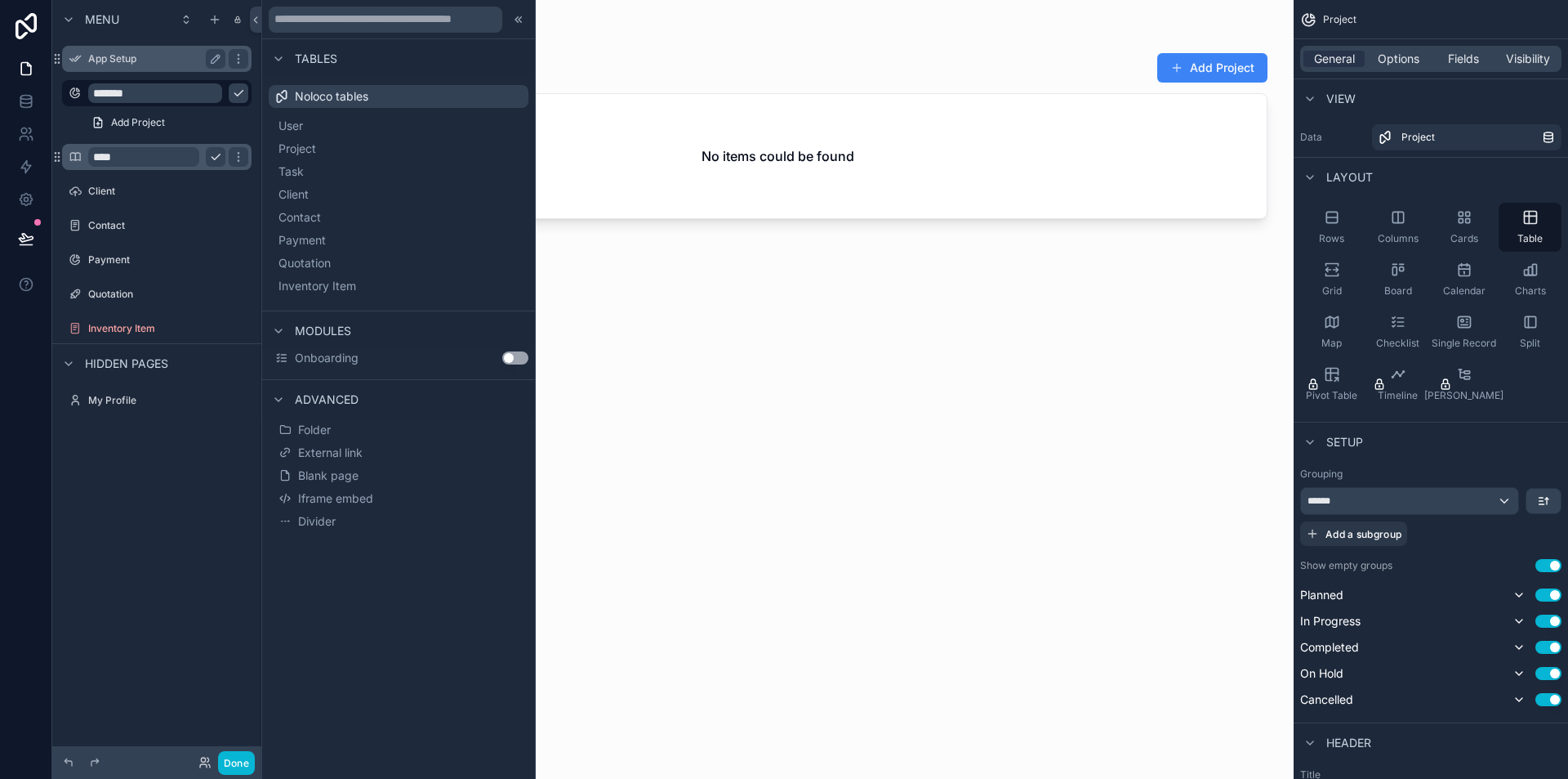
click at [150, 48] on div "App Setup" at bounding box center [157, 59] width 183 height 26
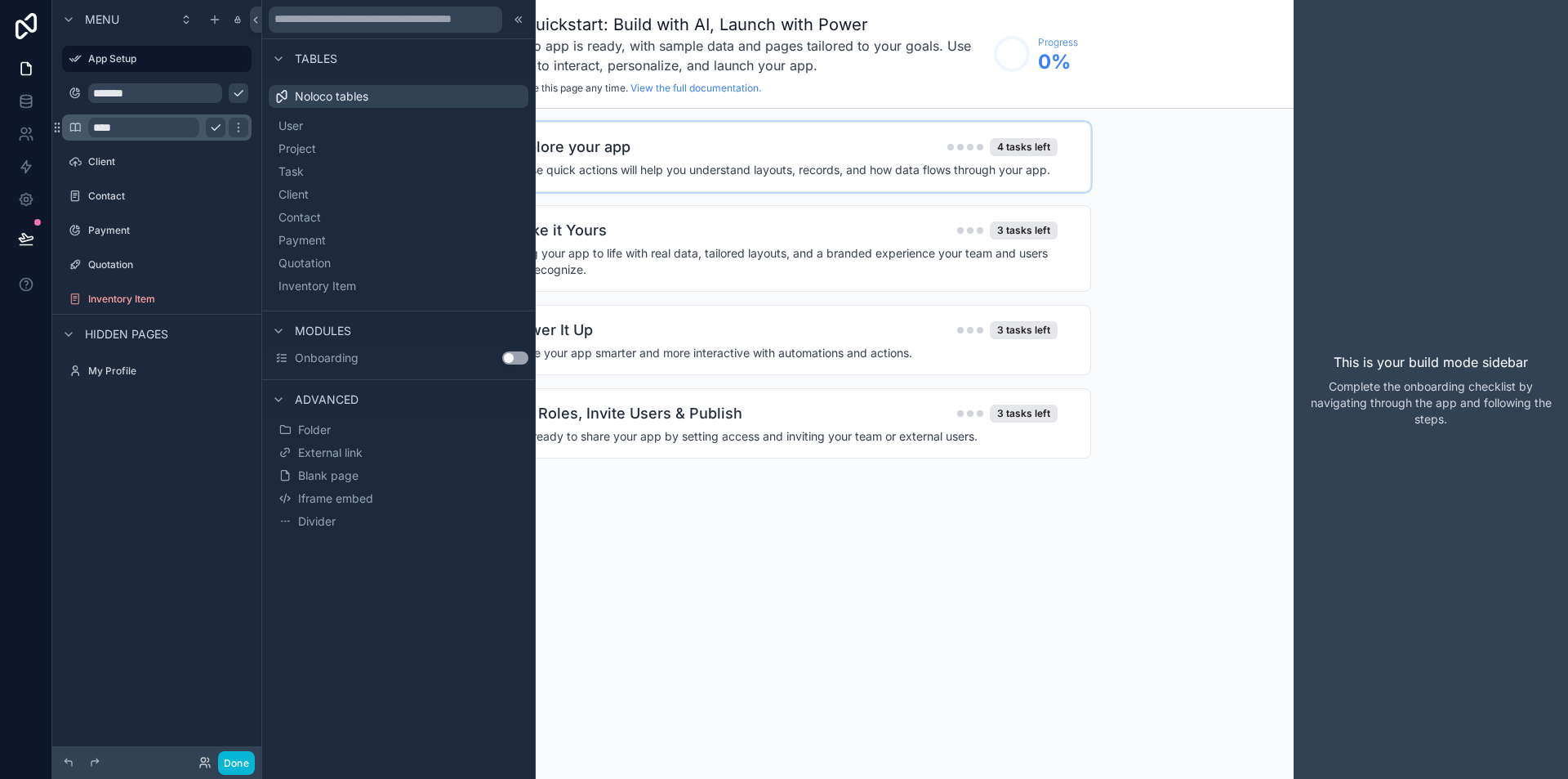
click at [1034, 174] on h4 "These quick actions will help you understand layouts, records, and how data flo…" at bounding box center [784, 170] width 547 height 16
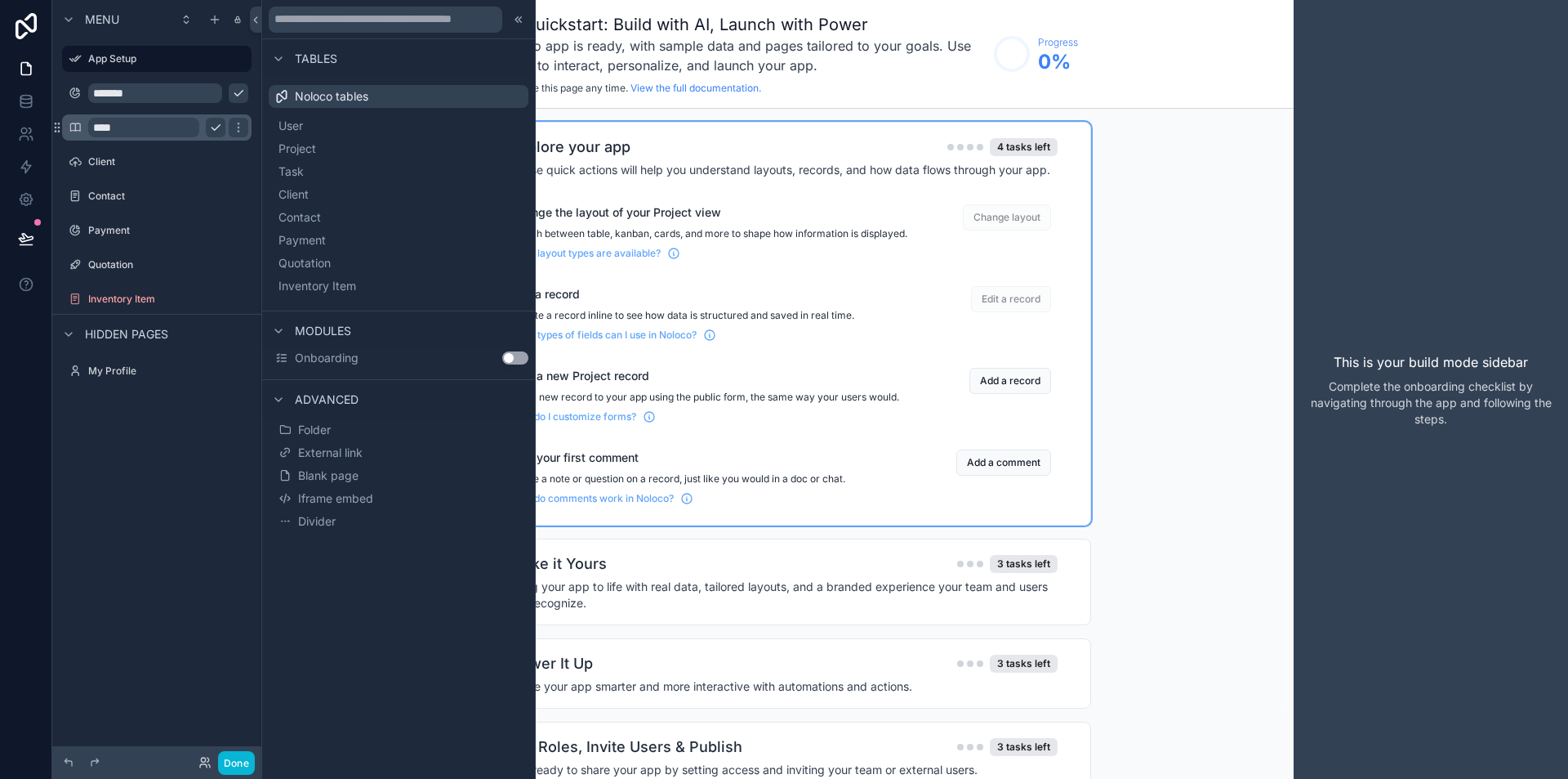
scroll to position [72, 0]
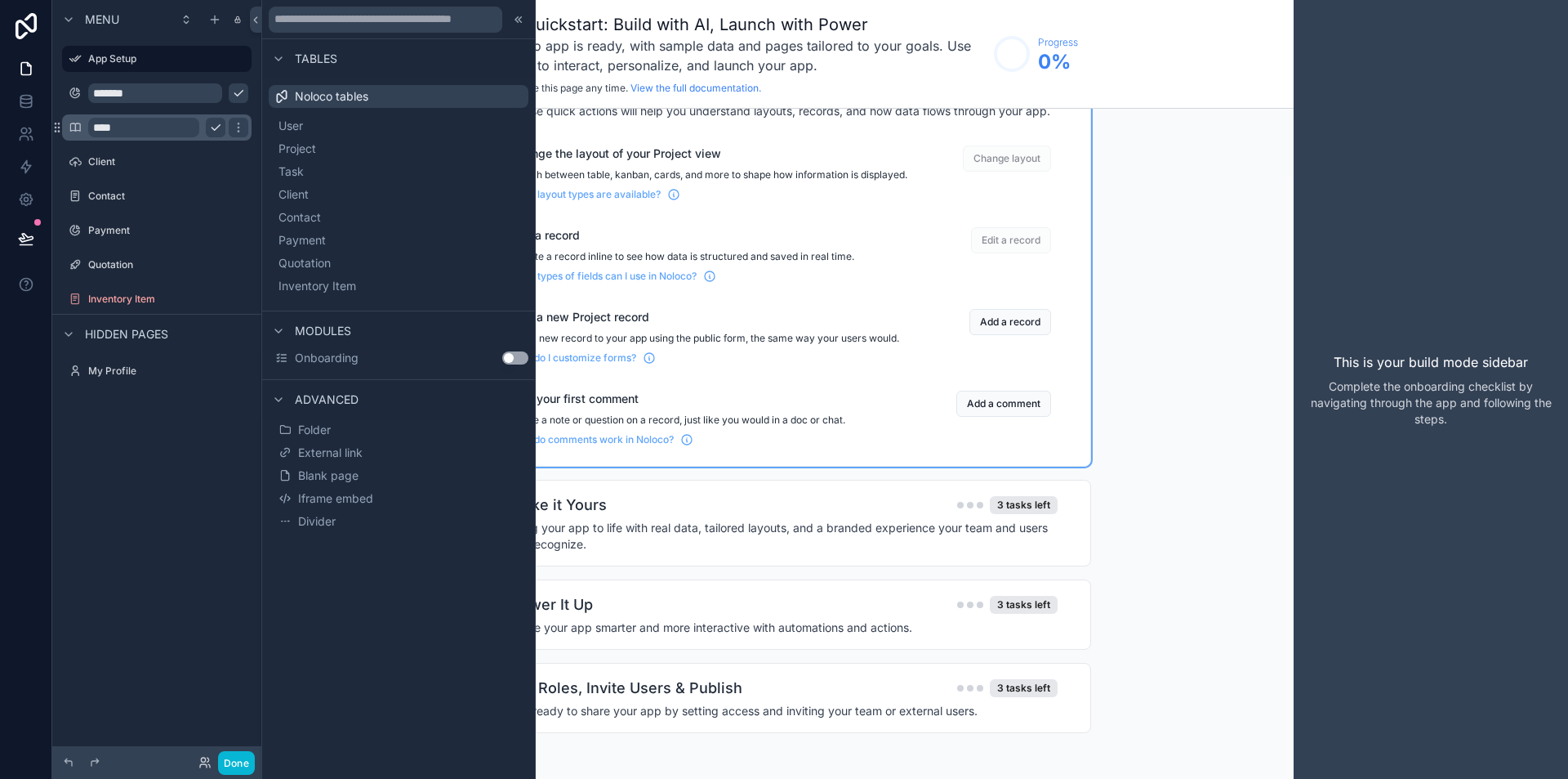
click at [601, 185] on div "What layout types are available?" at bounding box center [709, 191] width 397 height 20
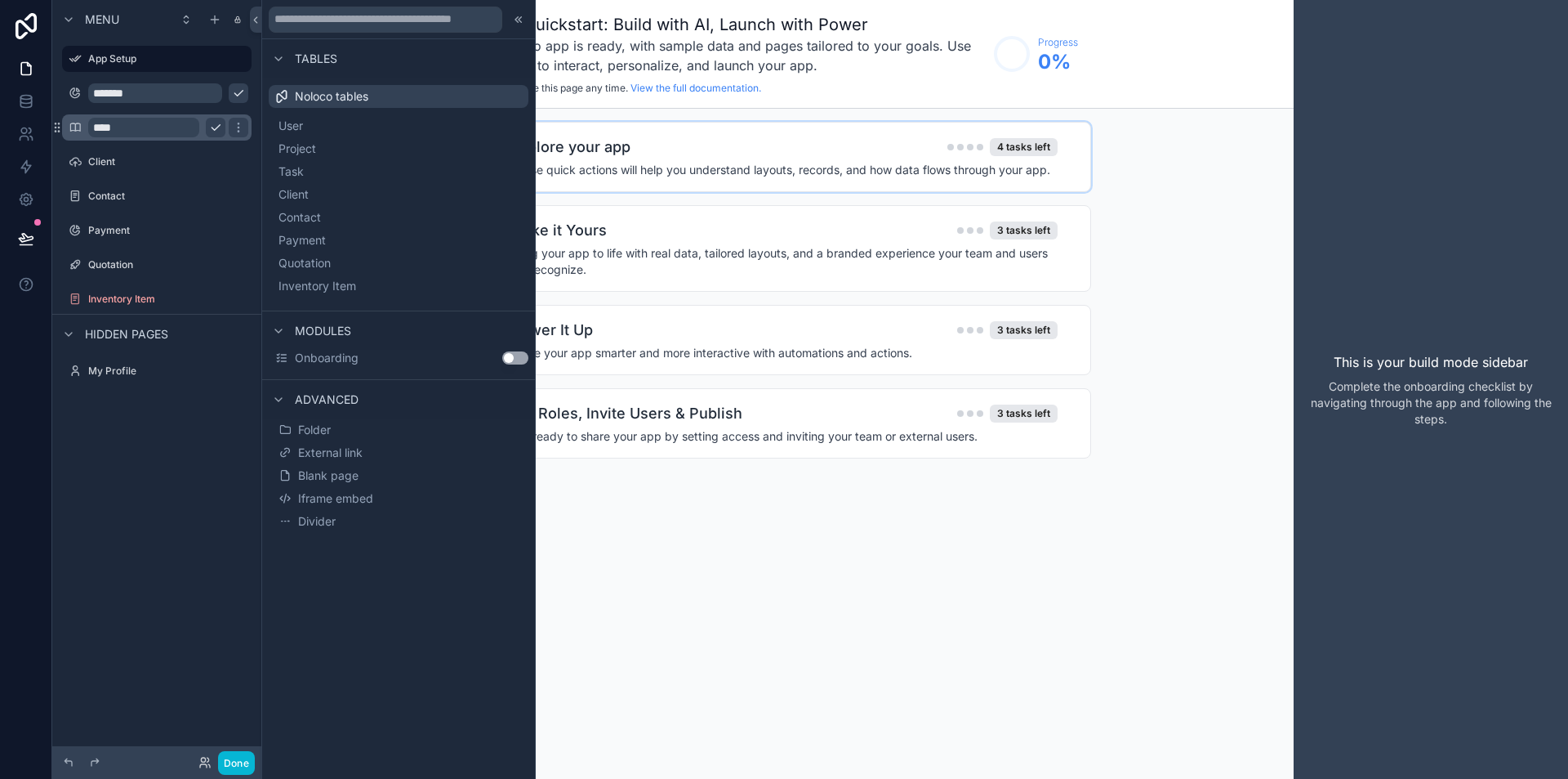
scroll to position [0, 0]
click at [833, 184] on div "1 Explore your app 4 tasks left These quick actions will help you understand la…" at bounding box center [778, 157] width 628 height 70
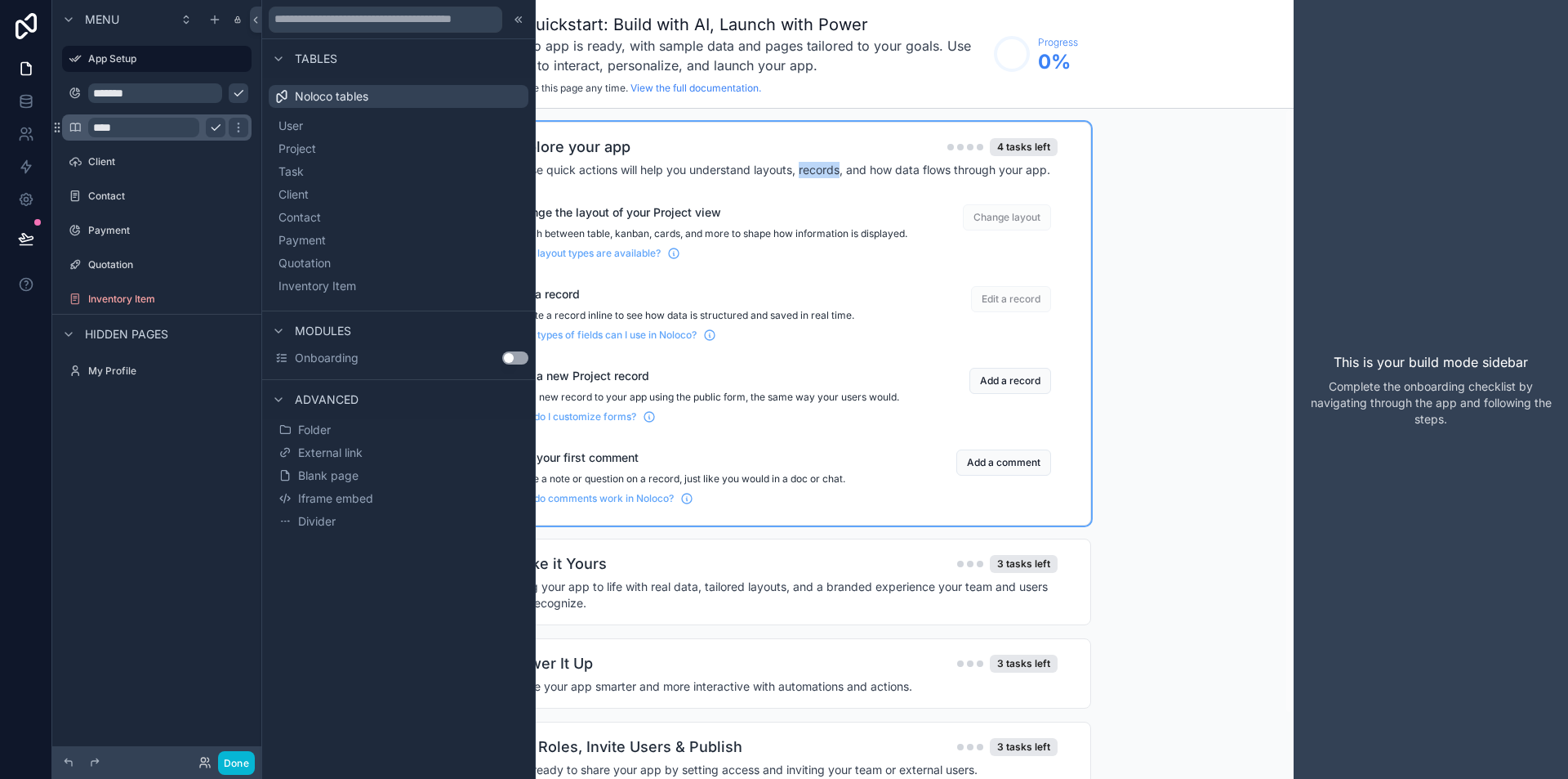
click at [833, 184] on div "1 Explore your app 4 tasks left These quick actions will help you understand la…" at bounding box center [778, 324] width 600 height 376
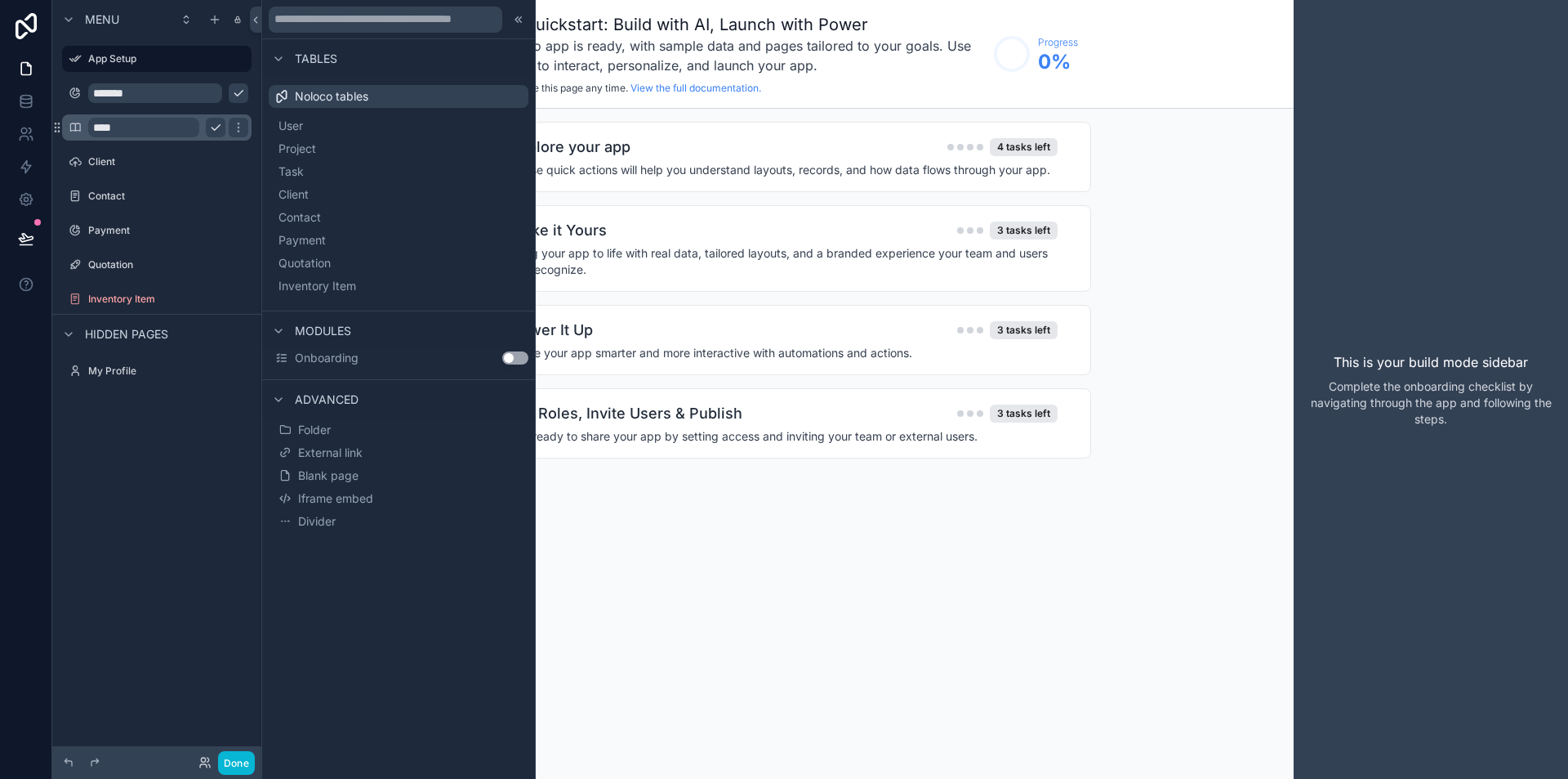
click at [917, 177] on h4 "These quick actions will help you understand layouts, records, and how data flo…" at bounding box center [784, 170] width 547 height 16
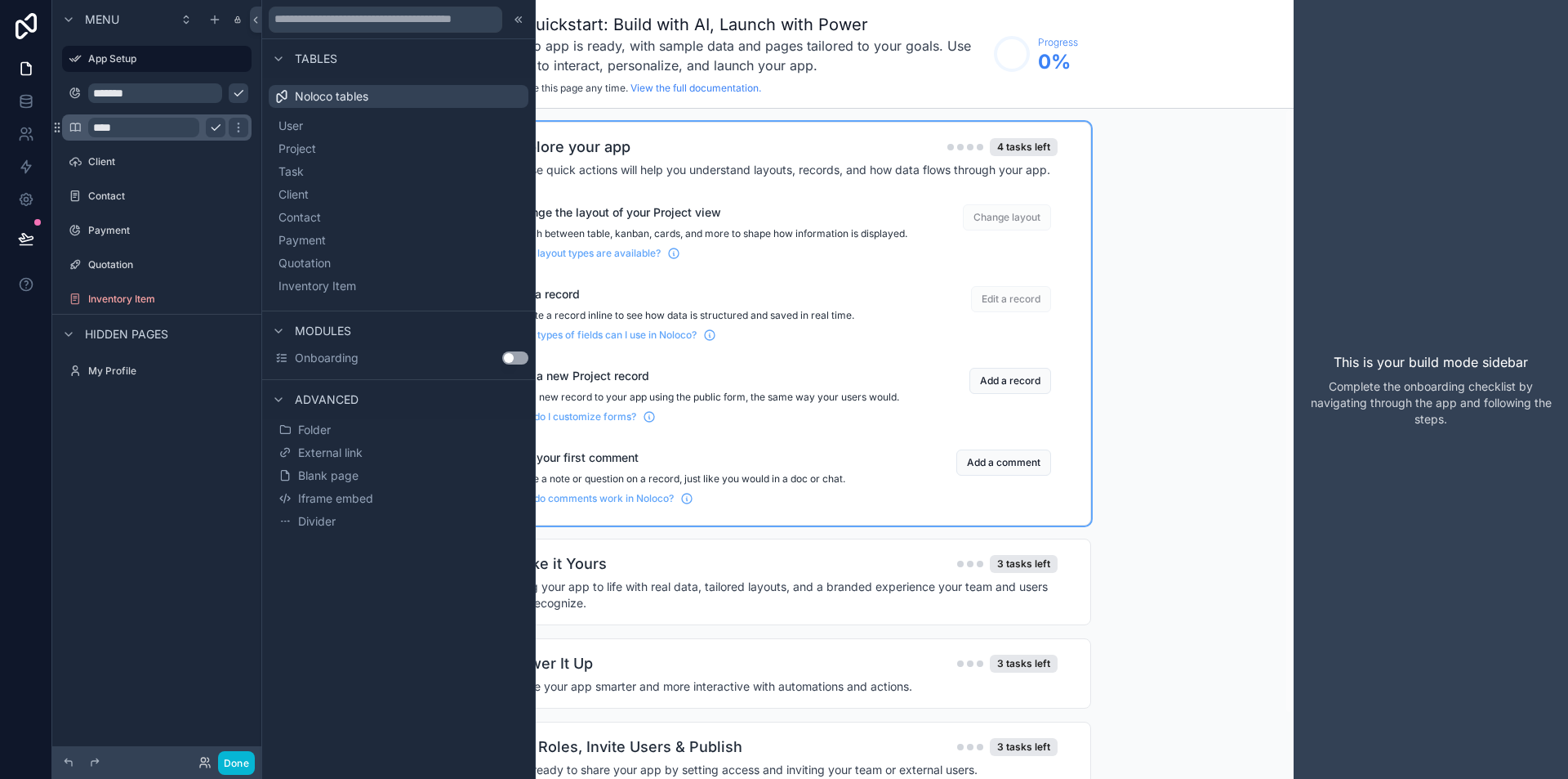
click at [1231, 213] on div "1 Explore your app 4 tasks left These quick actions will help you understand la…" at bounding box center [777, 473] width 1032 height 729
click at [517, 23] on icon at bounding box center [519, 20] width 13 height 13
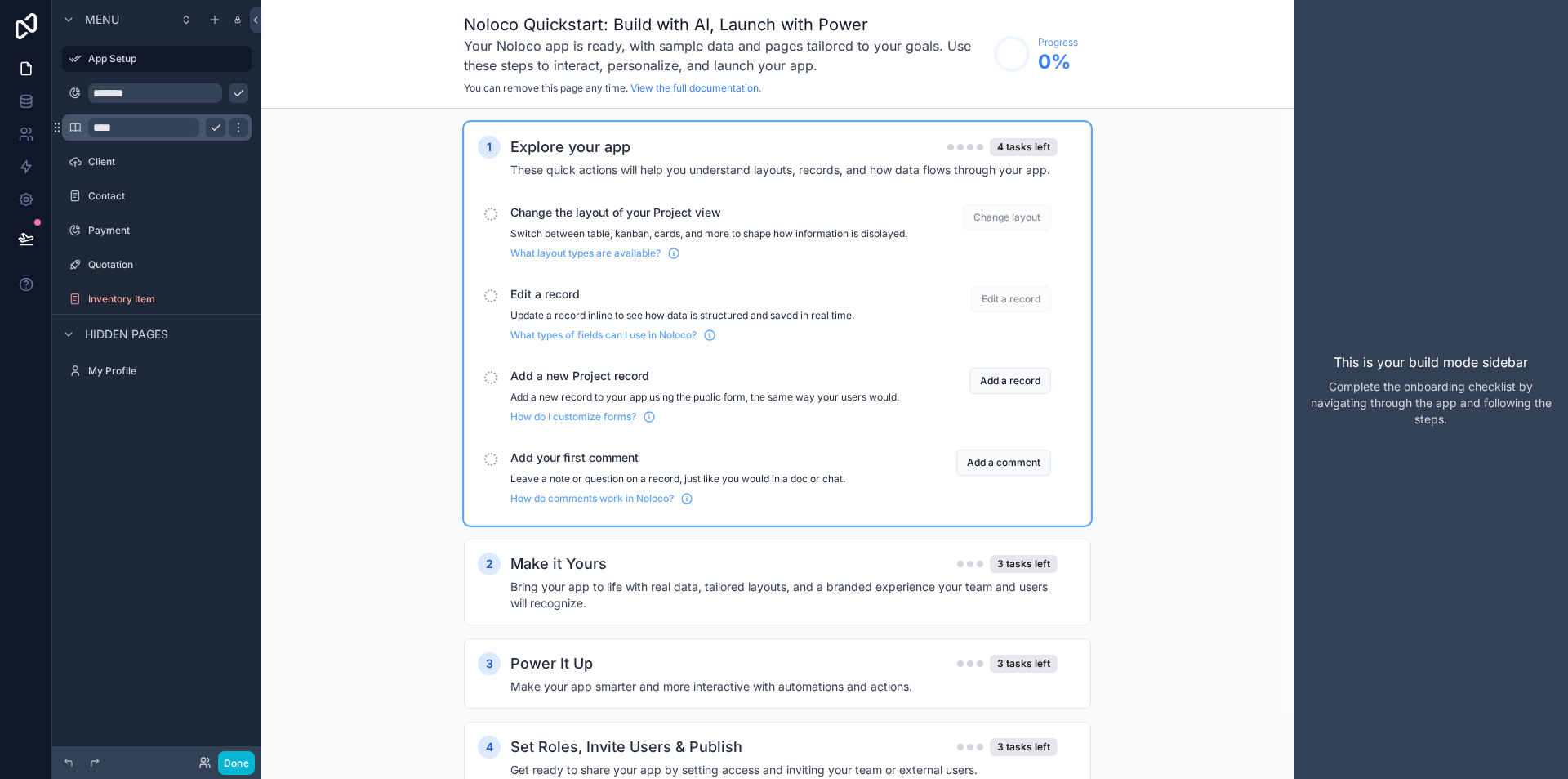
click at [754, 119] on div "1 Explore your app 4 tasks left These quick actions will help you understand la…" at bounding box center [777, 473] width 1032 height 729
click at [738, 575] on div "Make it Yours 3 tasks left" at bounding box center [784, 564] width 547 height 23
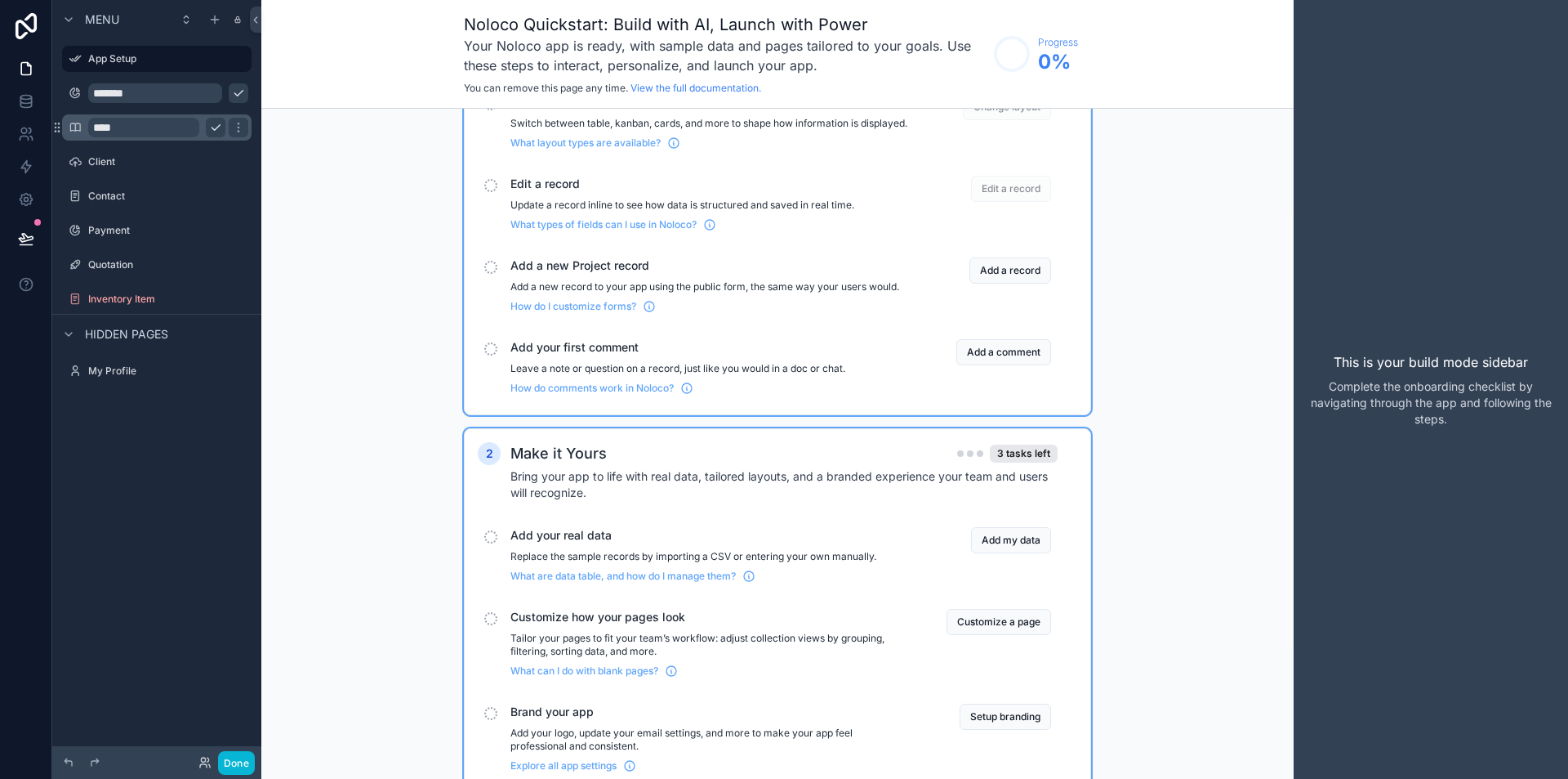
scroll to position [163, 0]
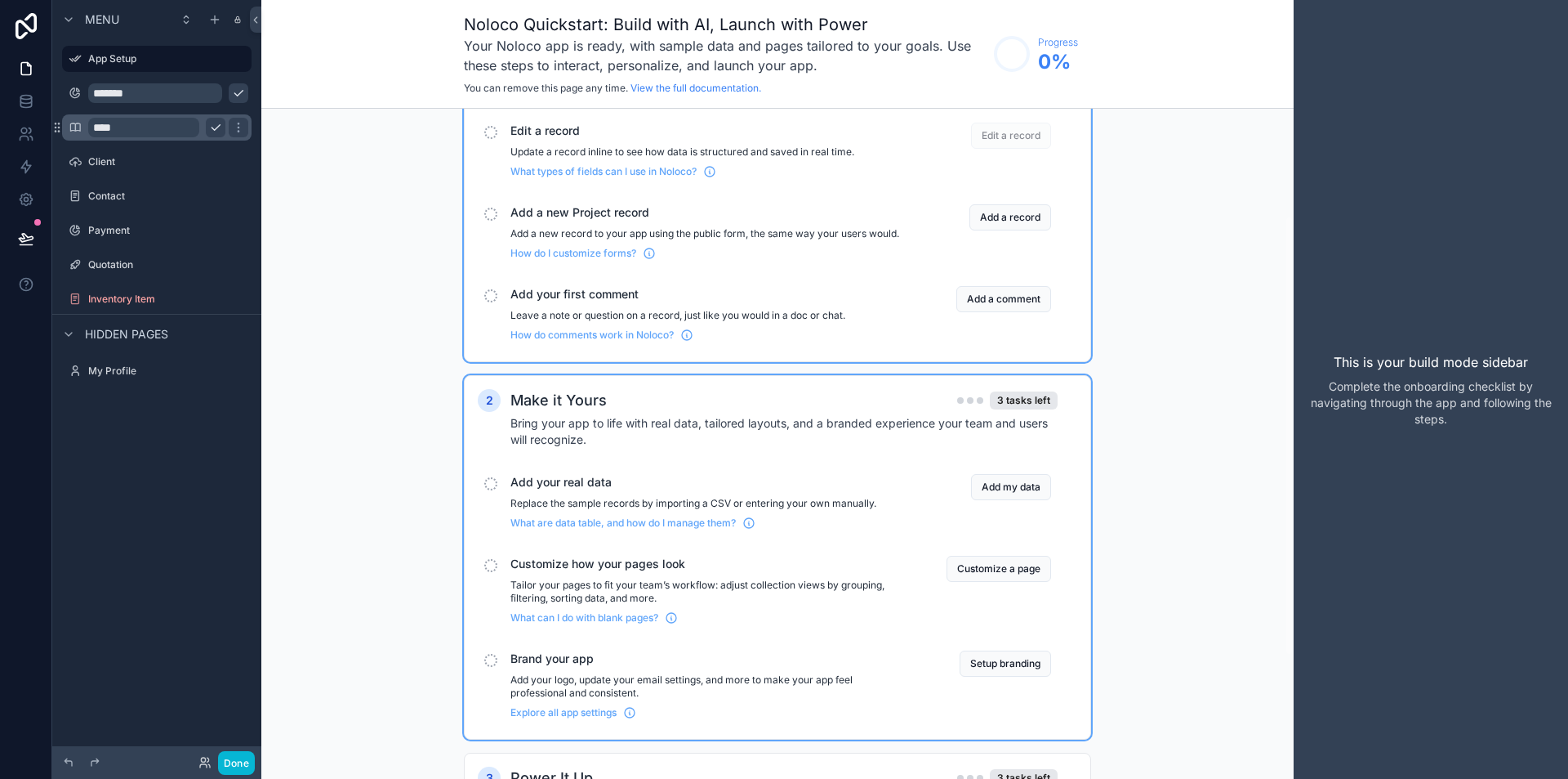
click at [752, 405] on div "Make it Yours 3 tasks left" at bounding box center [784, 401] width 547 height 23
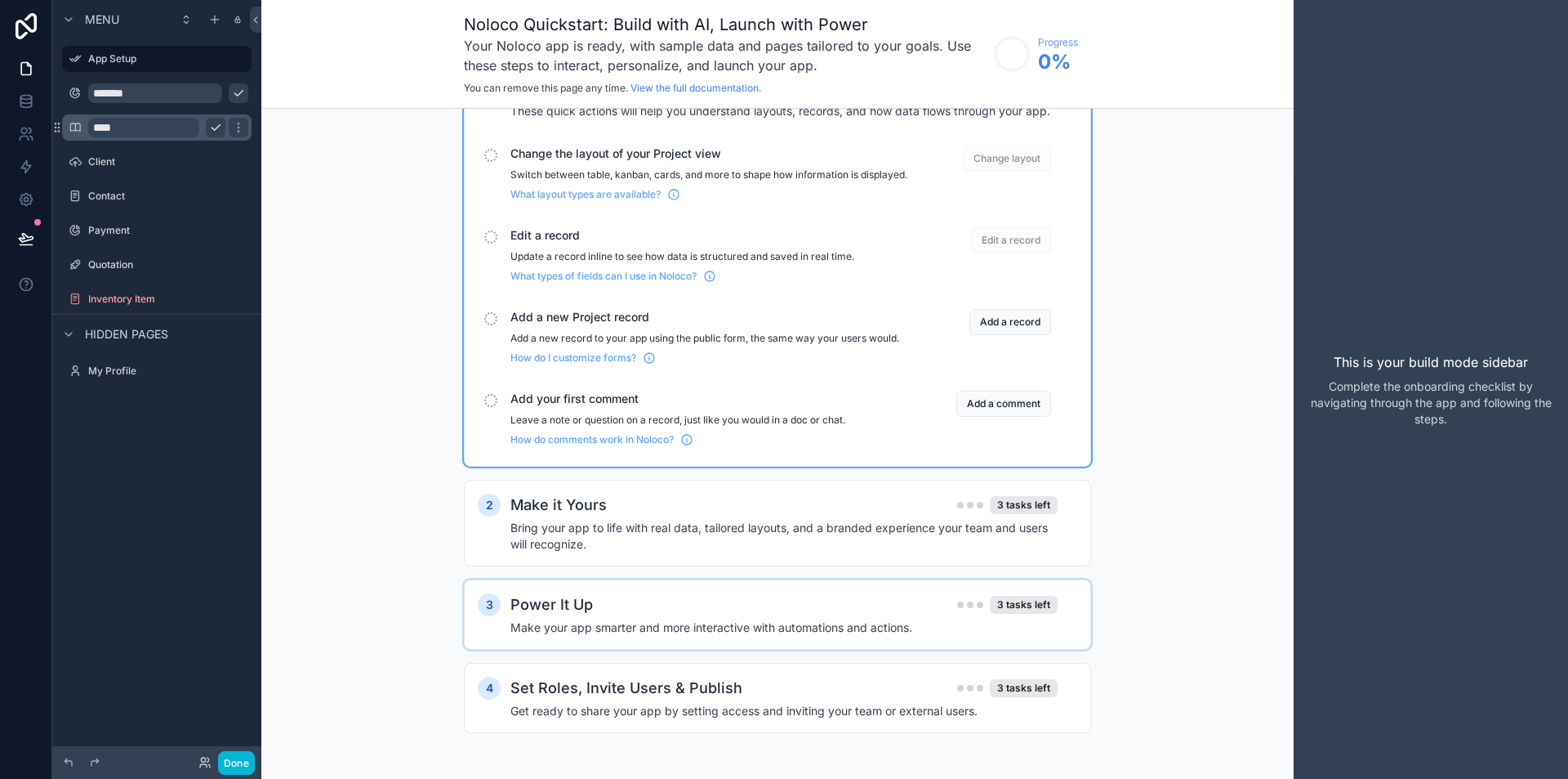
click at [732, 616] on div "Power It Up 3 tasks left Make your app smarter and more interactive with automa…" at bounding box center [794, 615] width 567 height 43
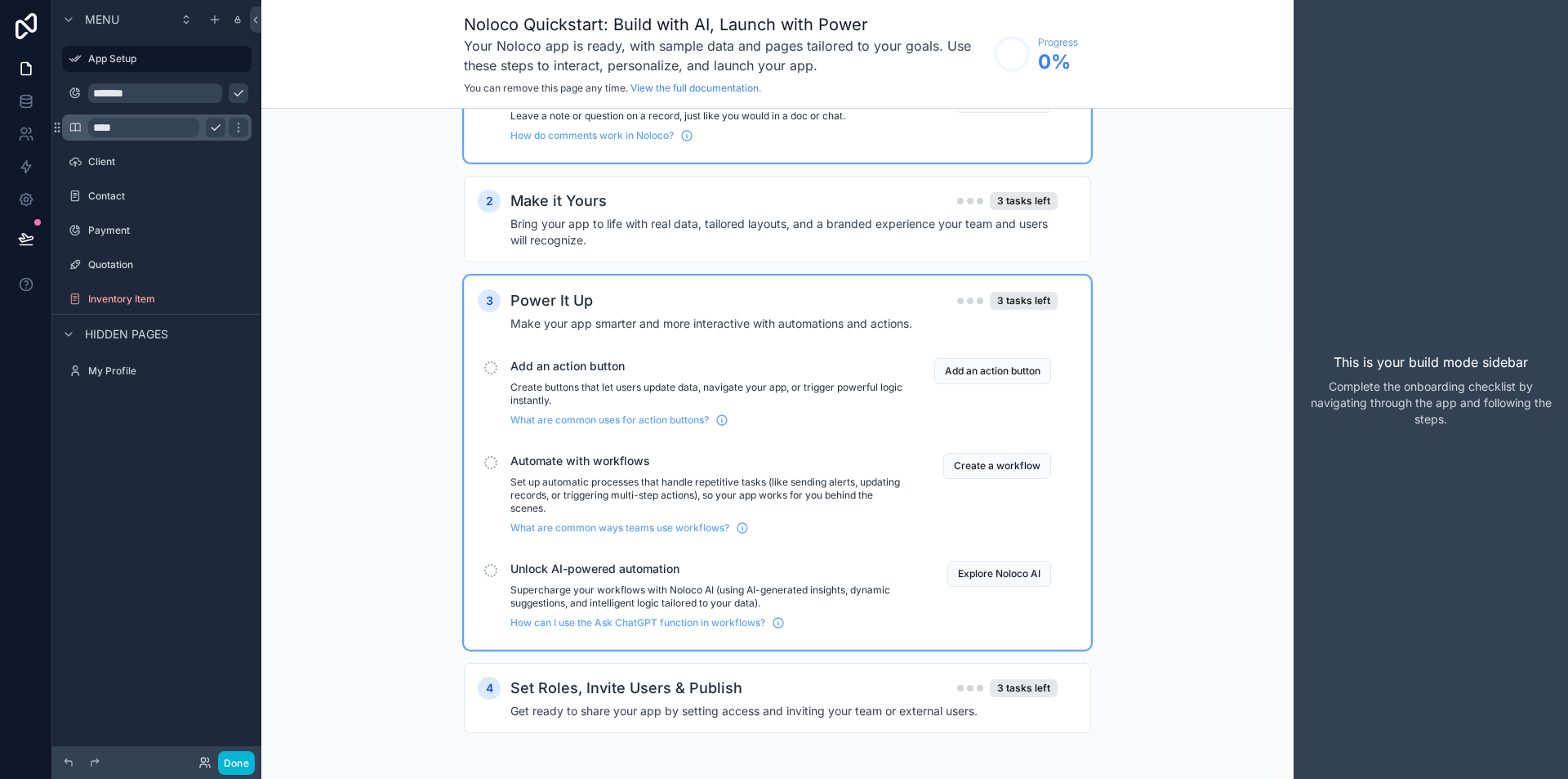
scroll to position [376, 0]
click at [755, 689] on div "Set Roles, Invite Users & Publish 3 tasks left" at bounding box center [784, 688] width 547 height 23
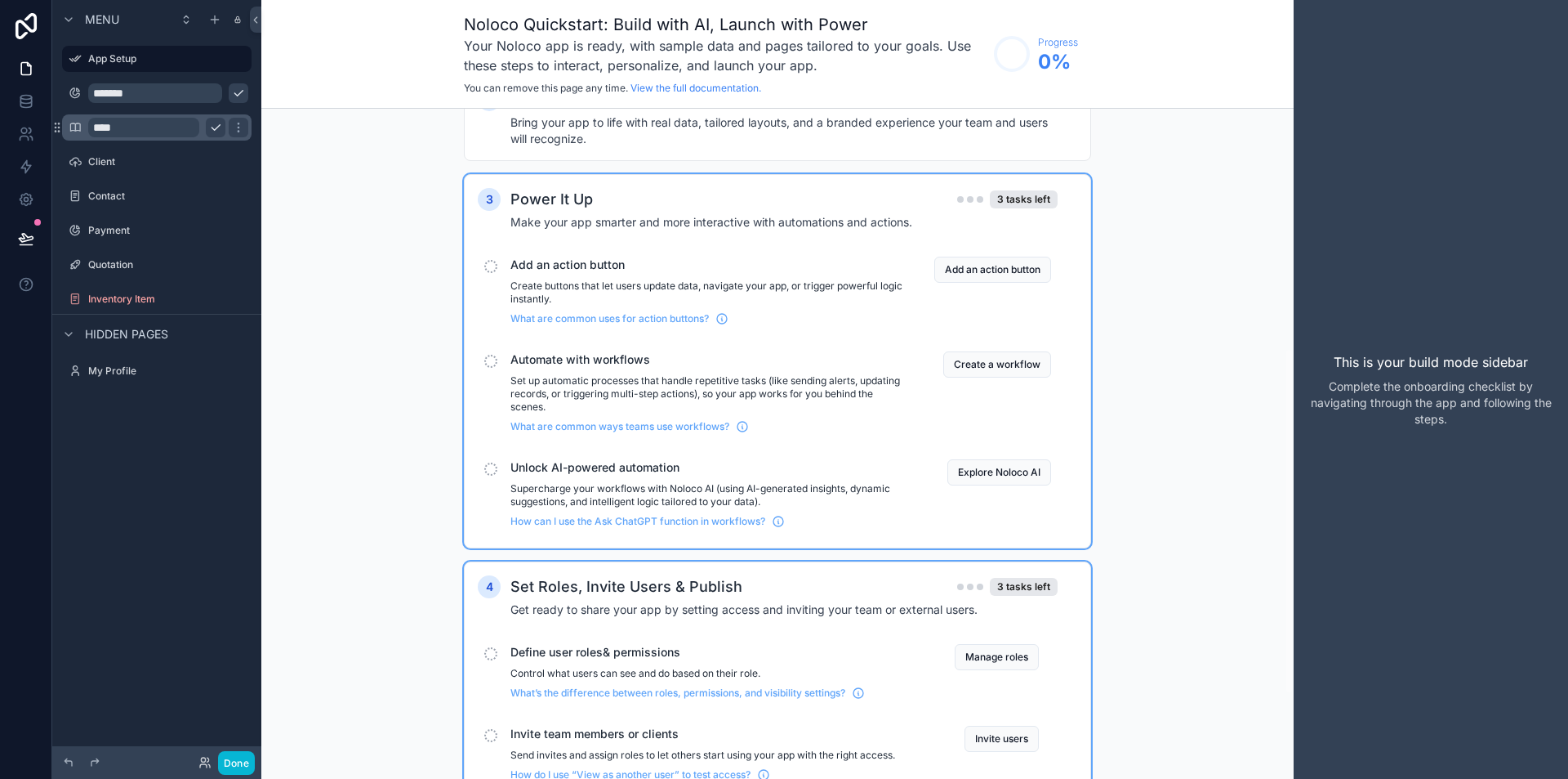
click at [771, 595] on div "Set Roles, Invite Users & Publish 3 tasks left" at bounding box center [784, 587] width 547 height 23
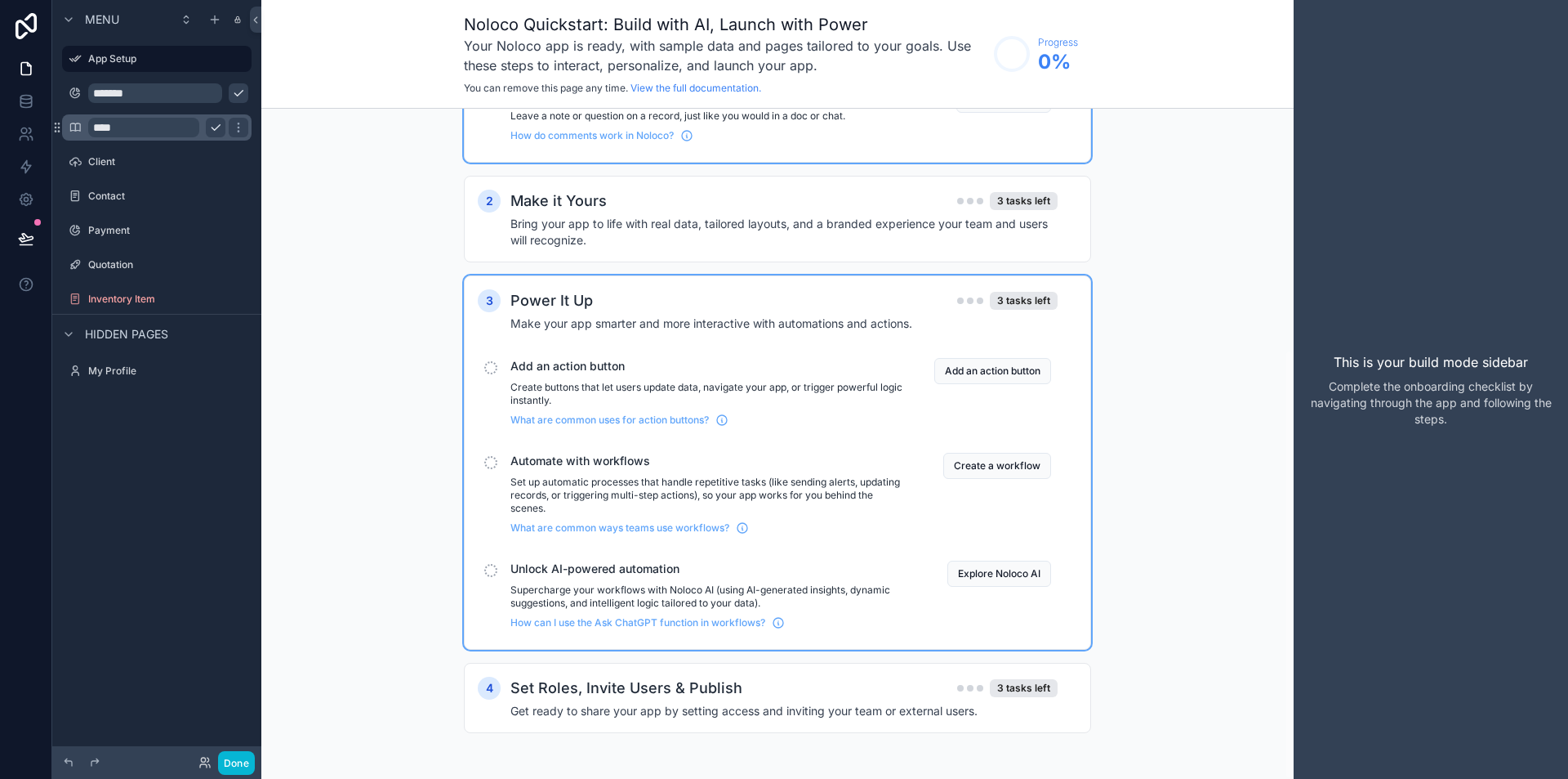
click at [716, 285] on div "3 Power It Up 3 tasks left Make your app smarter and more interactive with auto…" at bounding box center [778, 463] width 628 height 374
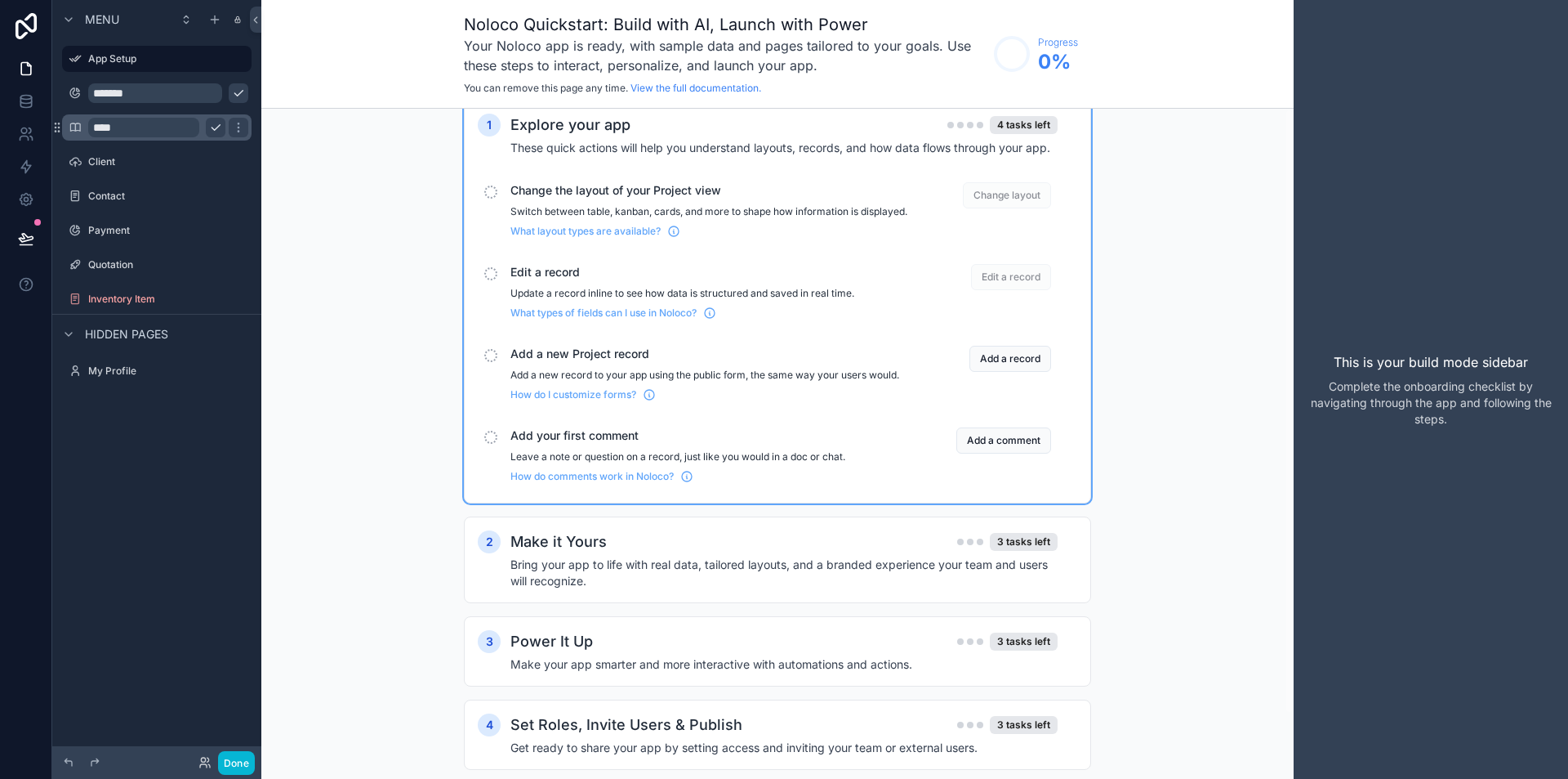
scroll to position [0, 0]
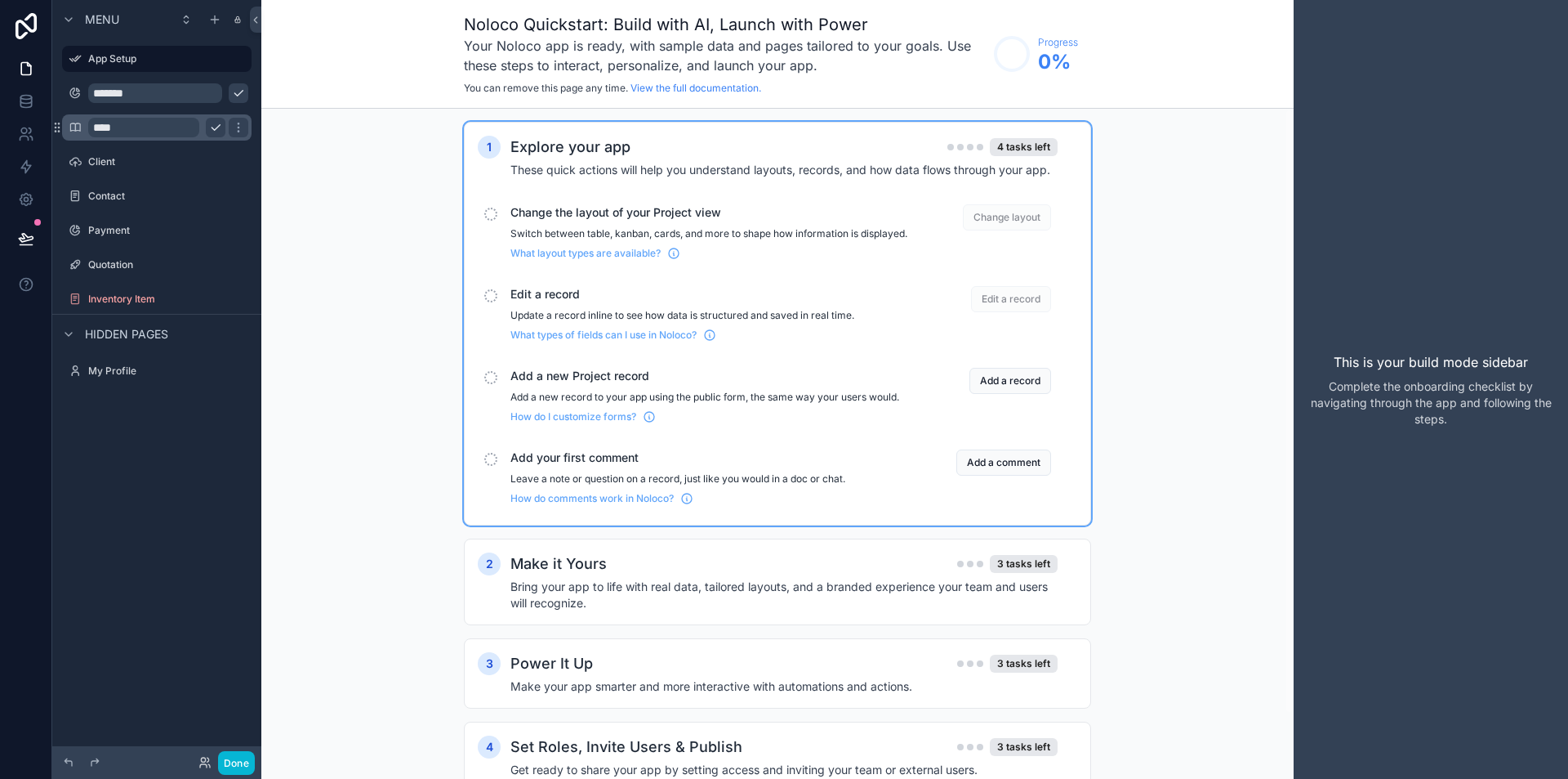
click at [719, 124] on div "1 Explore your app 4 tasks left These quick actions will help you understand la…" at bounding box center [778, 324] width 628 height 404
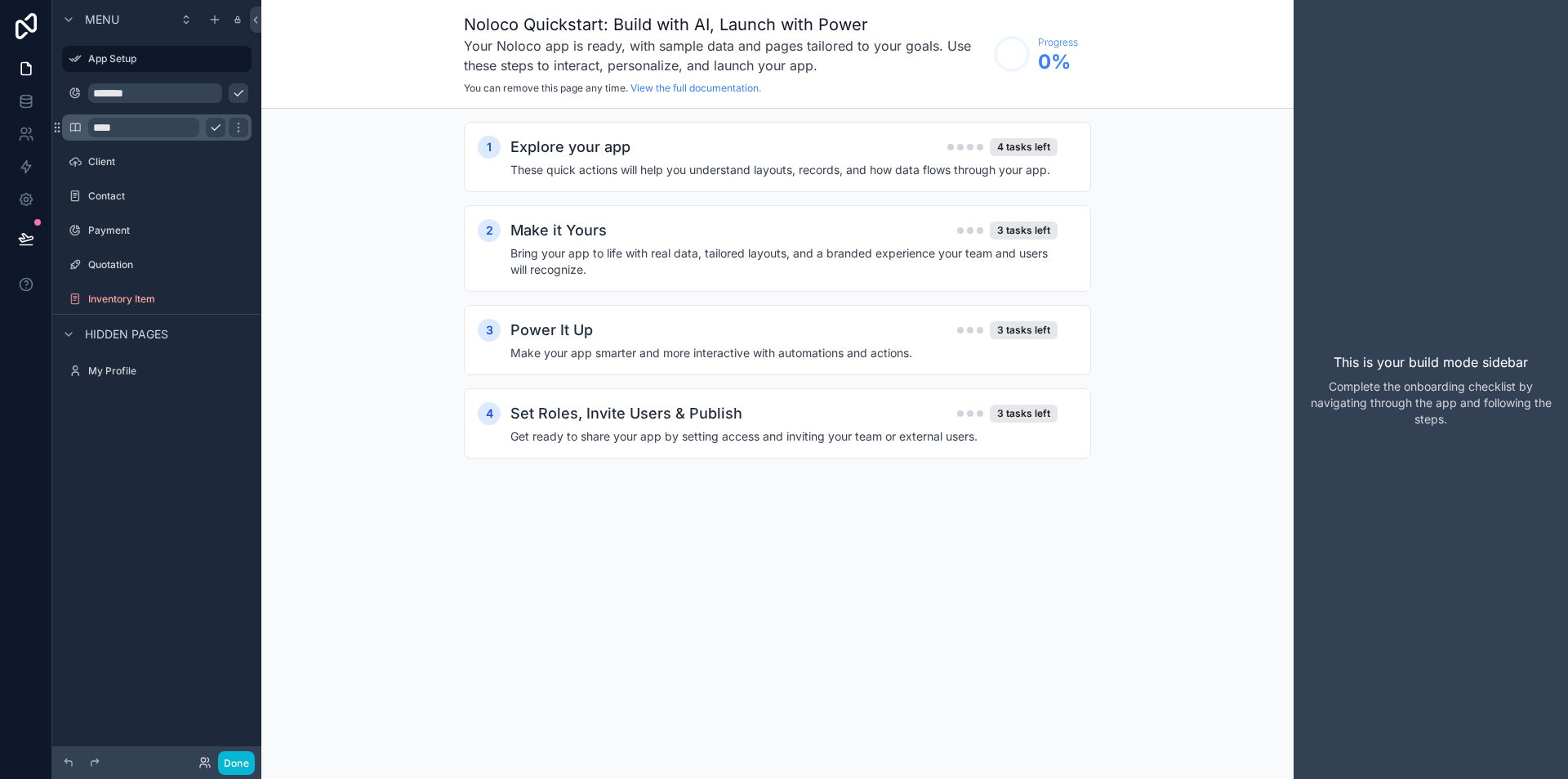
click at [352, 178] on div "1 Explore your app 4 tasks left These quick actions will help you understand la…" at bounding box center [777, 307] width 1032 height 396
click at [177, 91] on input "*******" at bounding box center [144, 93] width 111 height 20
